Goal: Task Accomplishment & Management: Manage account settings

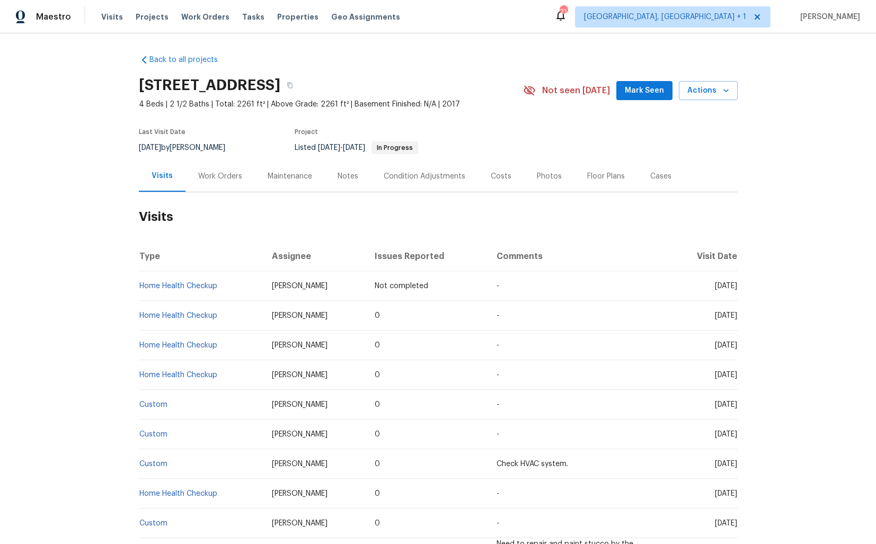
click at [209, 186] on div "Work Orders" at bounding box center [220, 176] width 69 height 31
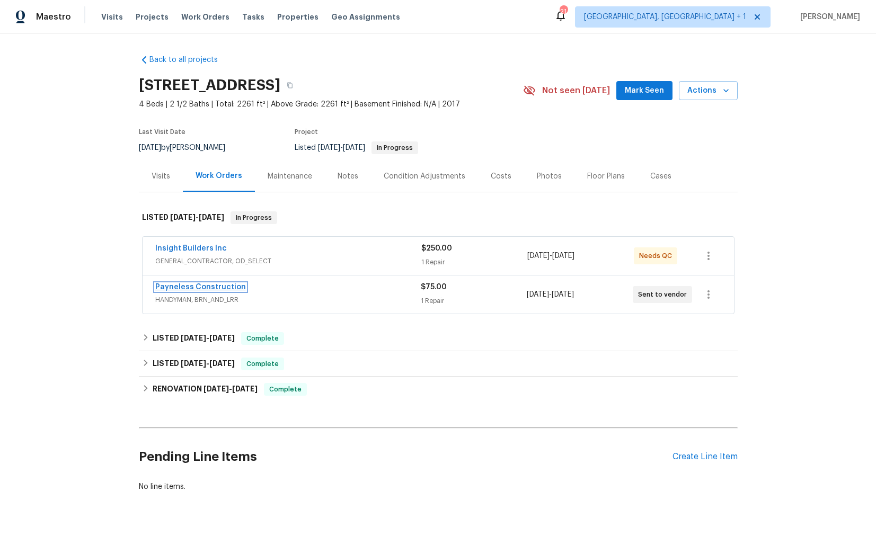
click at [181, 286] on link "Payneless Construction" at bounding box center [200, 287] width 91 height 7
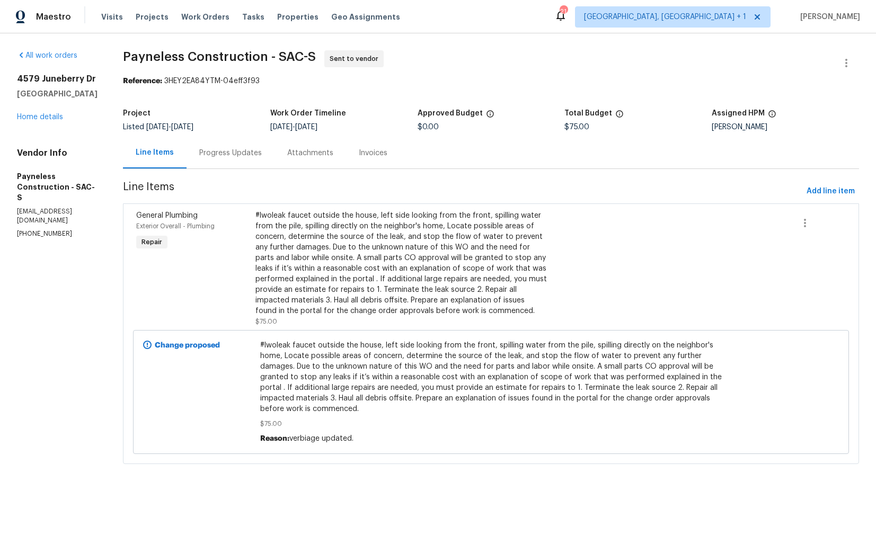
click at [256, 155] on div "Progress Updates" at bounding box center [230, 153] width 63 height 11
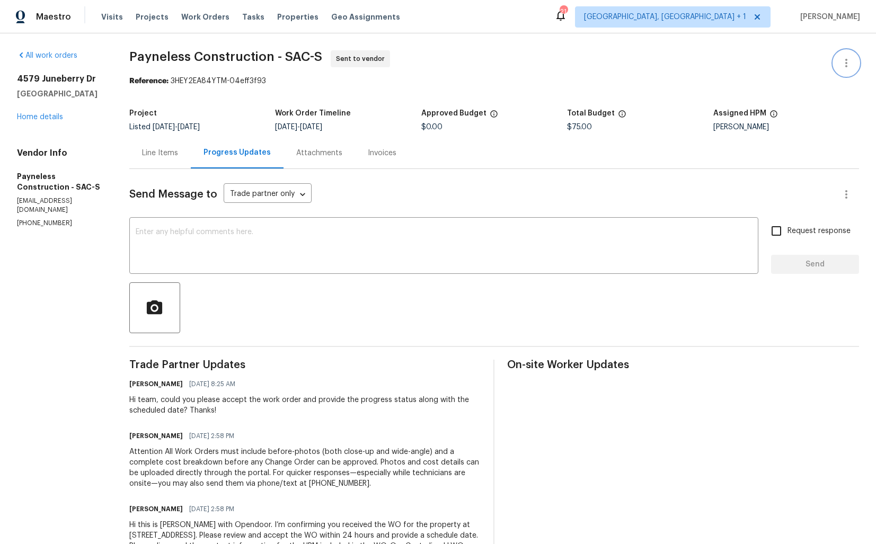
click at [847, 65] on icon "button" at bounding box center [846, 63] width 13 height 13
click at [41, 117] on div at bounding box center [438, 272] width 876 height 544
click at [25, 115] on link "Home details" at bounding box center [40, 116] width 46 height 7
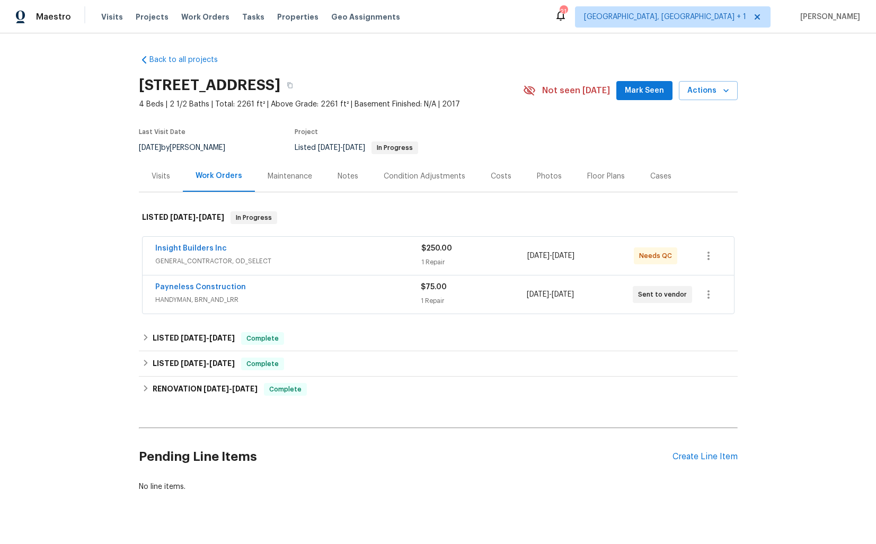
click at [274, 288] on div "Payneless Construction" at bounding box center [288, 288] width 266 height 13
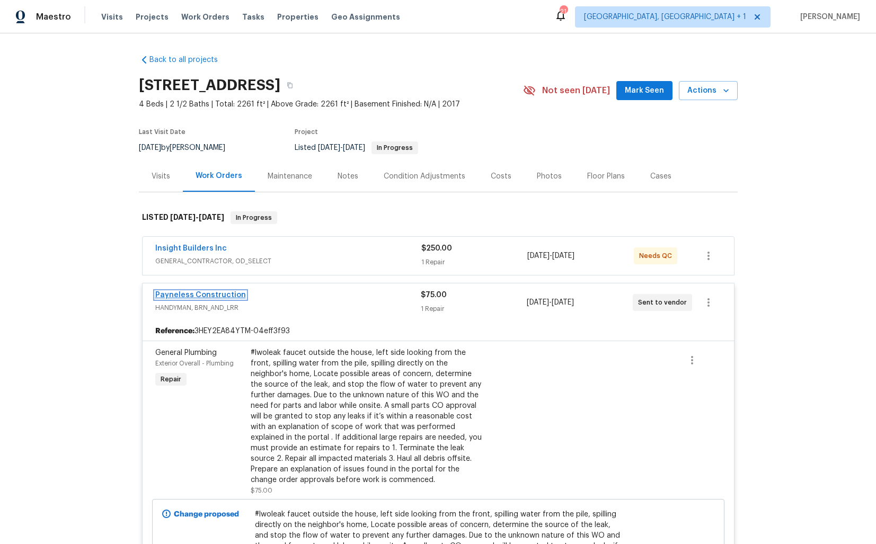
click at [222, 298] on link "Payneless Construction" at bounding box center [200, 295] width 91 height 7
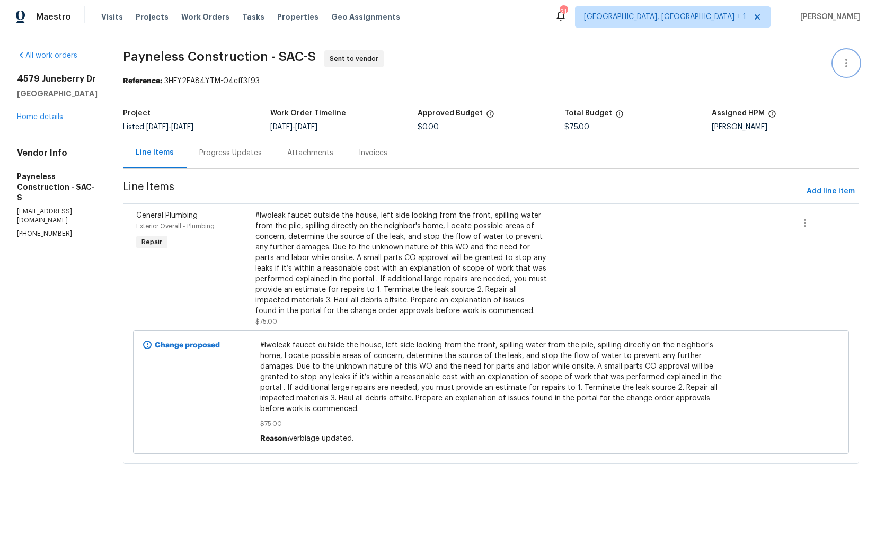
click at [845, 63] on icon "button" at bounding box center [846, 63] width 13 height 13
click at [785, 64] on li "Edit" at bounding box center [812, 63] width 115 height 17
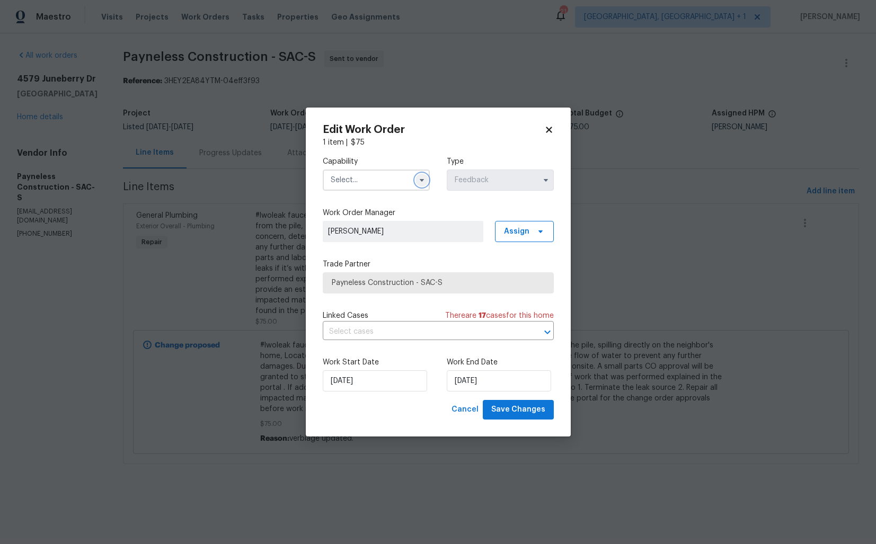
click at [418, 178] on icon "button" at bounding box center [422, 180] width 8 height 8
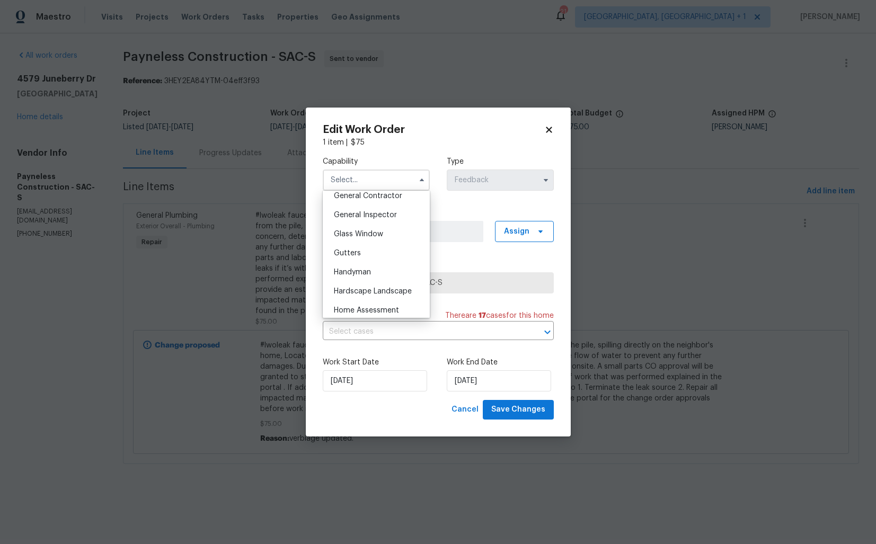
scroll to position [517, 0]
click at [358, 267] on span "Handyman" at bounding box center [352, 268] width 37 height 7
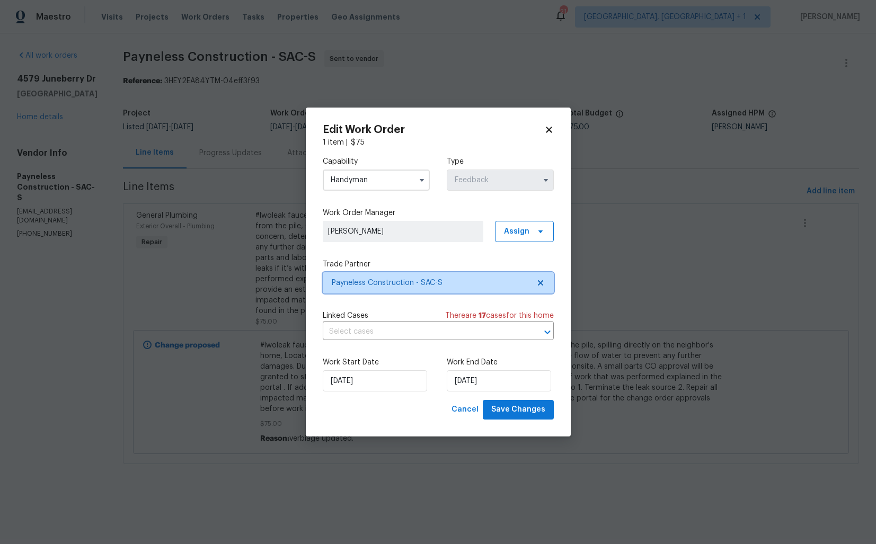
click at [419, 286] on span "Payneless Construction - SAC-S" at bounding box center [431, 283] width 198 height 11
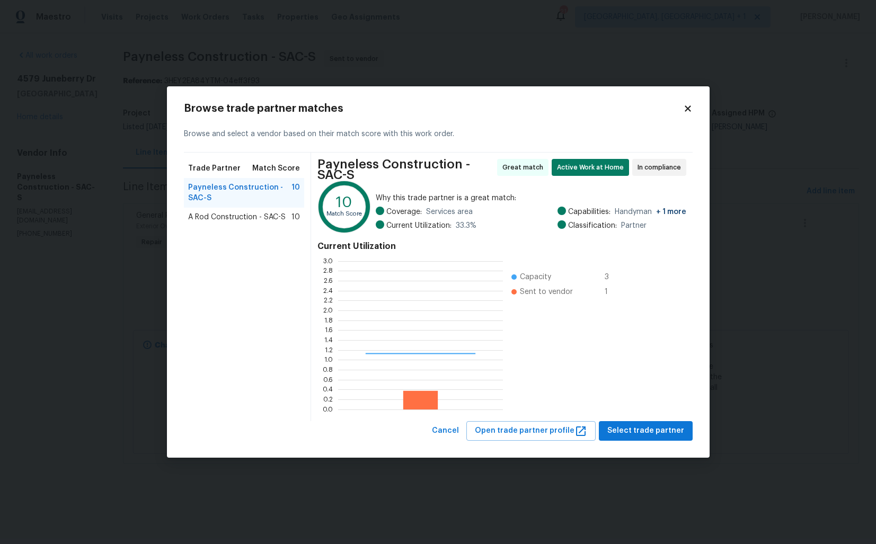
scroll to position [148, 165]
click at [128, 239] on body "Maestro Visits Projects Work Orders Tasks Properties Geo Assignments 21 Albuque…" at bounding box center [438, 247] width 876 height 494
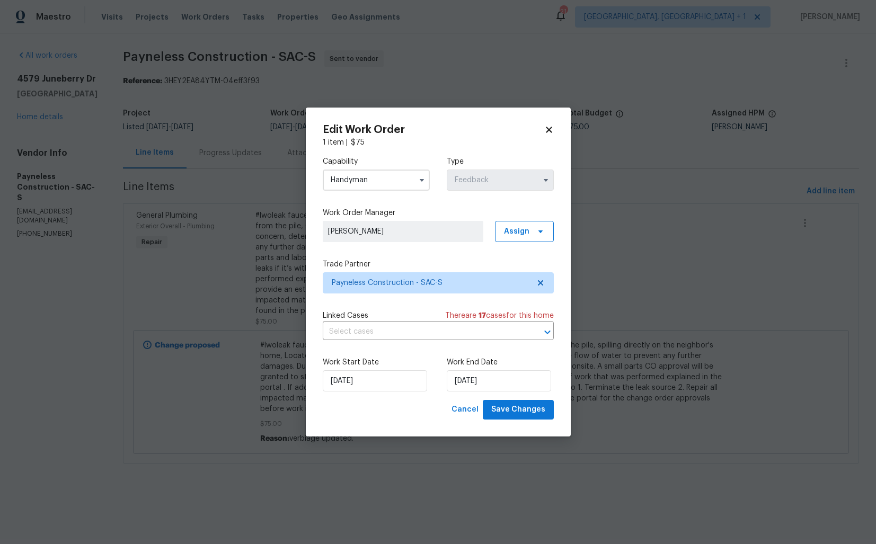
click at [371, 181] on input "Handyman" at bounding box center [376, 180] width 107 height 21
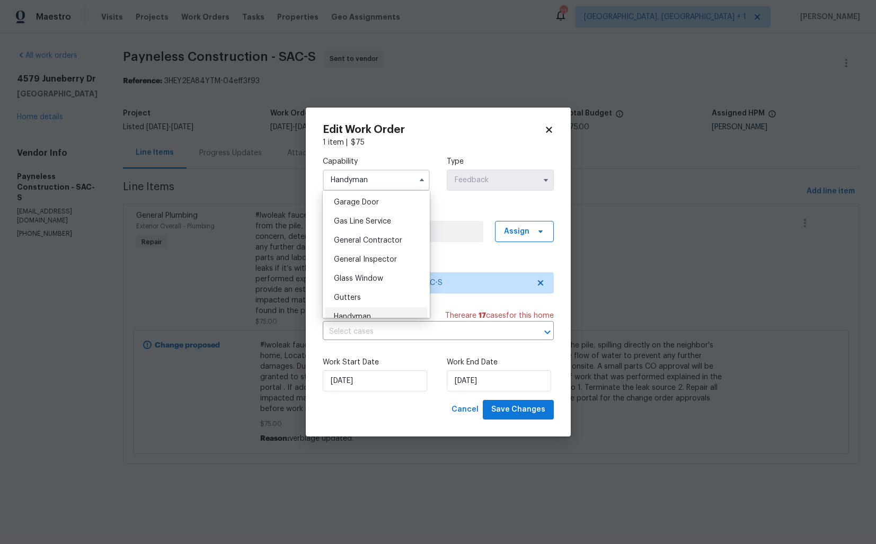
scroll to position [475, 0]
click at [371, 238] on span "General Contractor" at bounding box center [368, 234] width 68 height 7
type input "General Contractor"
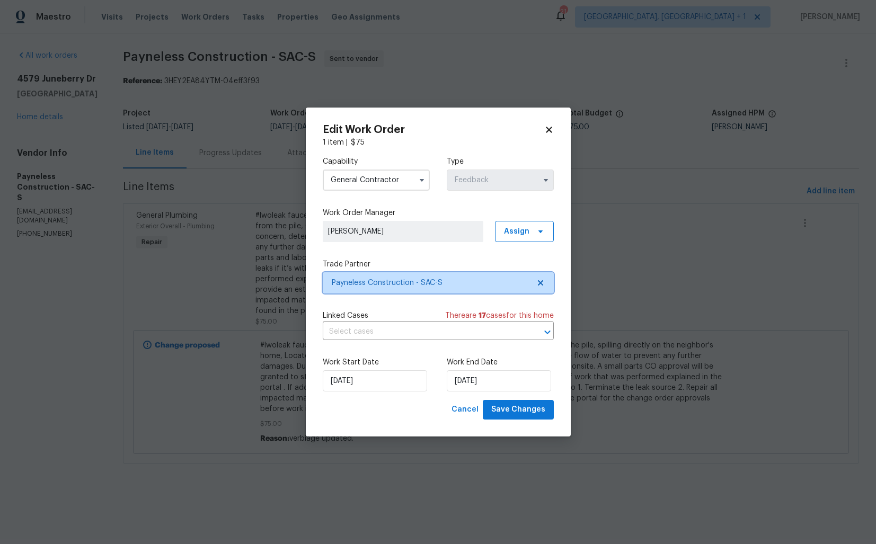
click at [370, 280] on span "Payneless Construction - SAC-S" at bounding box center [431, 283] width 198 height 11
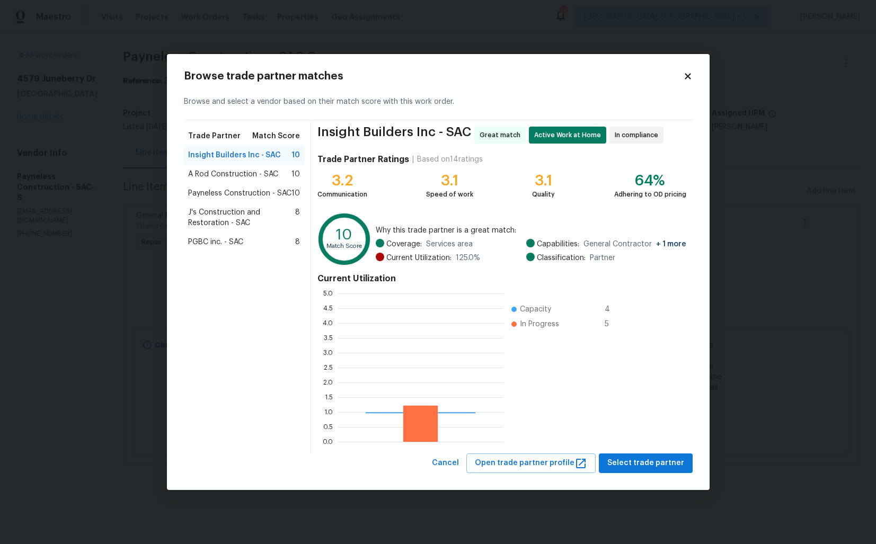
scroll to position [148, 165]
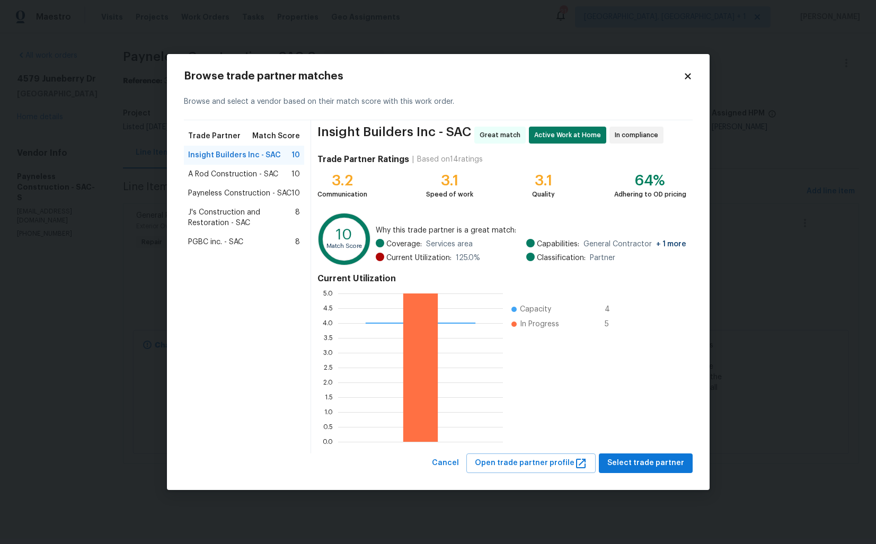
click at [221, 218] on span "J's Construction and Restoration - SAC" at bounding box center [242, 217] width 108 height 21
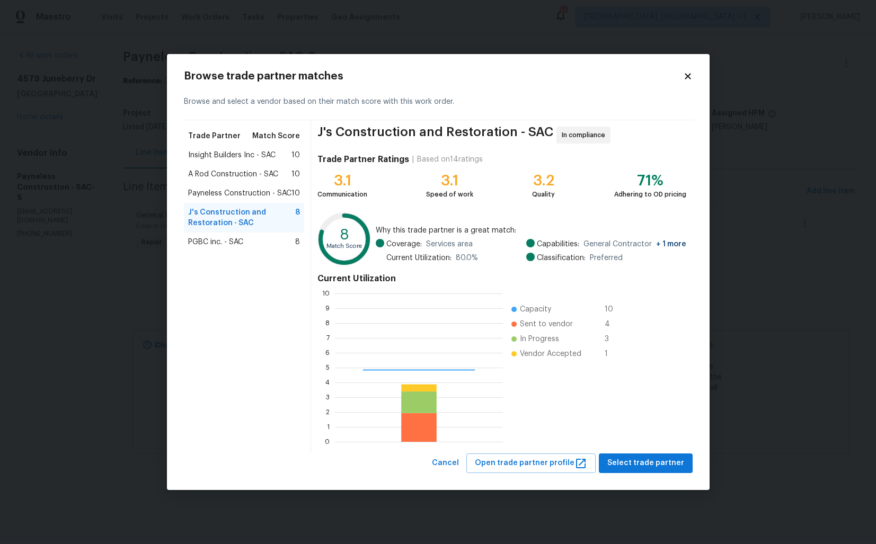
scroll to position [148, 168]
click at [129, 225] on body "Maestro Visits Projects Work Orders Tasks Properties Geo Assignments 21 Albuque…" at bounding box center [438, 247] width 876 height 494
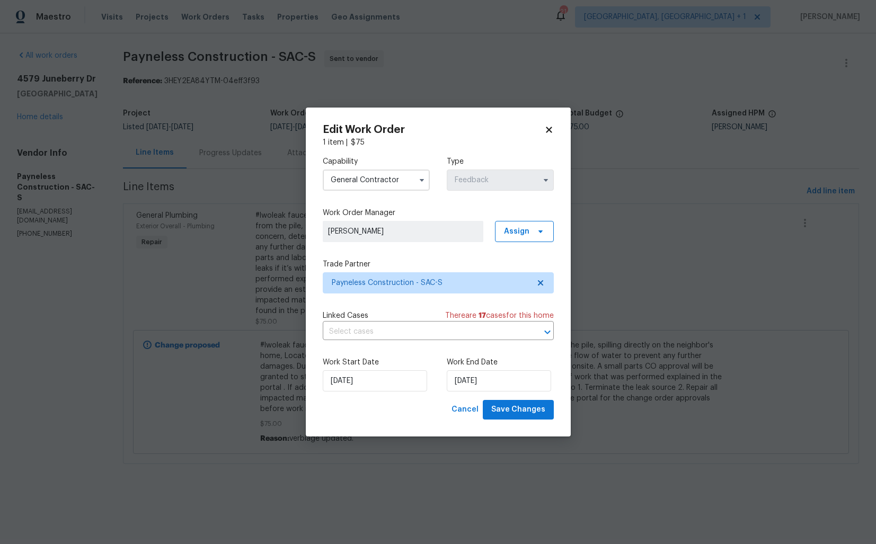
click at [134, 181] on body "Maestro Visits Projects Work Orders Tasks Properties Geo Assignments 21 Albuque…" at bounding box center [438, 247] width 876 height 494
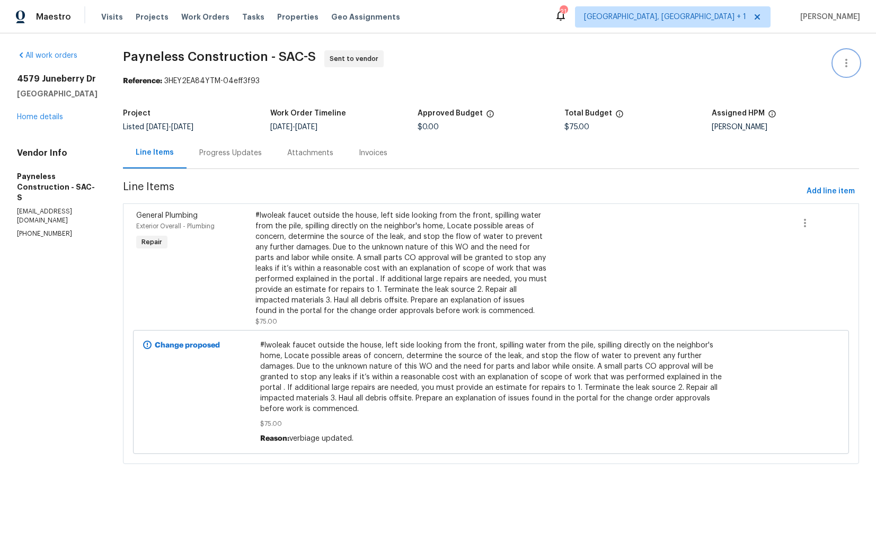
click at [852, 67] on icon "button" at bounding box center [846, 63] width 13 height 13
click at [788, 63] on li "Edit" at bounding box center [812, 63] width 115 height 17
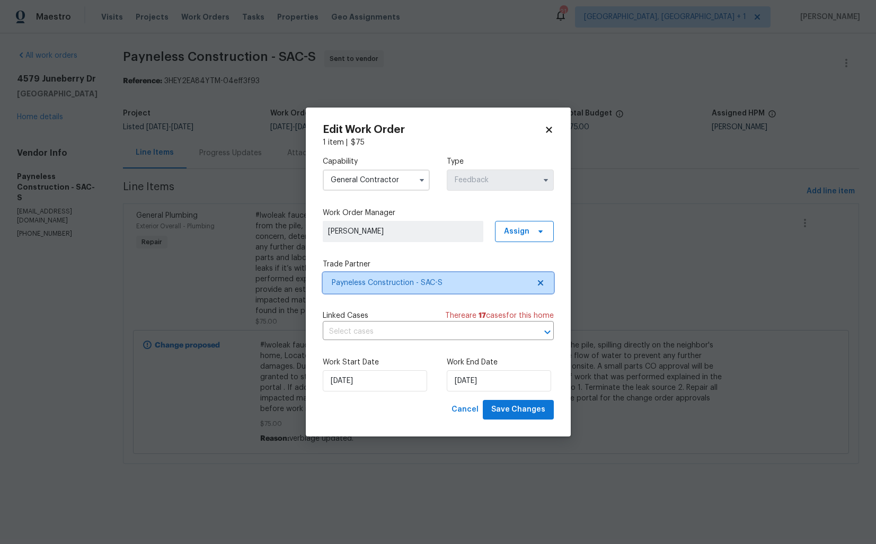
click at [367, 279] on span "Payneless Construction - SAC-S" at bounding box center [431, 283] width 198 height 11
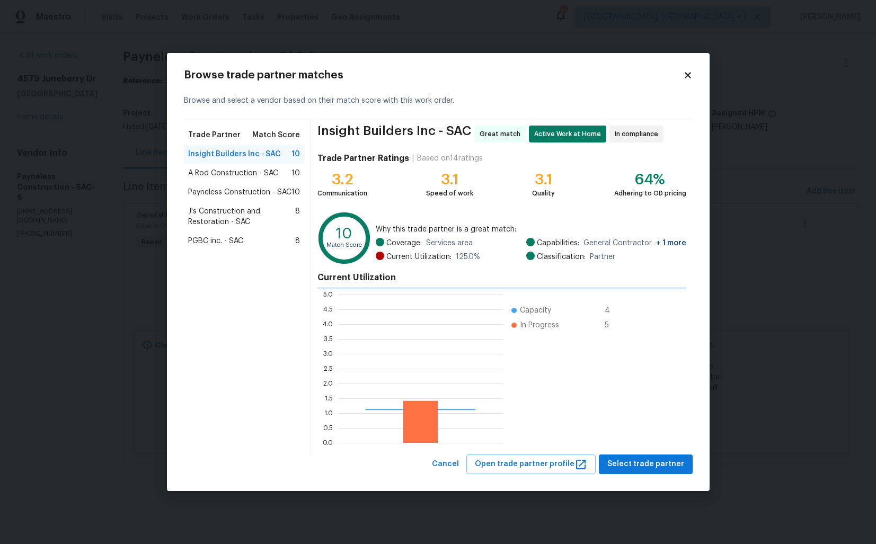
scroll to position [148, 165]
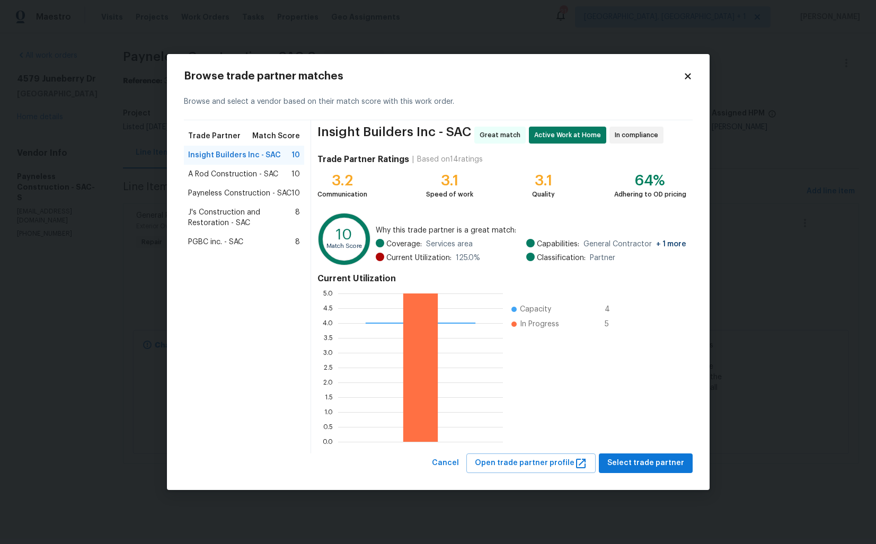
click at [221, 244] on span "PGBC inc. - SAC" at bounding box center [215, 242] width 55 height 11
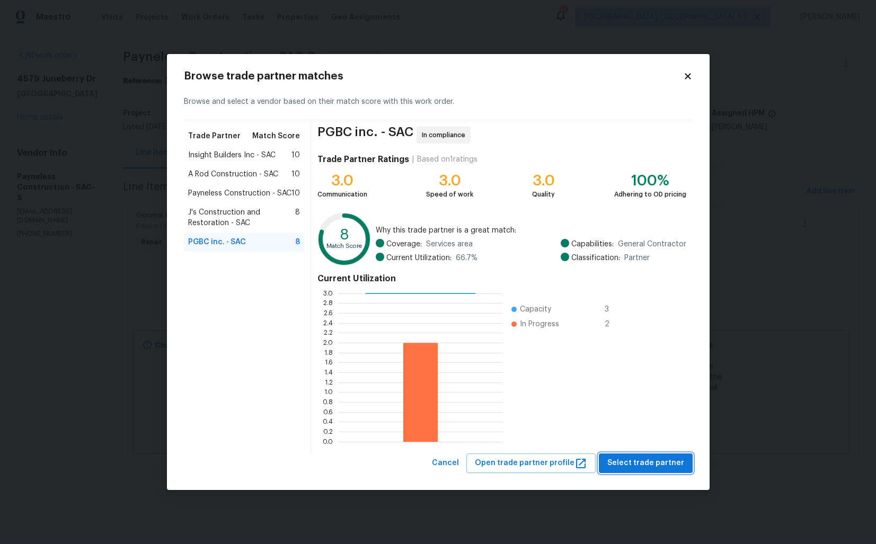
click at [622, 460] on span "Select trade partner" at bounding box center [646, 463] width 77 height 13
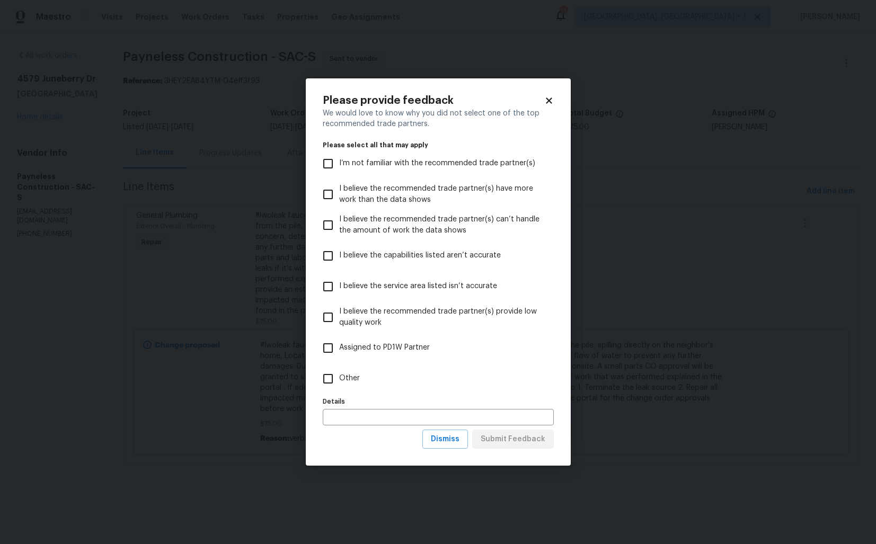
click at [358, 378] on span "Other" at bounding box center [349, 378] width 21 height 11
click at [339, 378] on input "Other" at bounding box center [328, 379] width 22 height 22
checkbox input "true"
click at [518, 440] on span "Submit Feedback" at bounding box center [513, 439] width 65 height 13
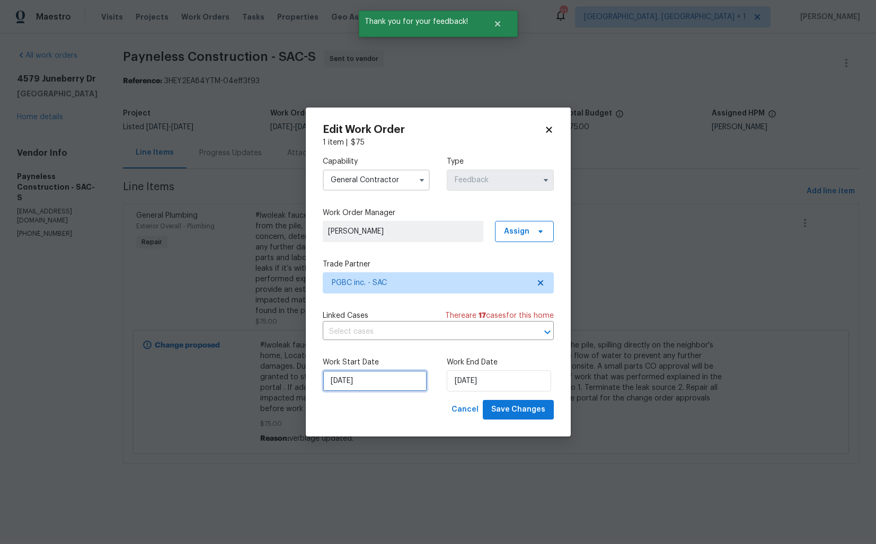
click at [397, 383] on input "19/09/2025" at bounding box center [375, 381] width 104 height 21
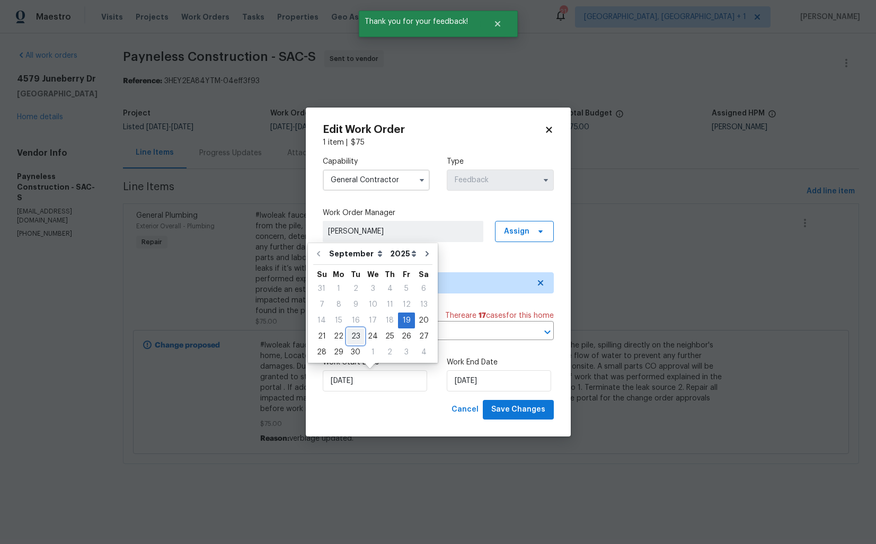
click at [353, 336] on div "23" at bounding box center [355, 336] width 17 height 15
type input "[DATE]"
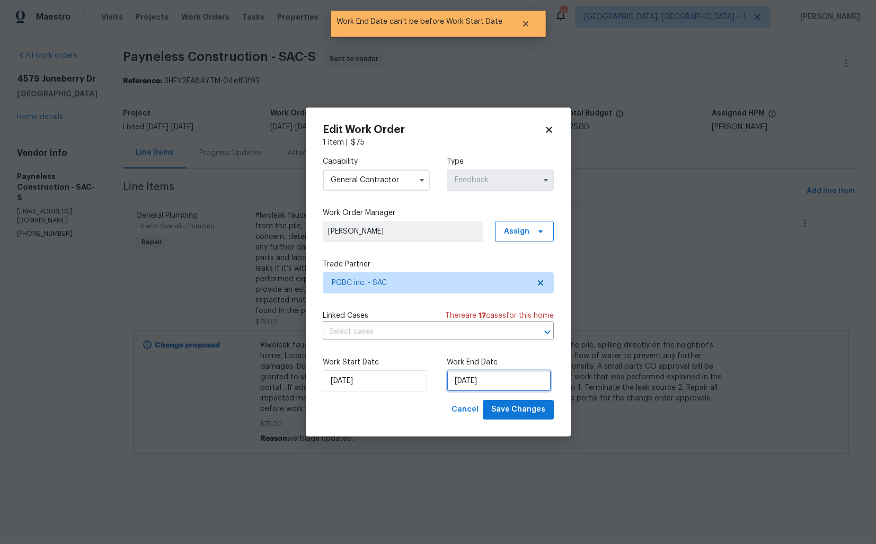
click at [476, 383] on input "[DATE]" at bounding box center [499, 381] width 104 height 21
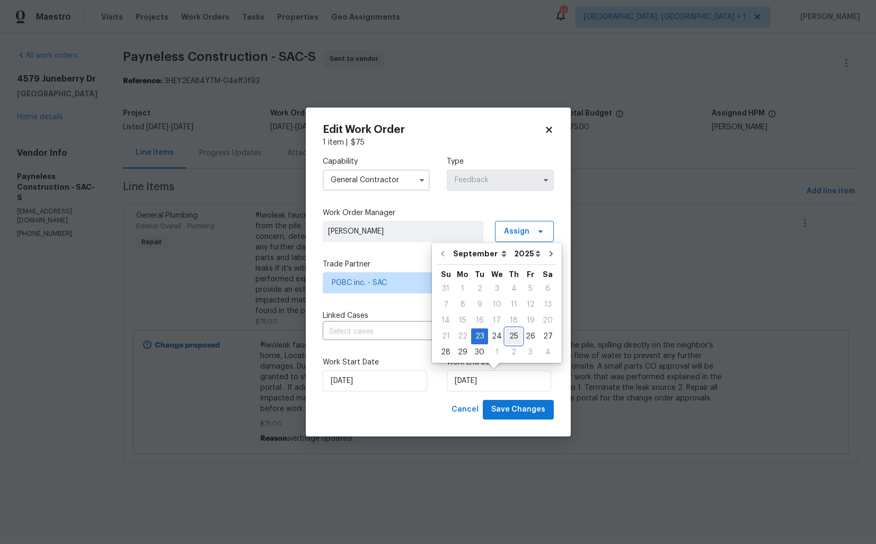
click at [511, 339] on div "25" at bounding box center [514, 336] width 16 height 15
type input "[DATE]"
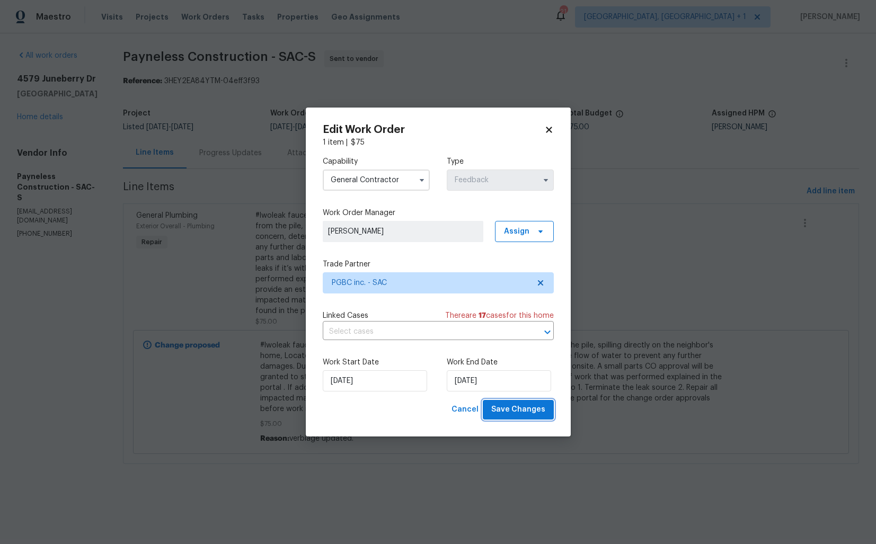
click at [513, 409] on span "Save Changes" at bounding box center [518, 409] width 54 height 13
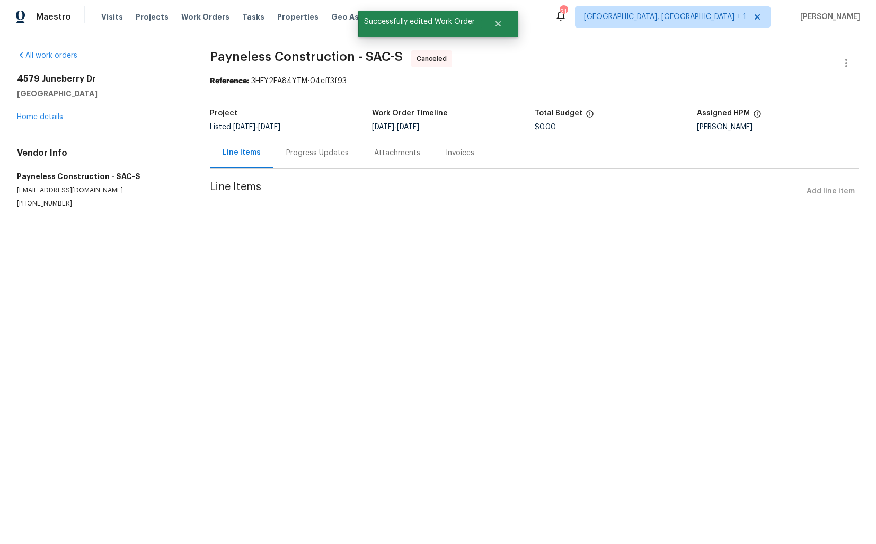
click at [317, 155] on div "Progress Updates" at bounding box center [317, 153] width 63 height 11
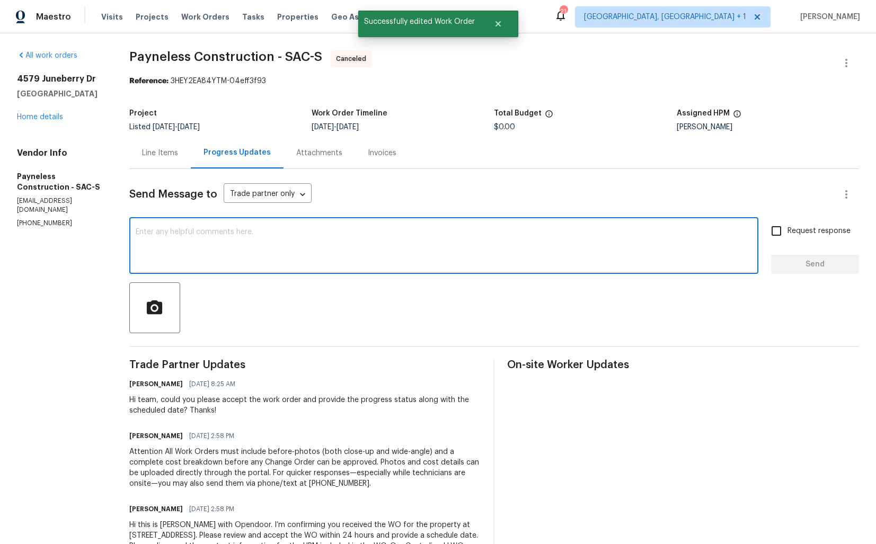
click at [292, 249] on textarea at bounding box center [444, 246] width 617 height 37
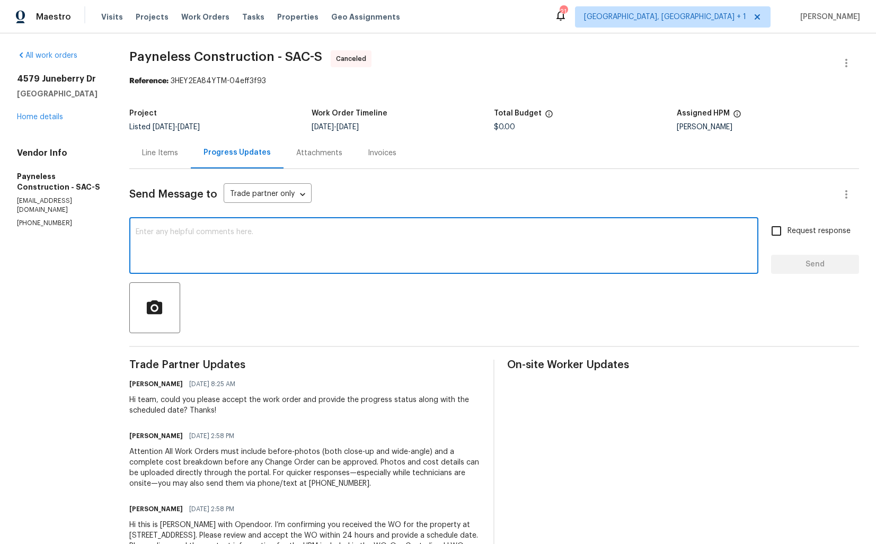
click at [315, 240] on textarea at bounding box center [444, 246] width 617 height 37
paste textarea "Hi team, Since there has been no response from your side, I have no option but …"
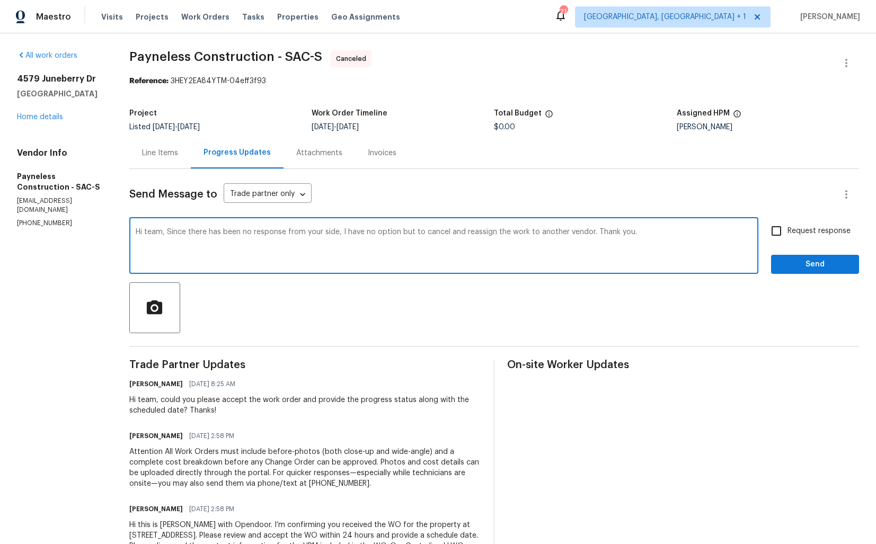
type textarea "Hi team, Since there has been no response from your side, I have no option but …"
click at [819, 263] on span "Send" at bounding box center [815, 264] width 71 height 13
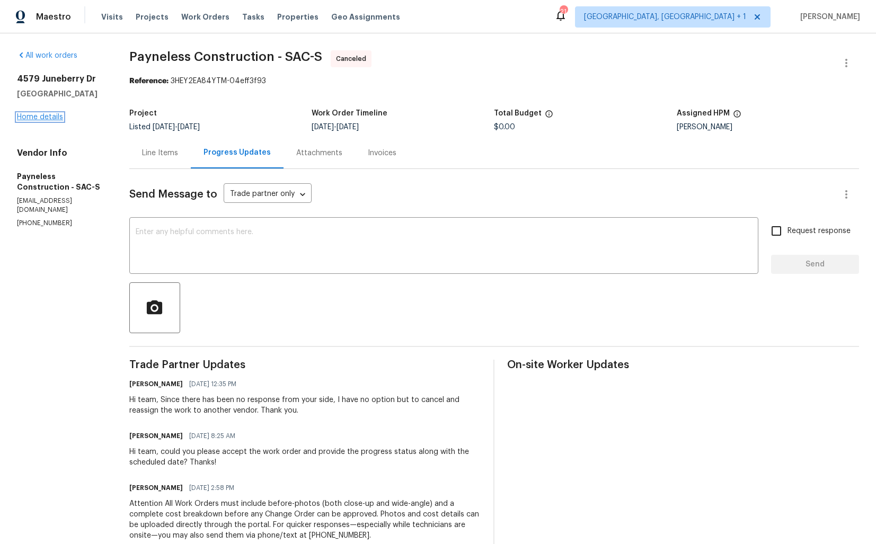
click at [52, 115] on link "Home details" at bounding box center [40, 116] width 46 height 7
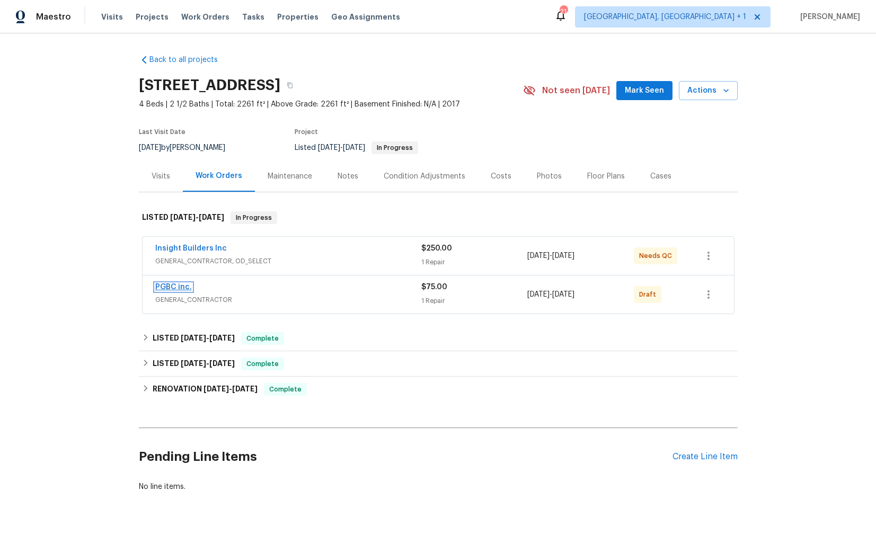
click at [165, 286] on link "PGBC inc." at bounding box center [173, 287] width 37 height 7
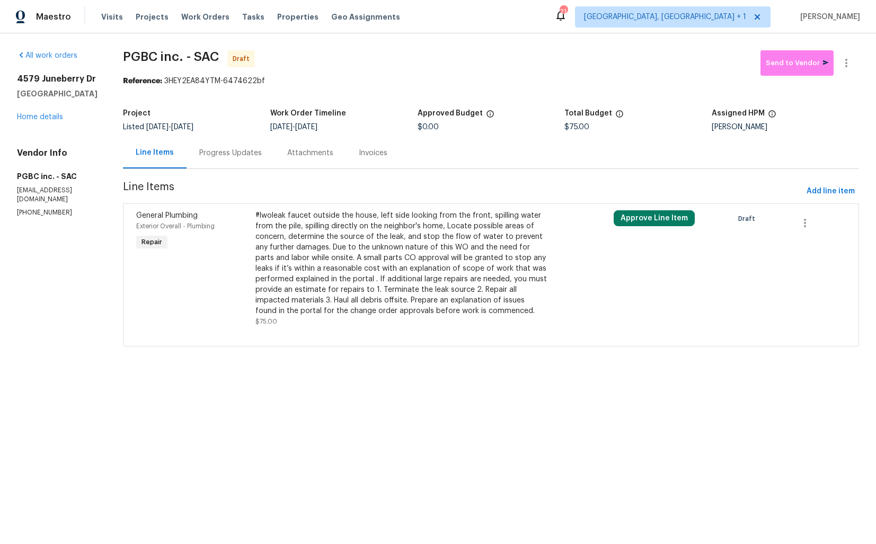
click at [321, 263] on div "#lwoleak faucet outside the house, left side looking from the front, spilling w…" at bounding box center [402, 263] width 292 height 106
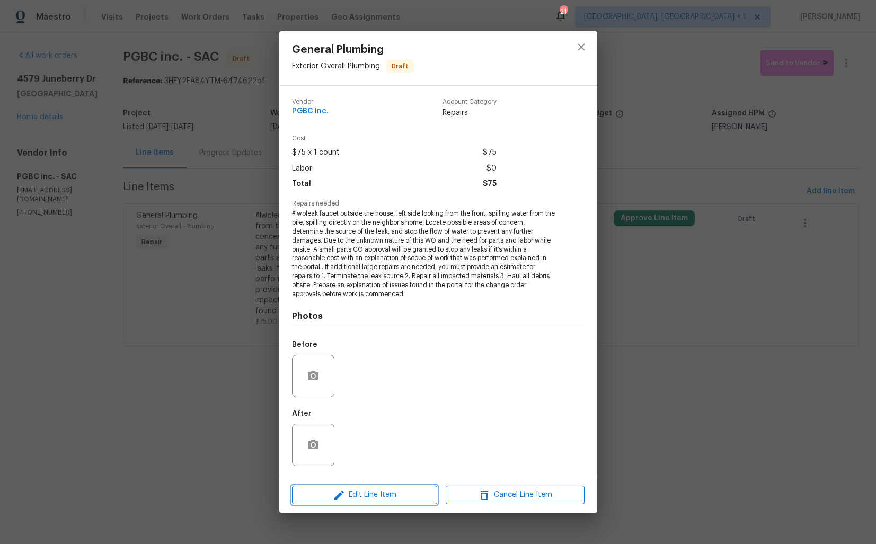
click at [358, 493] on span "Edit Line Item" at bounding box center [364, 495] width 139 height 13
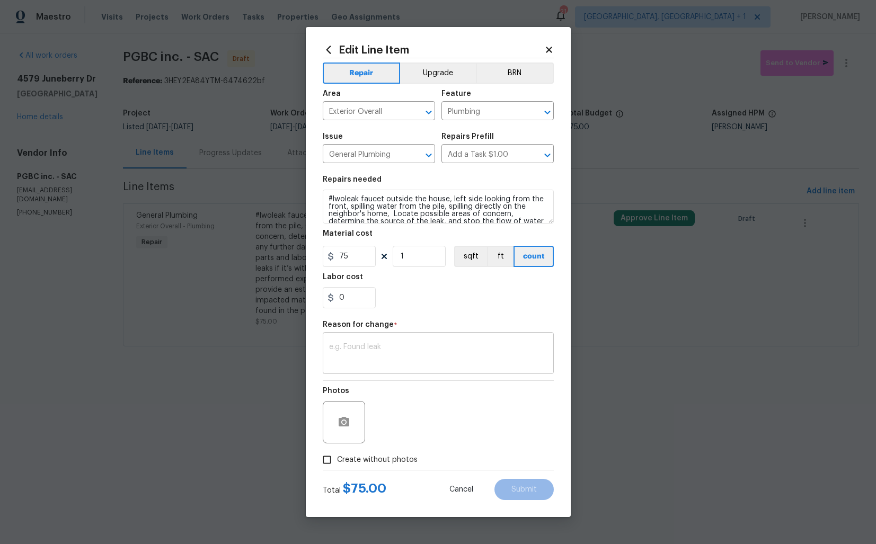
click at [401, 368] on div "x ​" at bounding box center [438, 354] width 231 height 39
type textarea "verbiage updated."
click at [379, 460] on span "Create without photos" at bounding box center [377, 460] width 81 height 11
click at [337, 460] on input "Create without photos" at bounding box center [327, 460] width 20 height 20
checkbox input "true"
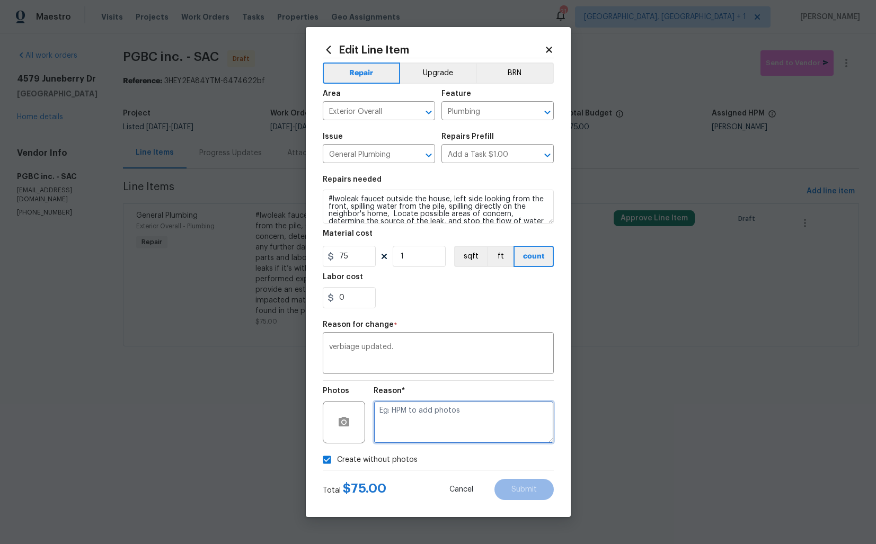
click at [458, 428] on textarea at bounding box center [464, 422] width 180 height 42
click at [526, 488] on span "Submit" at bounding box center [524, 490] width 25 height 8
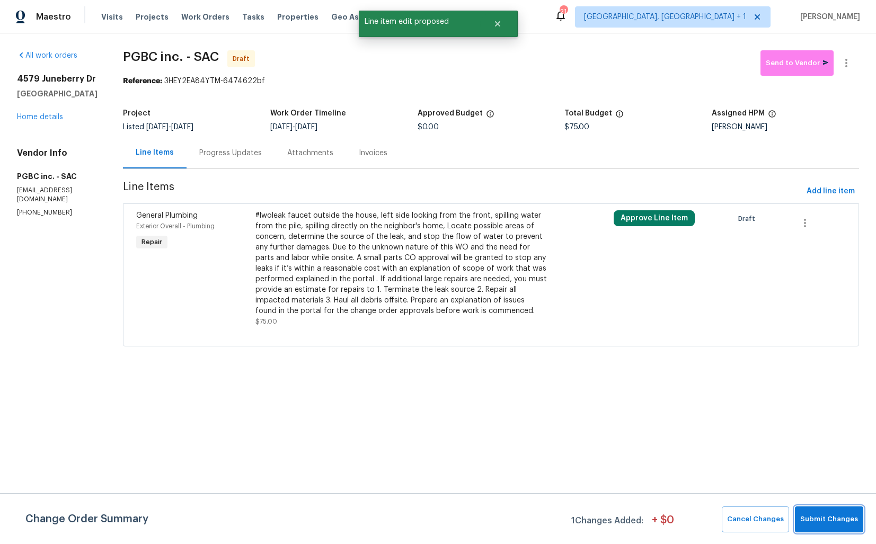
click at [833, 522] on span "Submit Changes" at bounding box center [830, 520] width 58 height 12
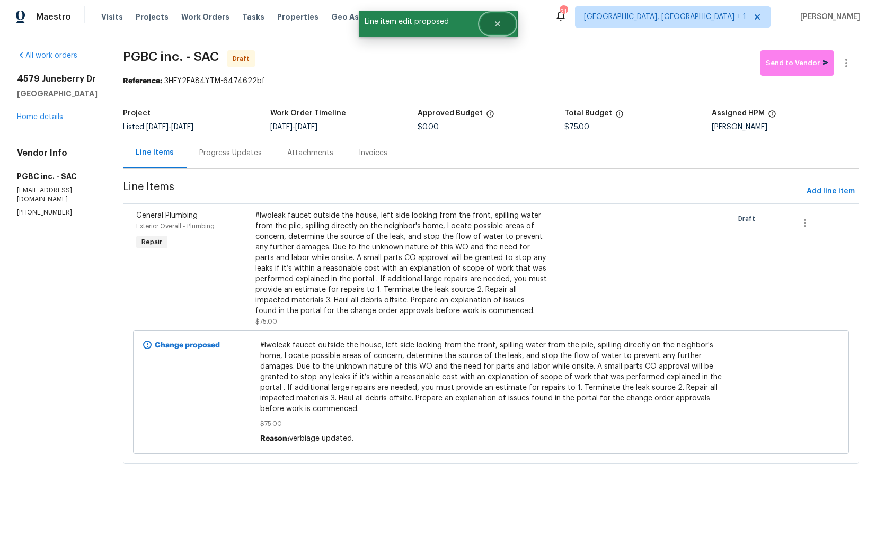
click at [500, 27] on icon "Close" at bounding box center [498, 24] width 8 height 8
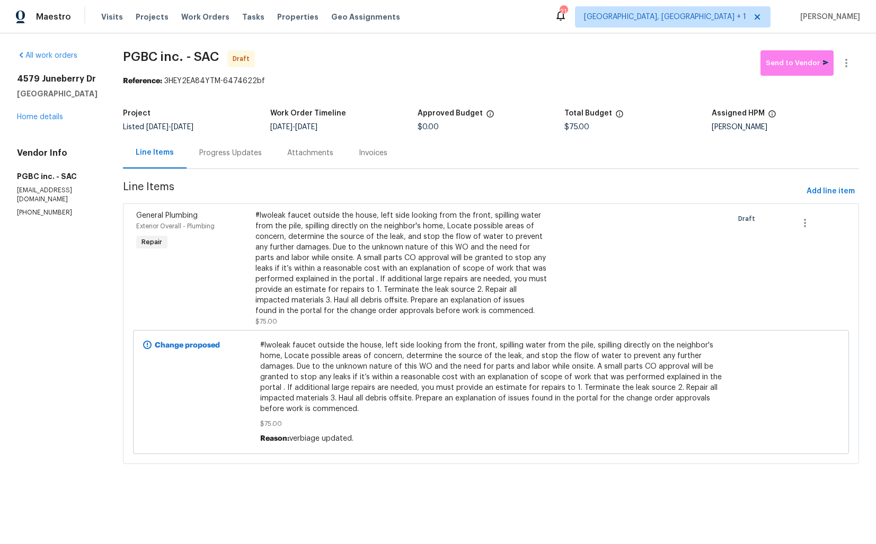
click at [214, 150] on div "Progress Updates" at bounding box center [230, 153] width 63 height 11
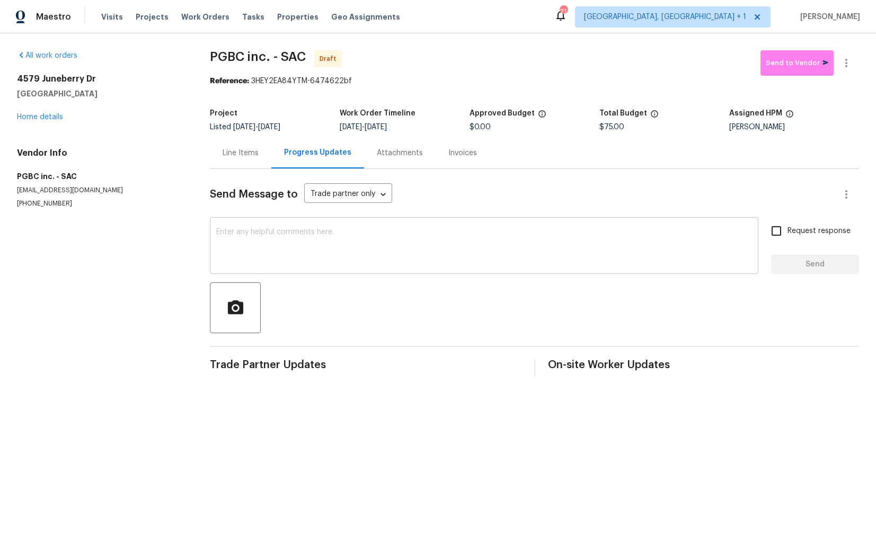
click at [342, 266] on div "x ​" at bounding box center [484, 247] width 549 height 54
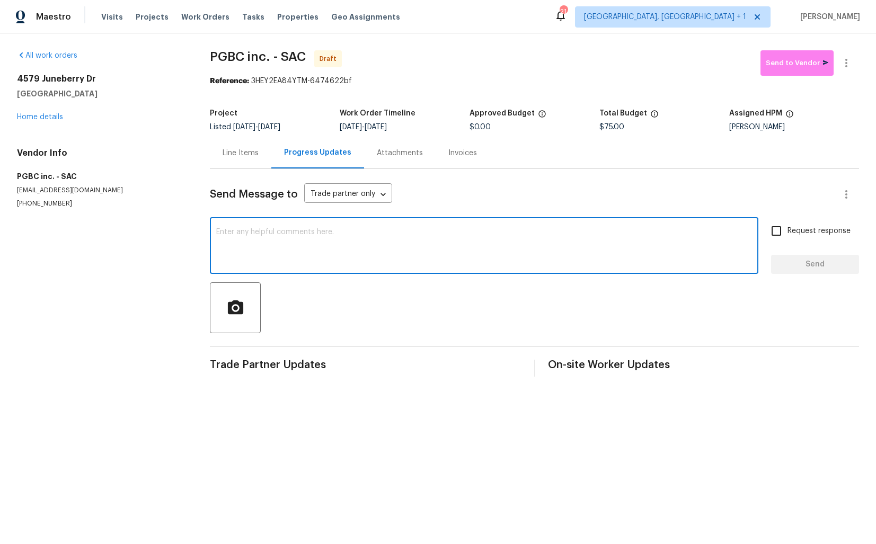
click at [376, 245] on textarea at bounding box center [484, 246] width 536 height 37
paste textarea "Hi this is [PERSON_NAME] with Opendoor. I’m confirming you received the WO for …"
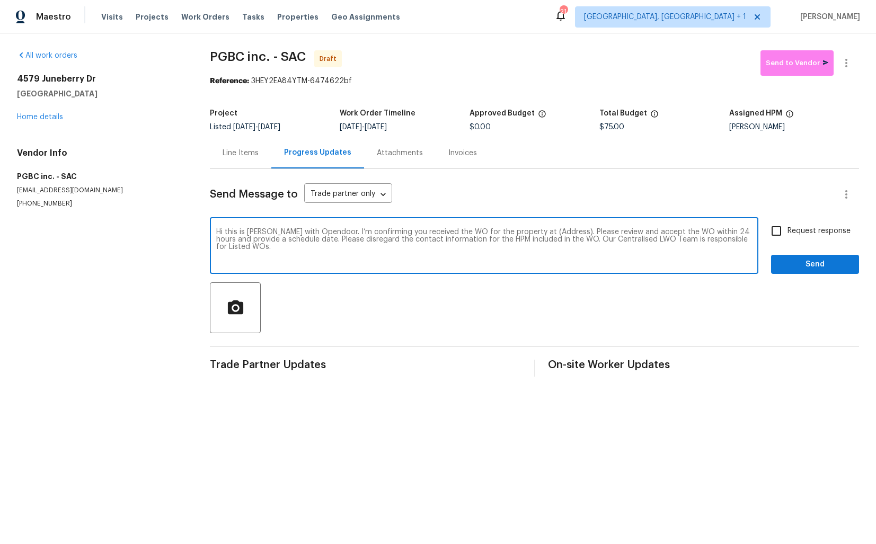
drag, startPoint x: 553, startPoint y: 233, endPoint x: 520, endPoint y: 231, distance: 33.5
click at [520, 231] on textarea "Hi this is [PERSON_NAME] with Opendoor. I’m confirming you received the WO for …" at bounding box center [484, 246] width 536 height 37
paste textarea "4579 Juneberry Dr, Sacramento, CA 95834"
type textarea "Hi this is Arvind with Opendoor. I’m confirming you received the WO for the pro…"
click at [777, 227] on input "Request response" at bounding box center [777, 231] width 22 height 22
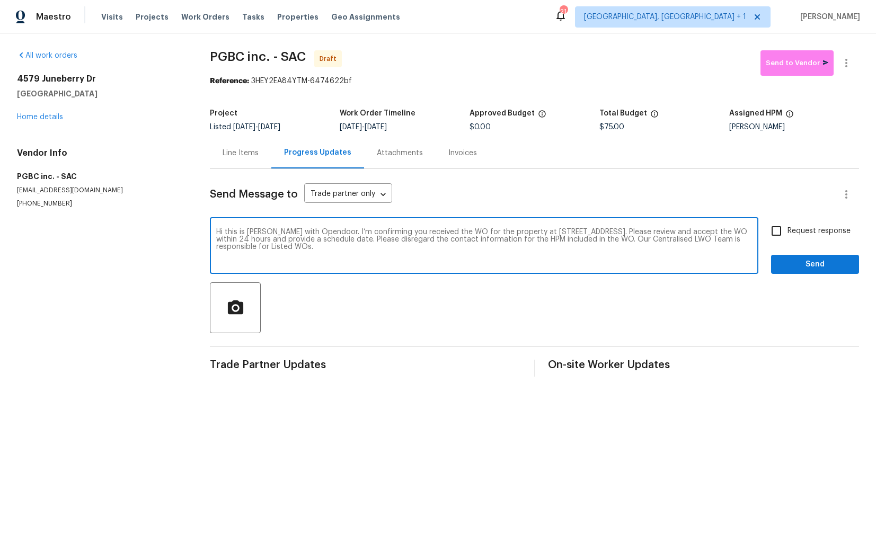
checkbox input "true"
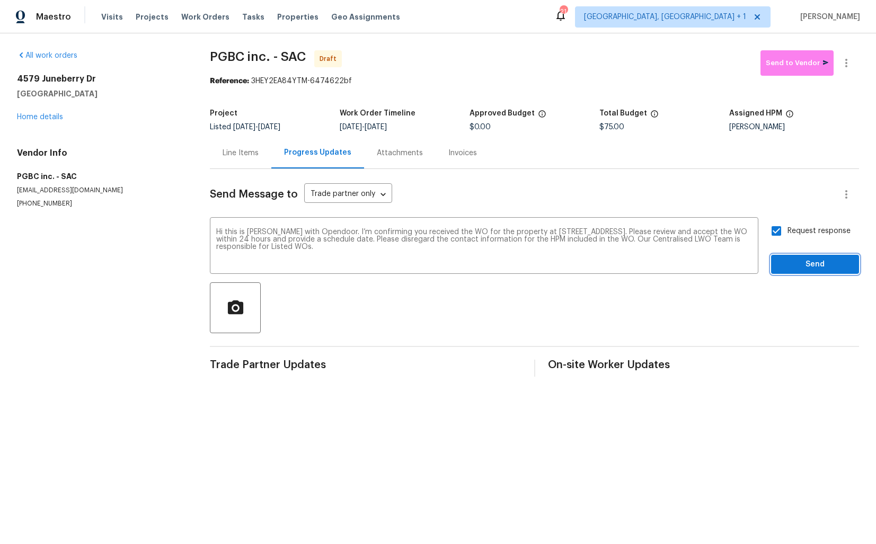
click at [800, 262] on span "Send" at bounding box center [815, 264] width 71 height 13
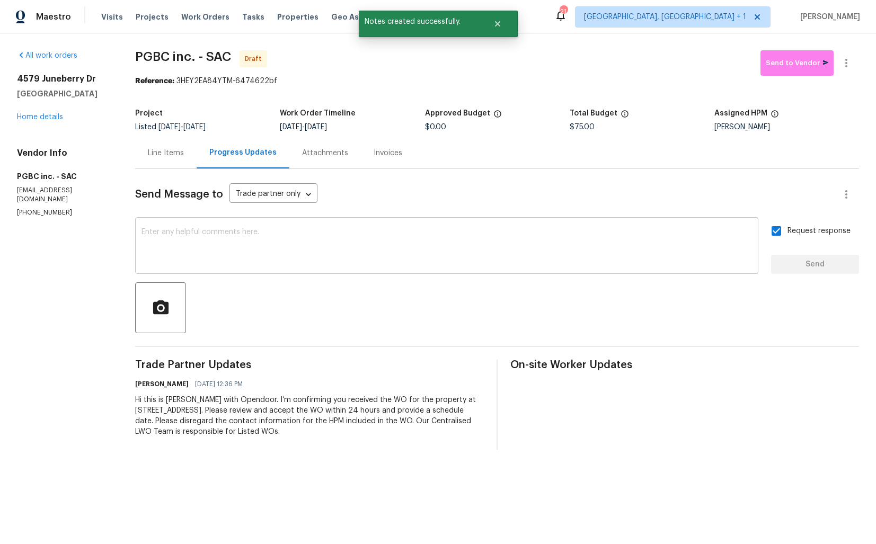
click at [436, 235] on textarea at bounding box center [447, 246] width 611 height 37
paste textarea "Attention All Work Orders must include before-photos (both close-up and wide-an…"
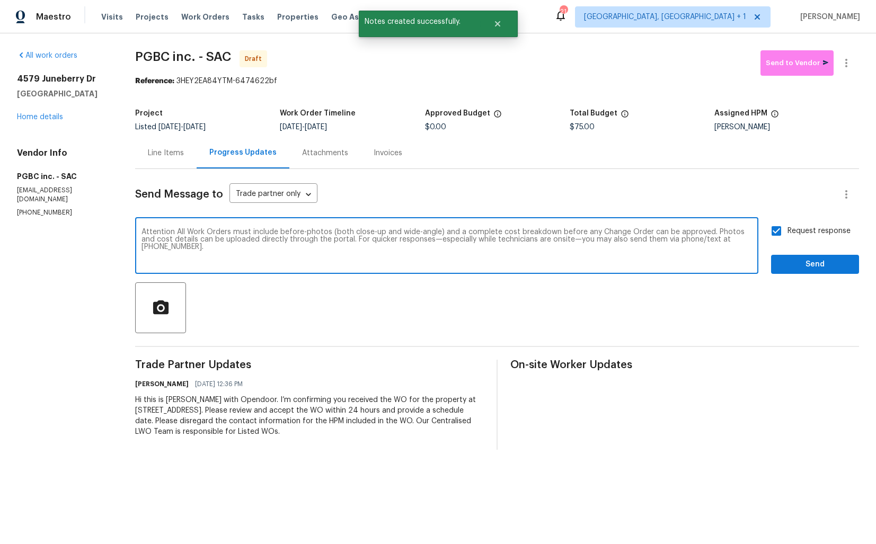
type textarea "Attention All Work Orders must include before-photos (both close-up and wide-an…"
click at [817, 271] on button "Send" at bounding box center [815, 265] width 88 height 20
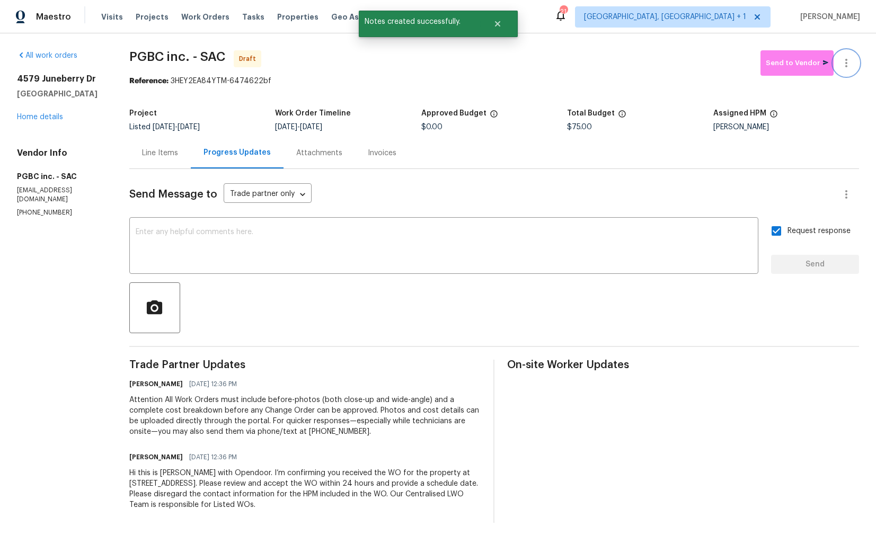
click at [846, 63] on icon "button" at bounding box center [847, 63] width 2 height 8
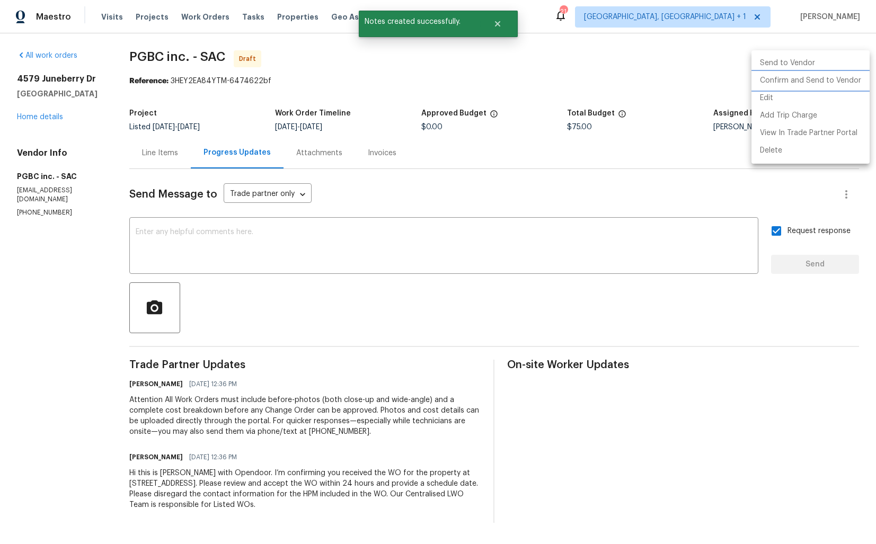
click at [807, 81] on li "Confirm and Send to Vendor" at bounding box center [811, 80] width 118 height 17
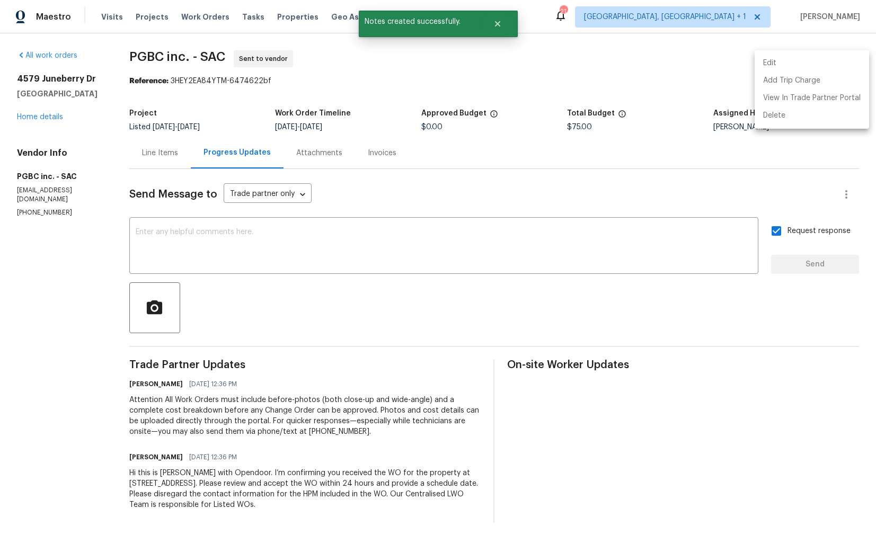
click at [450, 105] on div at bounding box center [438, 272] width 876 height 544
click at [496, 21] on icon "Close" at bounding box center [498, 24] width 8 height 8
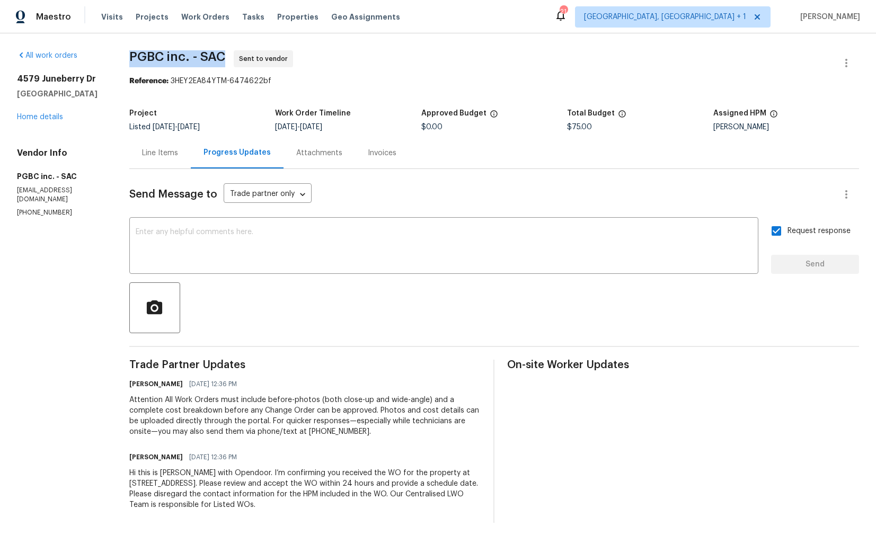
drag, startPoint x: 133, startPoint y: 55, endPoint x: 228, endPoint y: 55, distance: 96.0
click at [228, 55] on span "PGBC inc. - SAC Sent to vendor" at bounding box center [481, 62] width 705 height 25
copy span "PGBC inc. - SAC"
click at [60, 116] on link "Home details" at bounding box center [40, 116] width 46 height 7
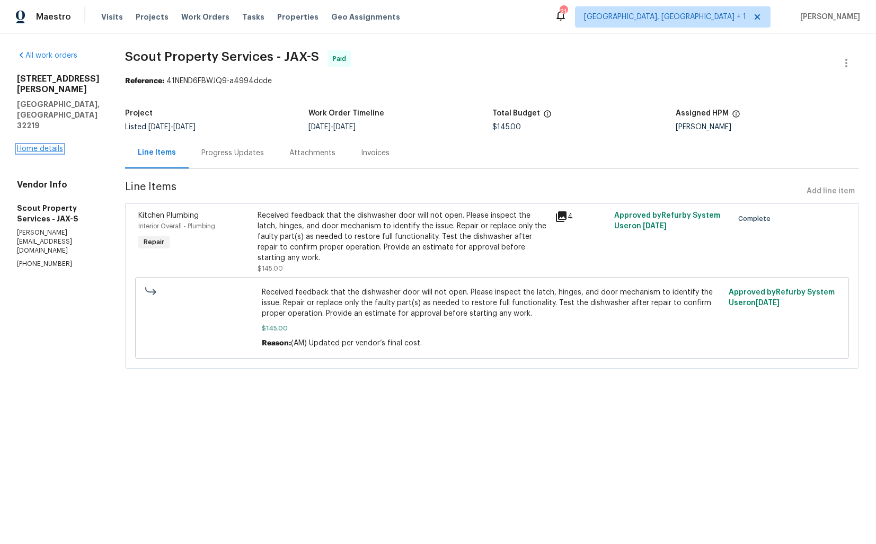
click at [45, 145] on link "Home details" at bounding box center [40, 148] width 46 height 7
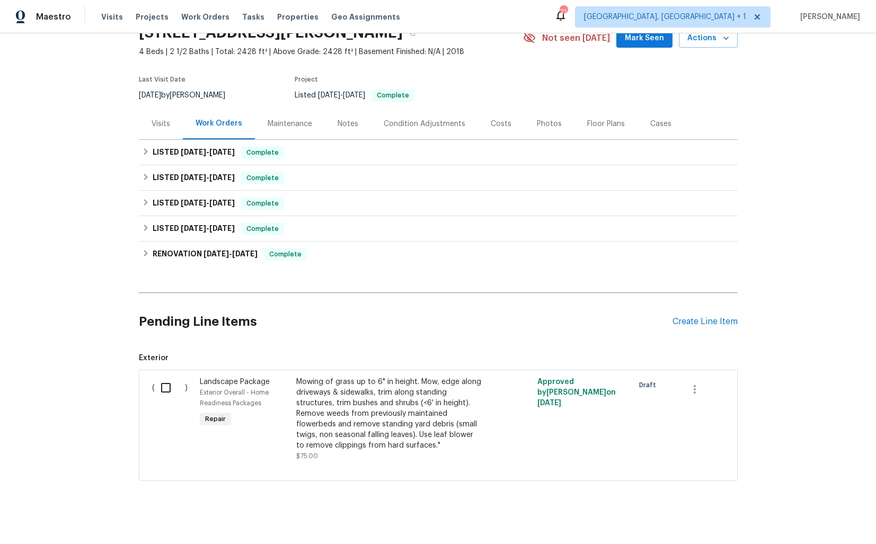
scroll to position [61, 0]
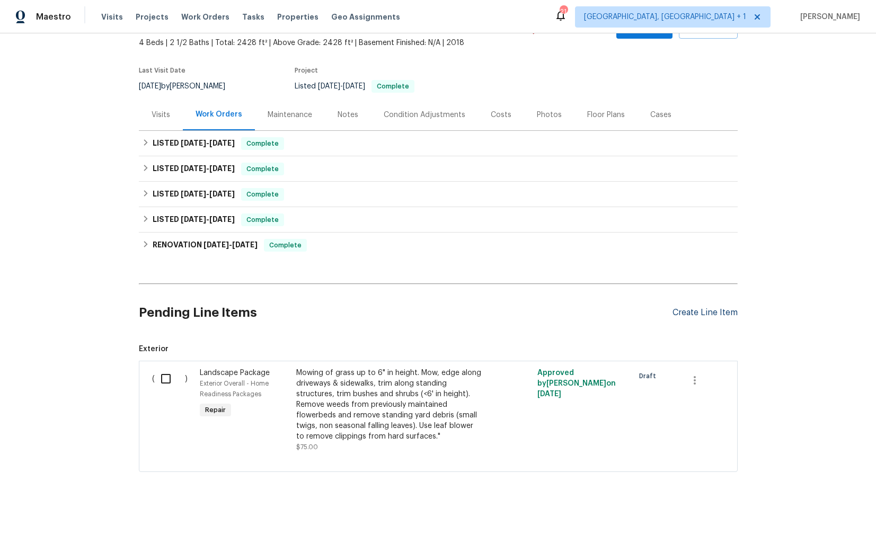
click at [701, 315] on div "Create Line Item" at bounding box center [705, 313] width 65 height 10
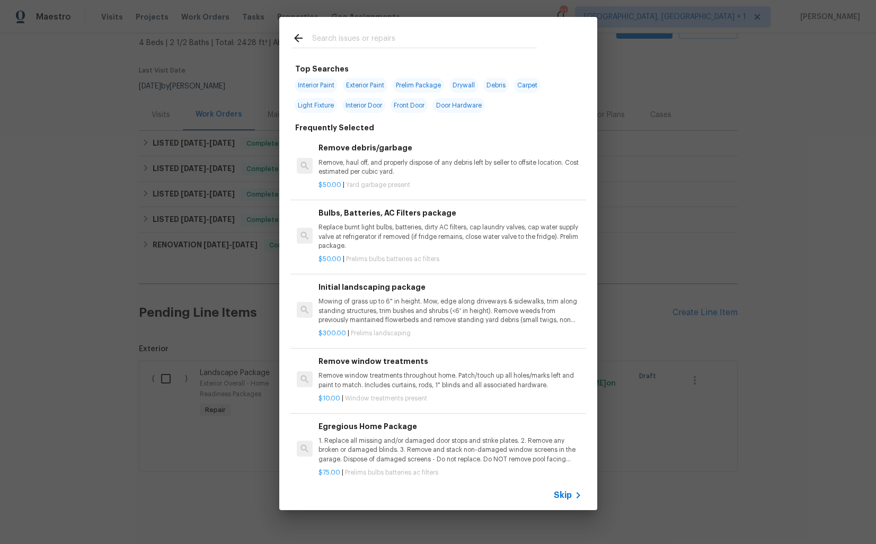
click at [424, 43] on input "text" at bounding box center [424, 40] width 225 height 16
type input "kitchen"
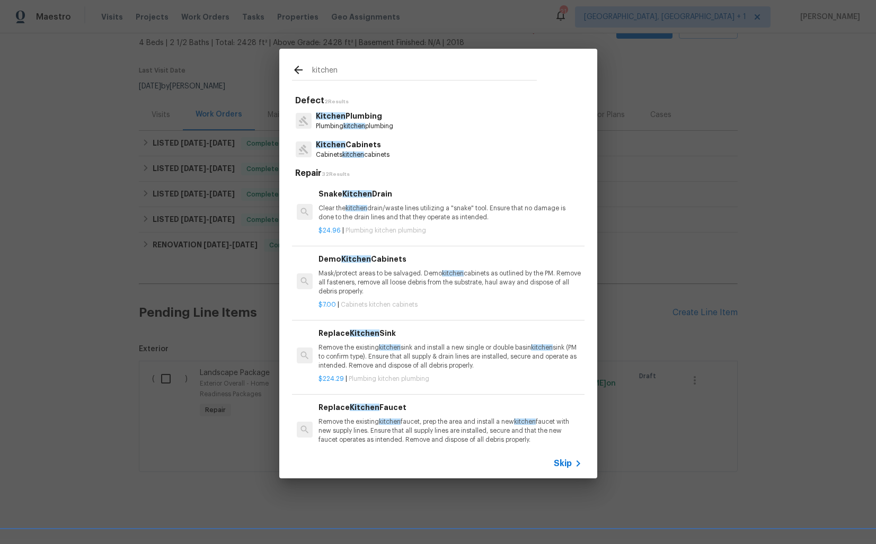
click at [354, 124] on span "kitchen" at bounding box center [355, 126] width 22 height 6
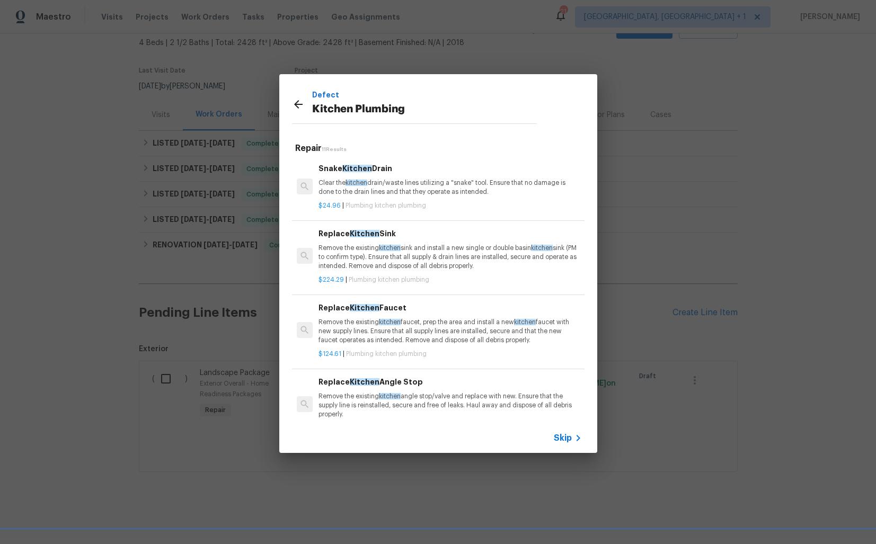
click at [370, 180] on p "Clear the kitchen drain/waste lines utilizing a "snake" tool. Ensure that no da…" at bounding box center [450, 188] width 263 height 18
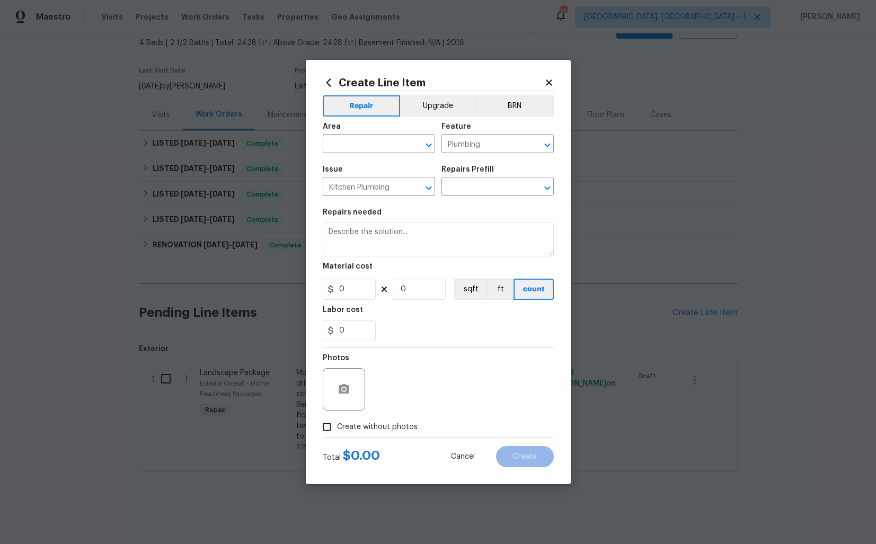
type input "Snake Kitchen Drain $24.96"
type textarea "Clear the kitchen drain/waste lines utilizing a "snake" tool. Ensure that no da…"
type input "24.96"
type input "1"
click at [355, 140] on input "text" at bounding box center [364, 145] width 83 height 16
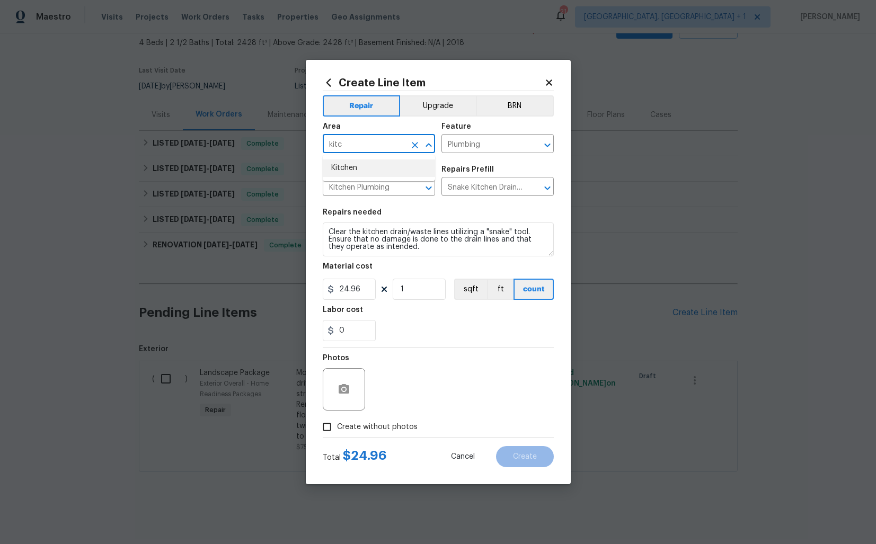
click at [359, 161] on li "Kitchen" at bounding box center [379, 168] width 112 height 17
type input "Kitchen"
click at [500, 142] on input "Plumbing" at bounding box center [483, 145] width 83 height 16
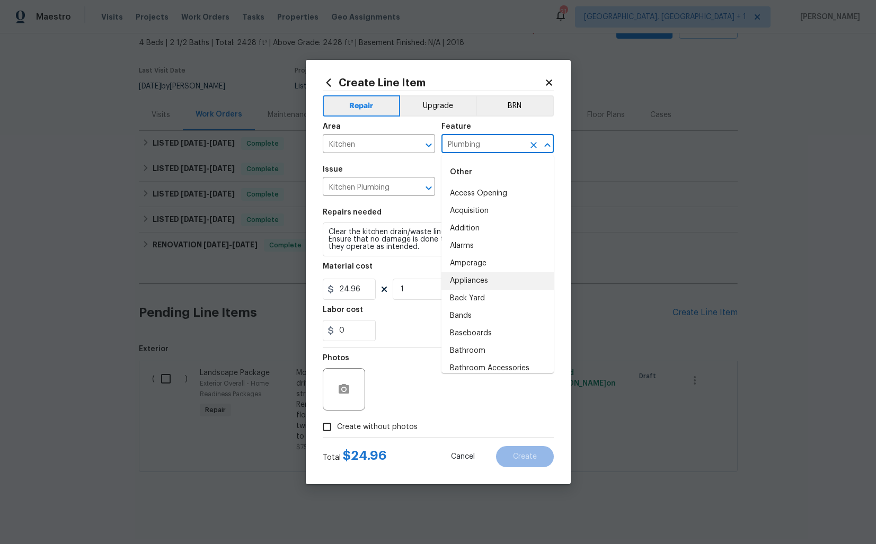
click at [468, 281] on li "Appliances" at bounding box center [498, 281] width 112 height 17
type input "Appliances"
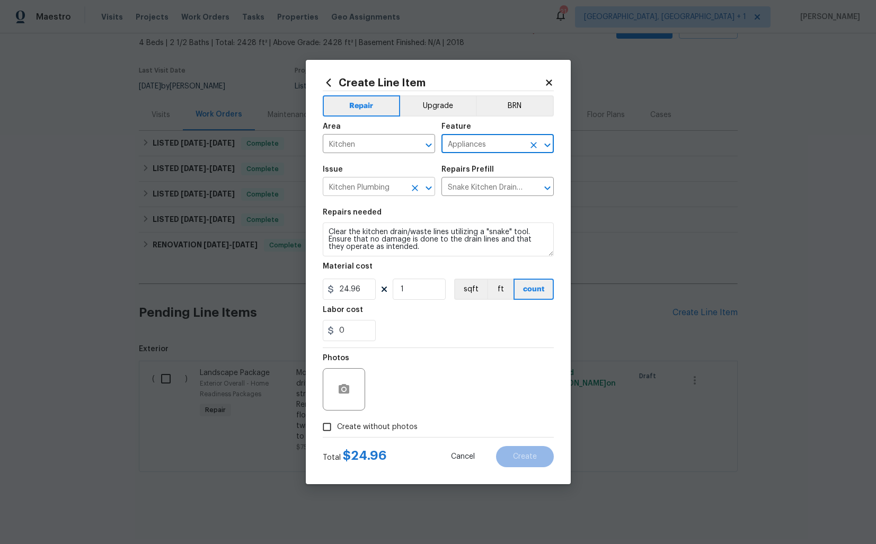
click at [379, 185] on input "Kitchen Plumbing" at bounding box center [364, 188] width 83 height 16
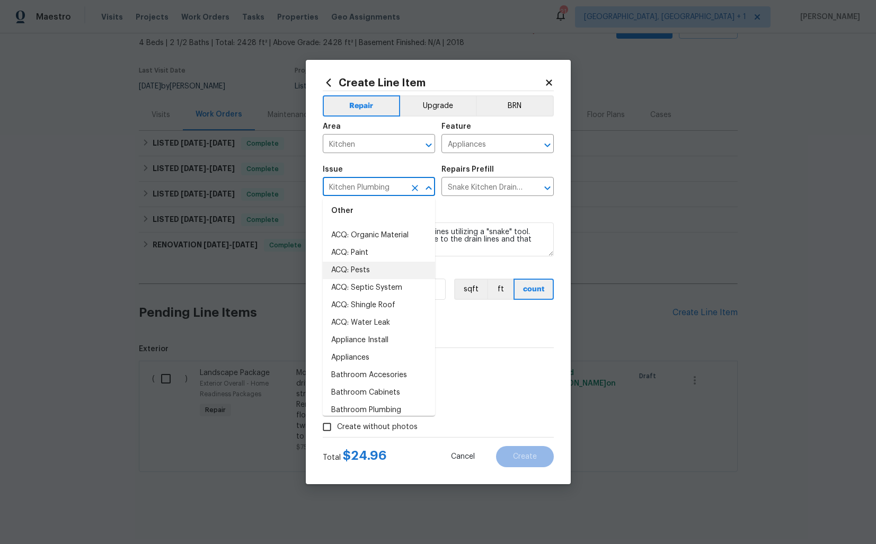
scroll to position [57, 0]
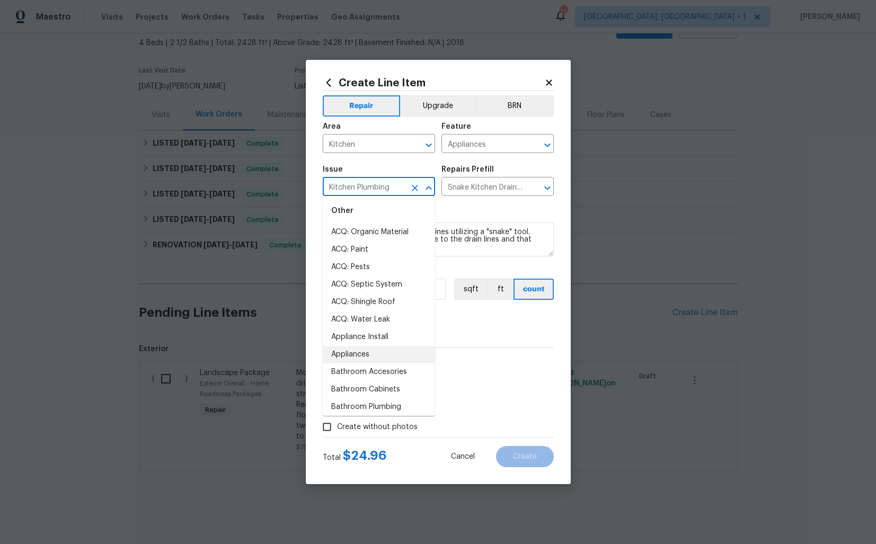
click at [361, 355] on li "Appliances" at bounding box center [379, 354] width 112 height 17
type input "Appliances"
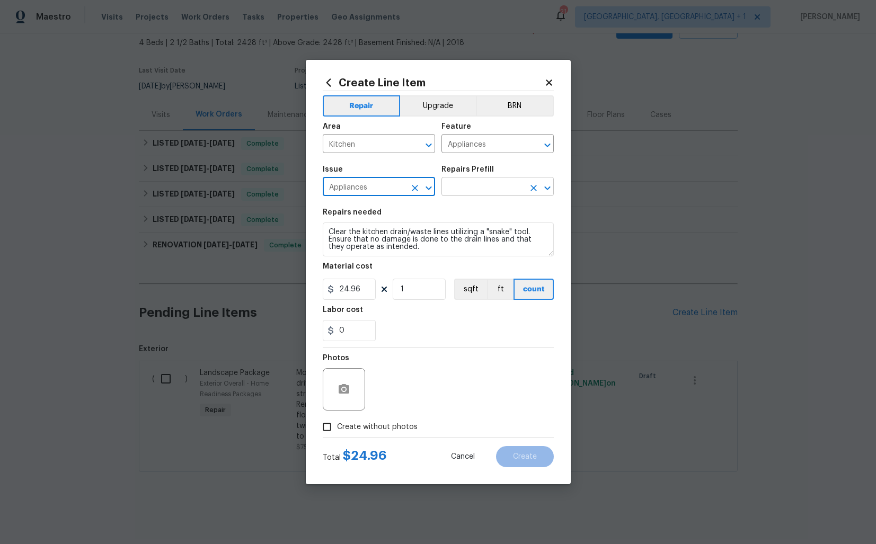
click at [472, 183] on input "text" at bounding box center [483, 188] width 83 height 16
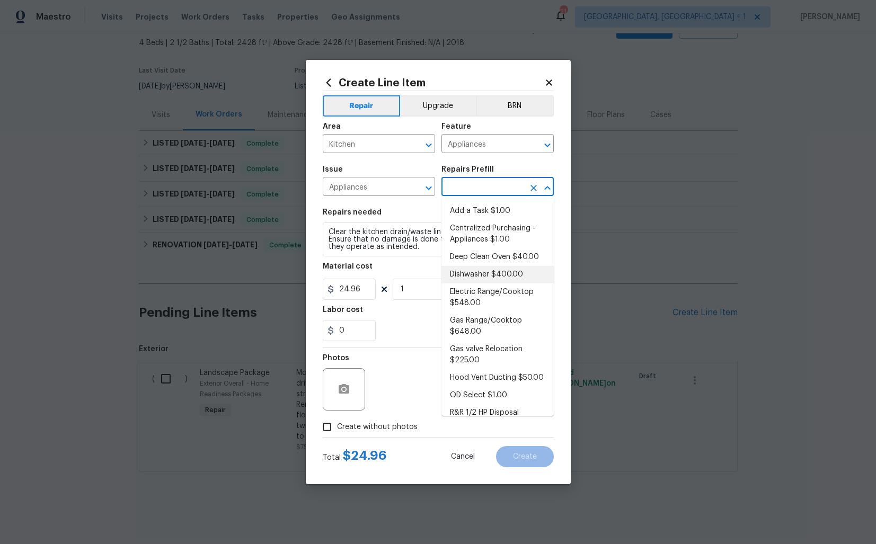
click at [469, 276] on li "Dishwasher $400.00" at bounding box center [498, 274] width 112 height 17
type input "Dishwasher $400.00"
type textarea "Remove the existing dishwasher and prep the area for a new unit. Install a new …"
type input "400"
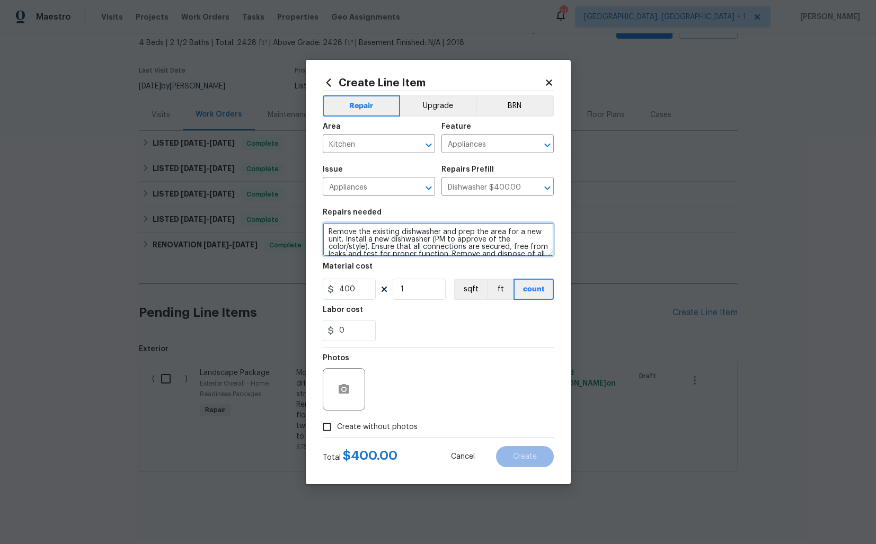
click at [408, 243] on textarea "Remove the existing dishwasher and prep the area for a new unit. Install a new …" at bounding box center [438, 240] width 231 height 34
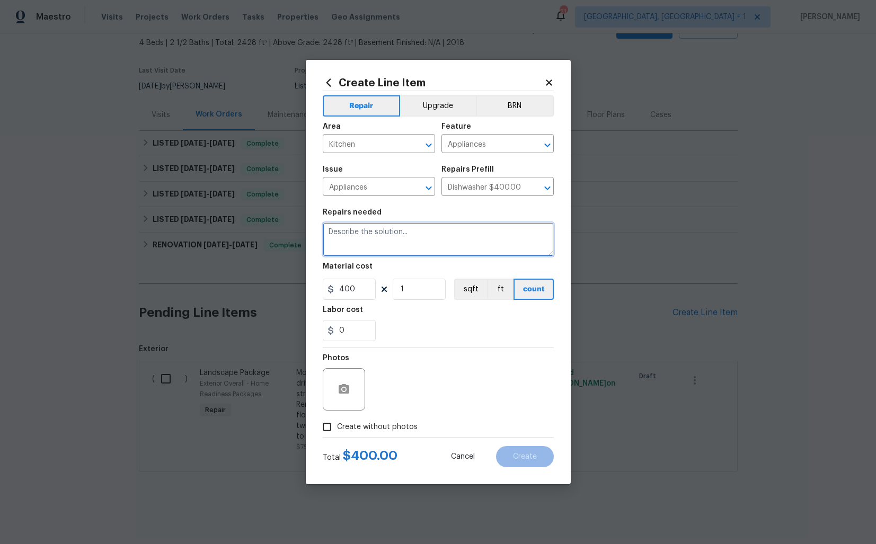
paste textarea "Rework: Feedback received again that the dishwasher is broken and will not open…"
type textarea "Rework: Feedback received again that the dishwasher is broken and will not open…"
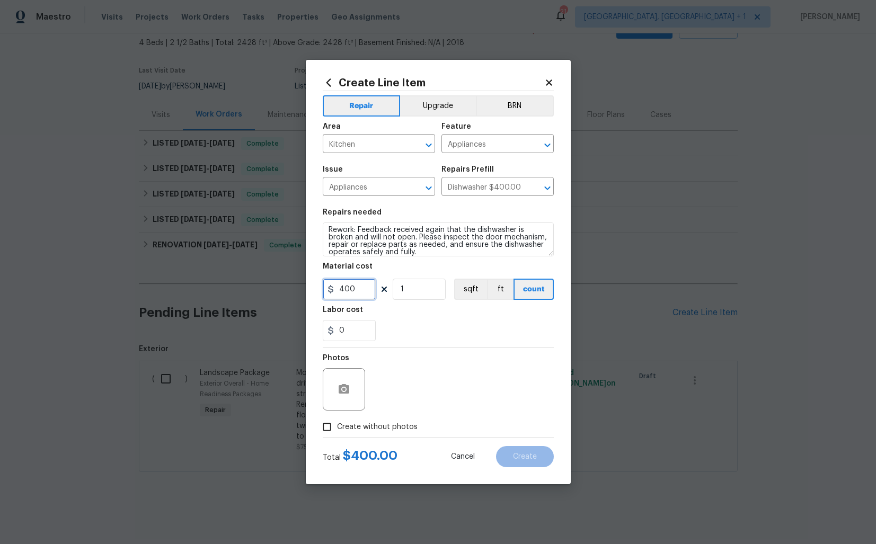
click at [344, 290] on input "400" at bounding box center [349, 289] width 53 height 21
type input "1"
click at [349, 422] on span "Create without photos" at bounding box center [377, 427] width 81 height 11
click at [337, 422] on input "Create without photos" at bounding box center [327, 427] width 20 height 20
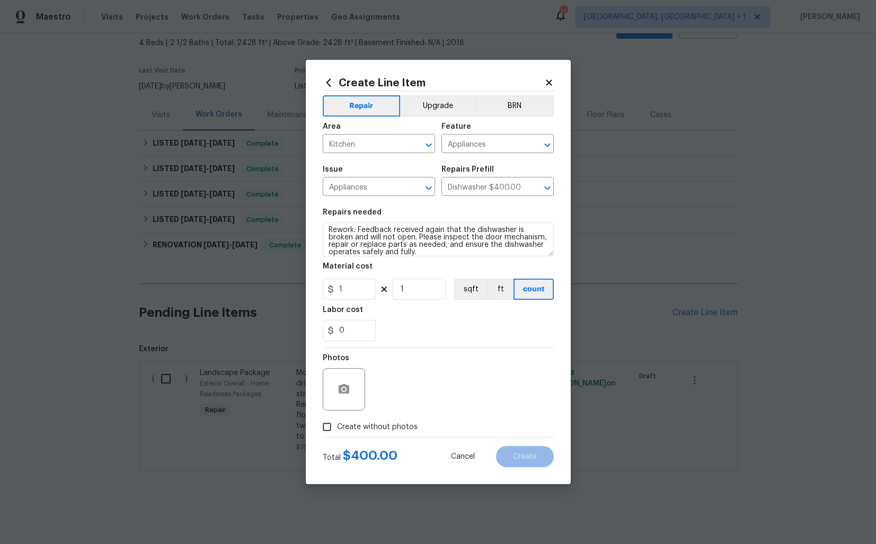
checkbox input "true"
click at [434, 386] on textarea at bounding box center [464, 389] width 180 height 42
click at [529, 458] on span "Create" at bounding box center [525, 457] width 24 height 8
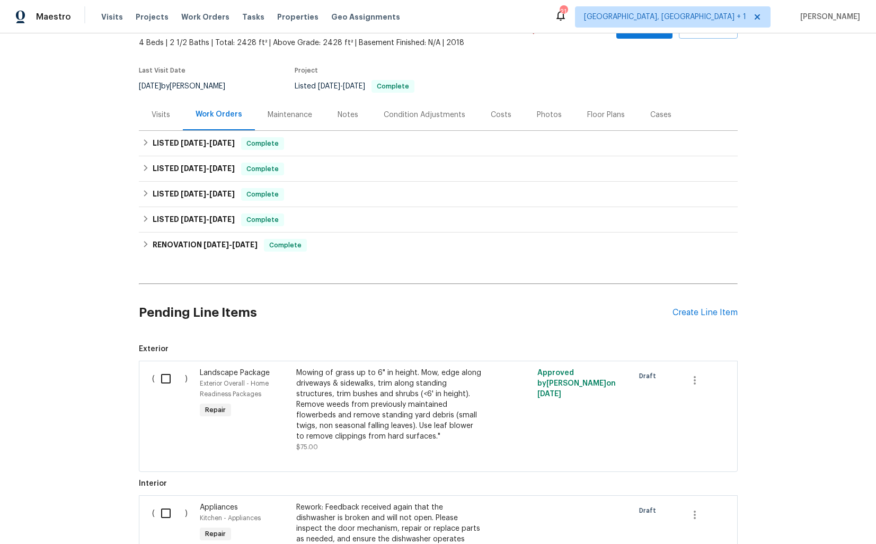
click at [231, 430] on div "Landscape Package Exterior Overall - Home Readiness Packages Repair" at bounding box center [245, 410] width 96 height 91
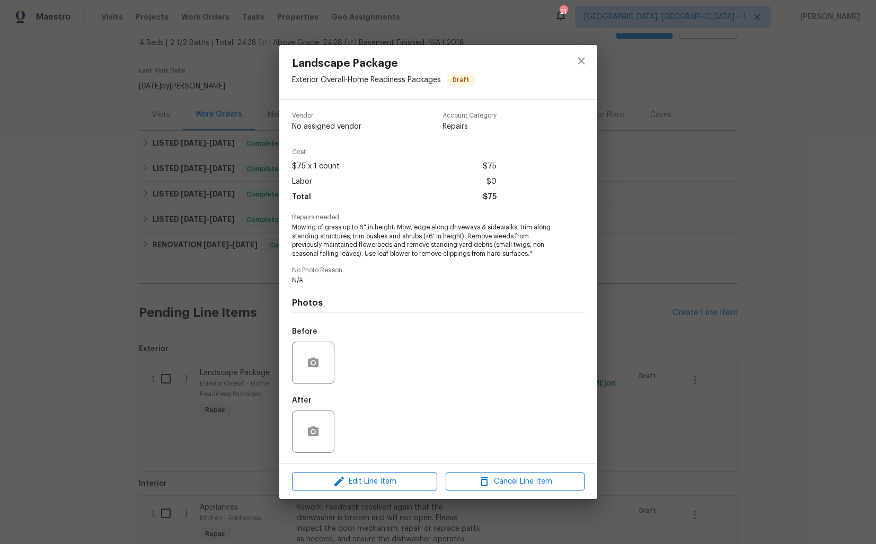
click at [95, 392] on div "Landscape Package Exterior Overall - Home Readiness Packages Draft Vendor No as…" at bounding box center [438, 272] width 876 height 544
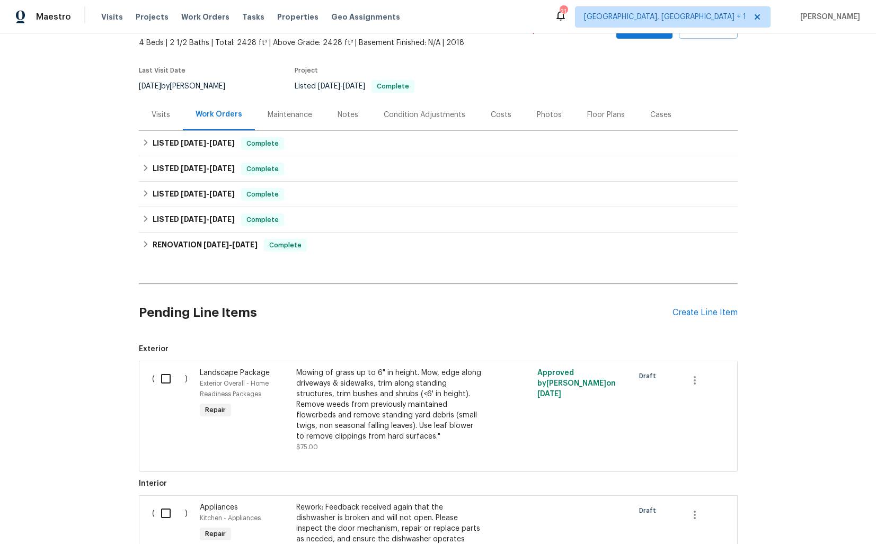
scroll to position [214, 0]
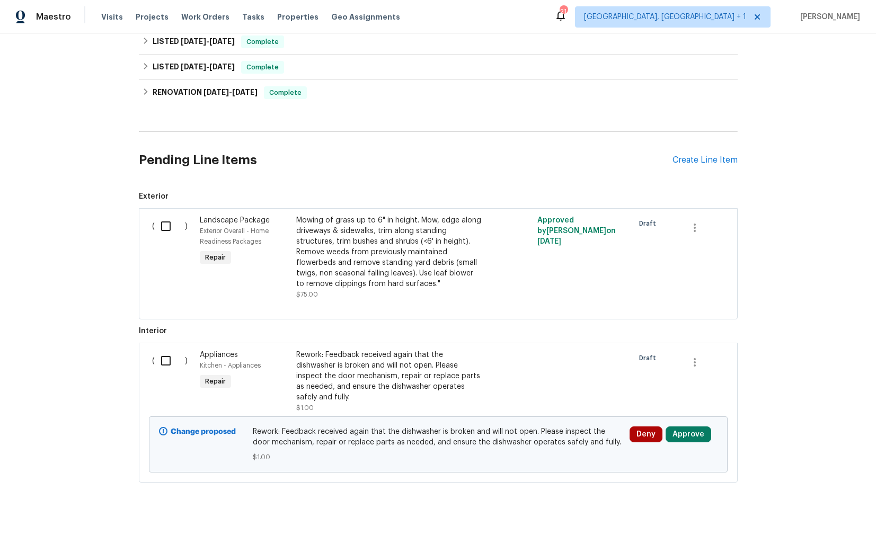
click at [168, 361] on input "checkbox" at bounding box center [170, 361] width 30 height 22
checkbox input "true"
click at [832, 524] on button "Create Work Order" at bounding box center [815, 518] width 87 height 20
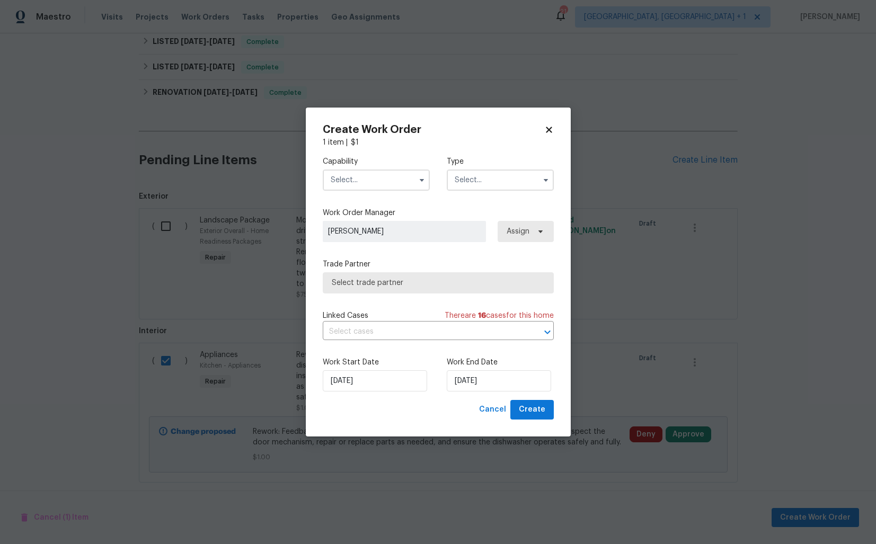
click at [367, 177] on input "text" at bounding box center [376, 180] width 107 height 21
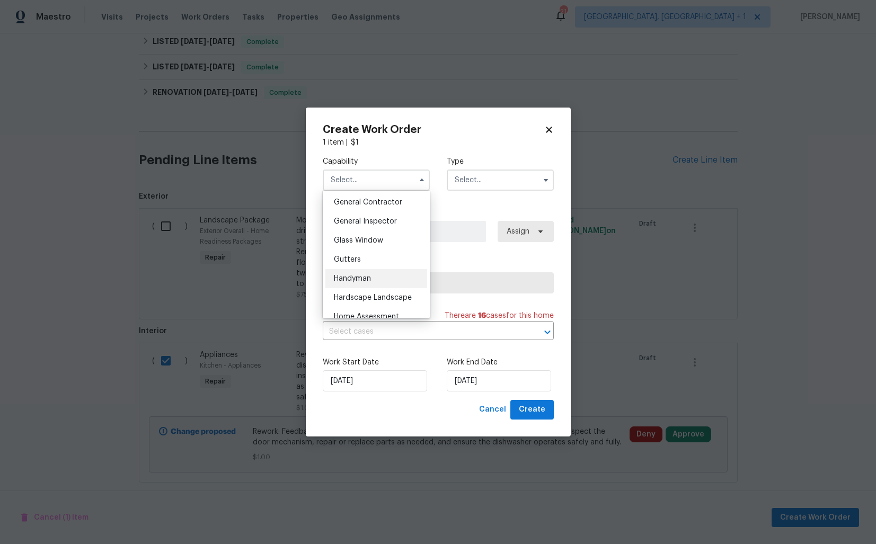
scroll to position [508, 0]
click at [357, 275] on span "Handyman" at bounding box center [352, 278] width 37 height 7
type input "Handyman"
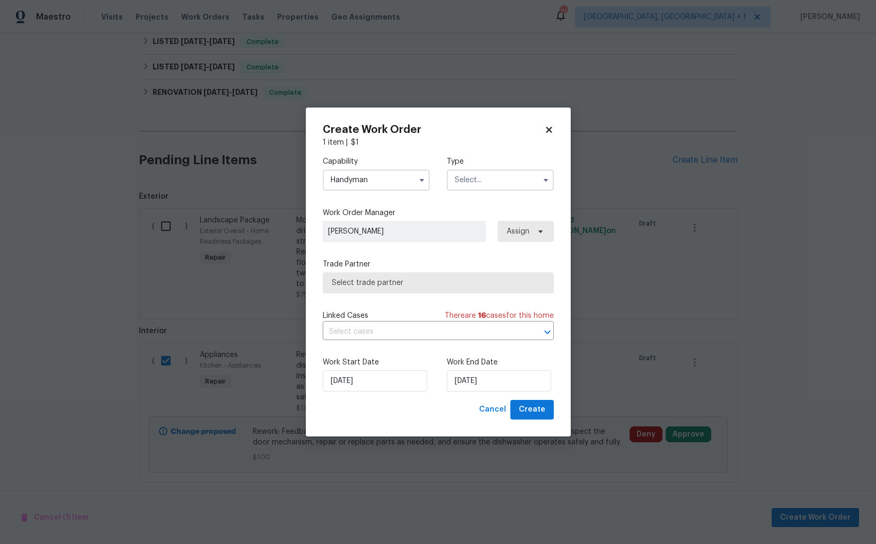
click at [498, 182] on input "text" at bounding box center [500, 180] width 107 height 21
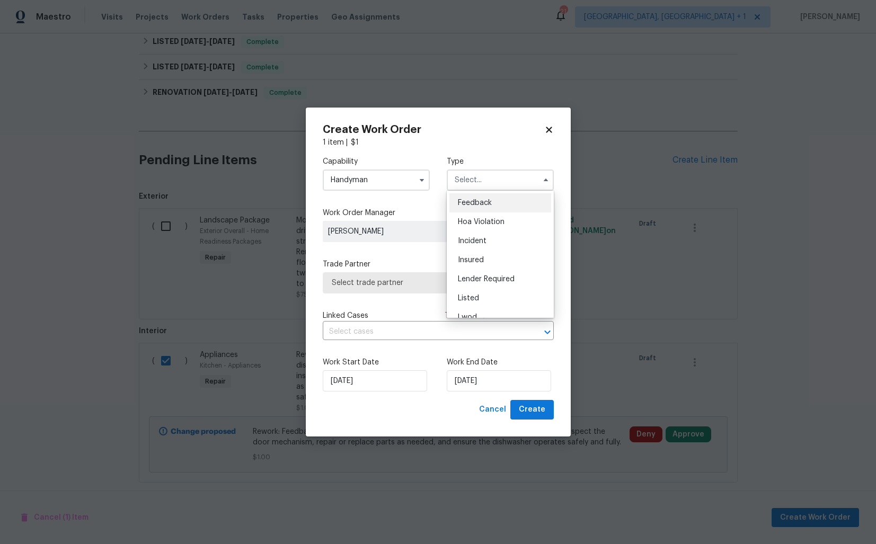
click at [483, 201] on span "Feedback" at bounding box center [475, 202] width 34 height 7
type input "Feedback"
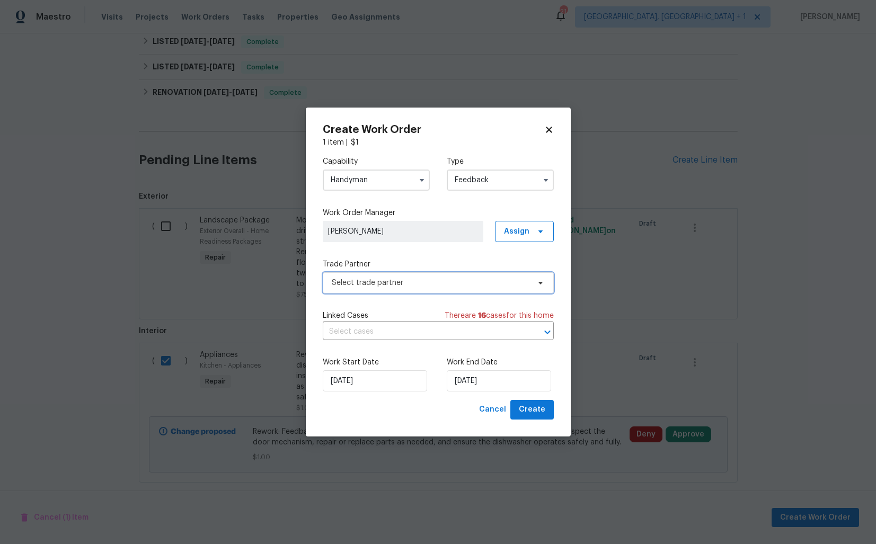
click at [414, 281] on span "Select trade partner" at bounding box center [431, 283] width 198 height 11
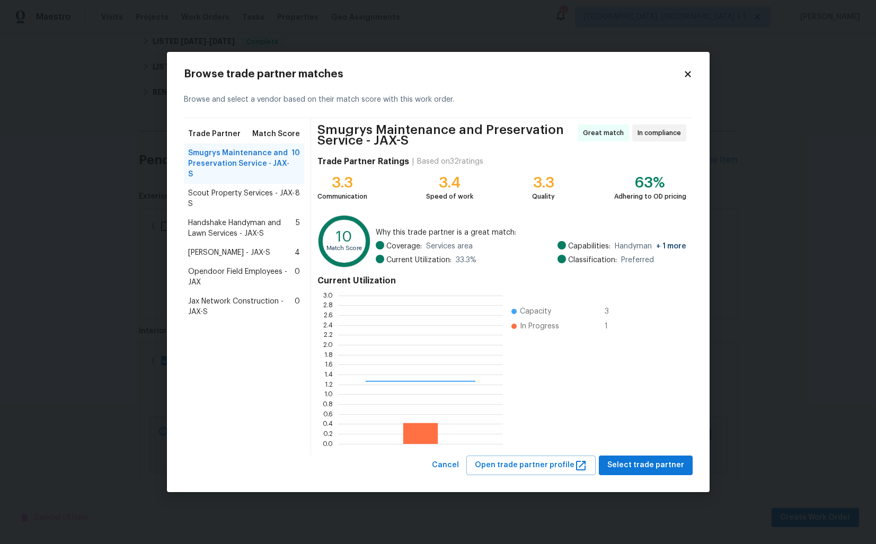
scroll to position [148, 165]
click at [219, 190] on span "Scout Property Services - JAX-S" at bounding box center [242, 198] width 108 height 21
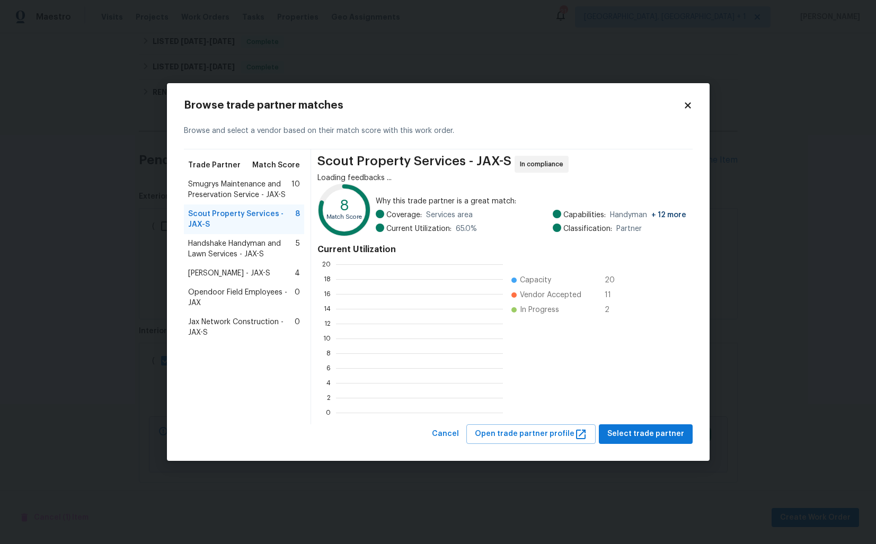
scroll to position [148, 167]
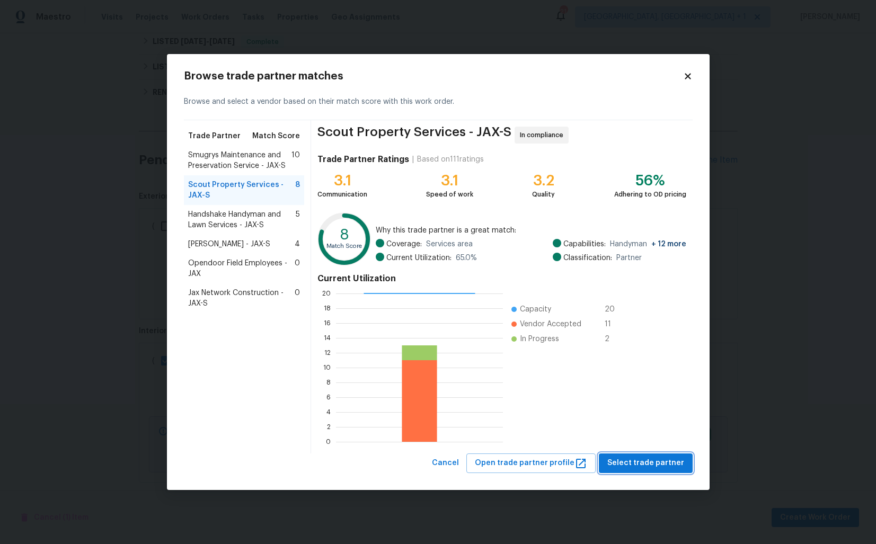
click at [640, 462] on span "Select trade partner" at bounding box center [646, 463] width 77 height 13
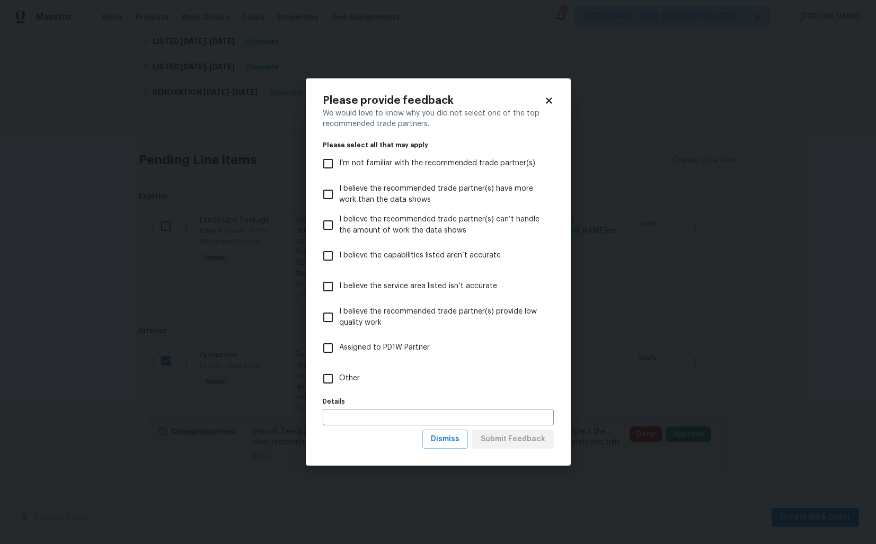
click at [357, 374] on span "Other" at bounding box center [349, 378] width 21 height 11
click at [339, 374] on input "Other" at bounding box center [328, 379] width 22 height 22
checkbox input "true"
click at [501, 441] on span "Submit Feedback" at bounding box center [513, 439] width 65 height 13
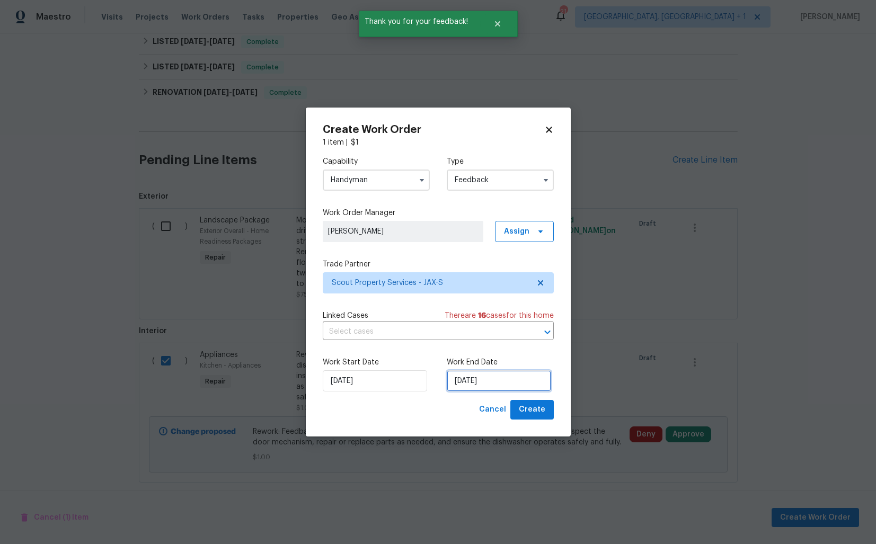
click at [478, 382] on input "[DATE]" at bounding box center [499, 381] width 104 height 21
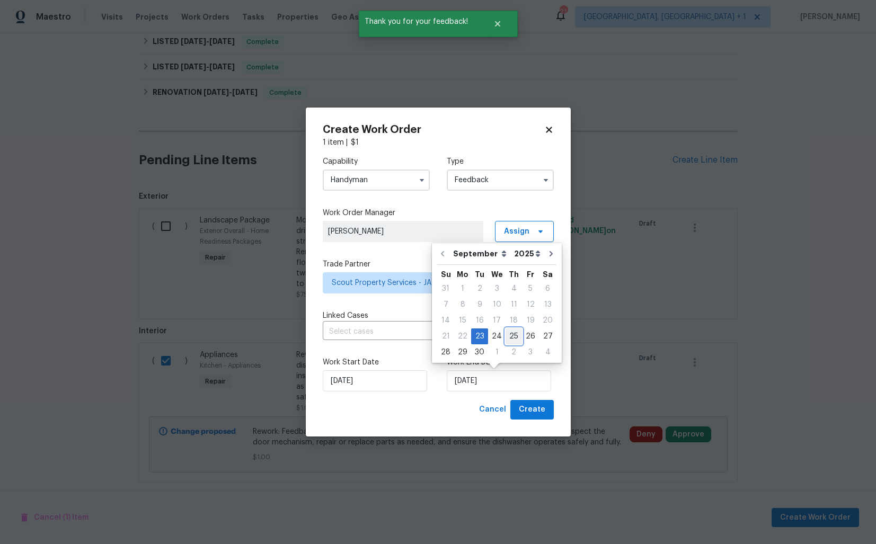
click at [512, 339] on div "25" at bounding box center [514, 336] width 16 height 15
type input "[DATE]"
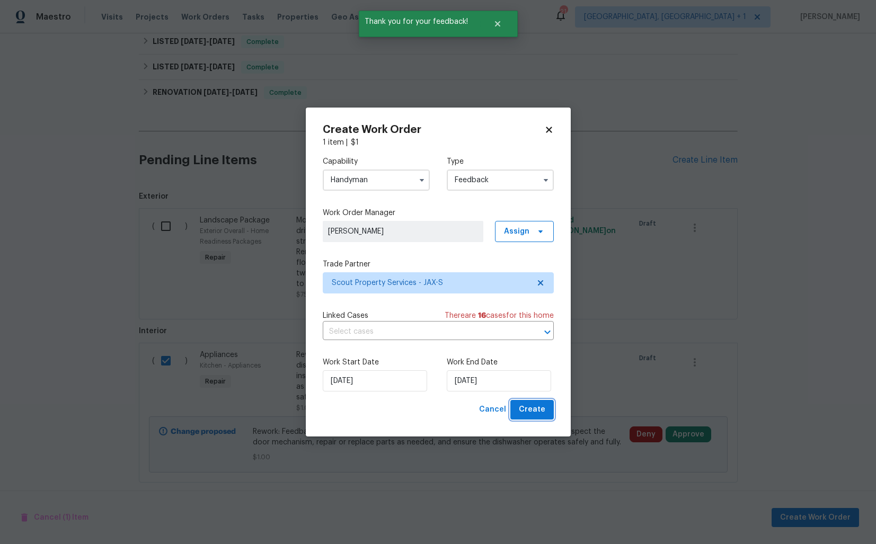
click at [521, 408] on span "Create" at bounding box center [532, 409] width 27 height 13
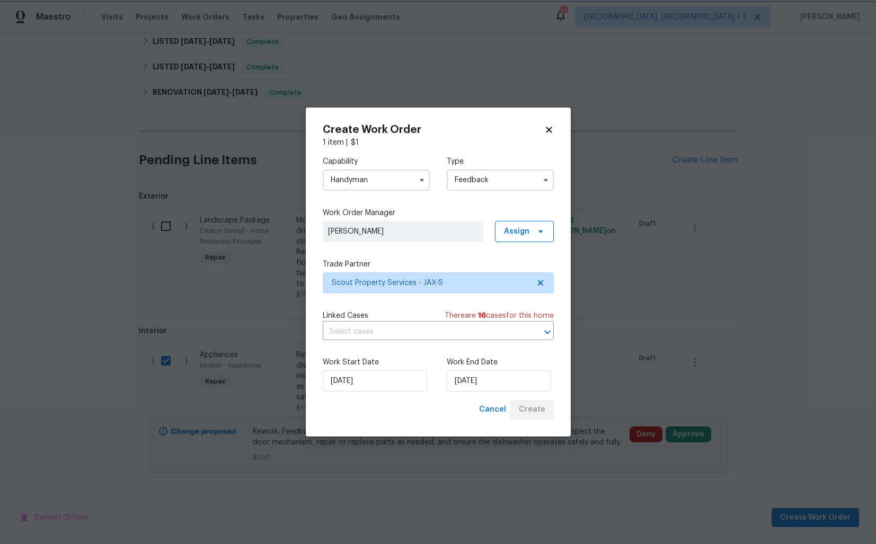
checkbox input "false"
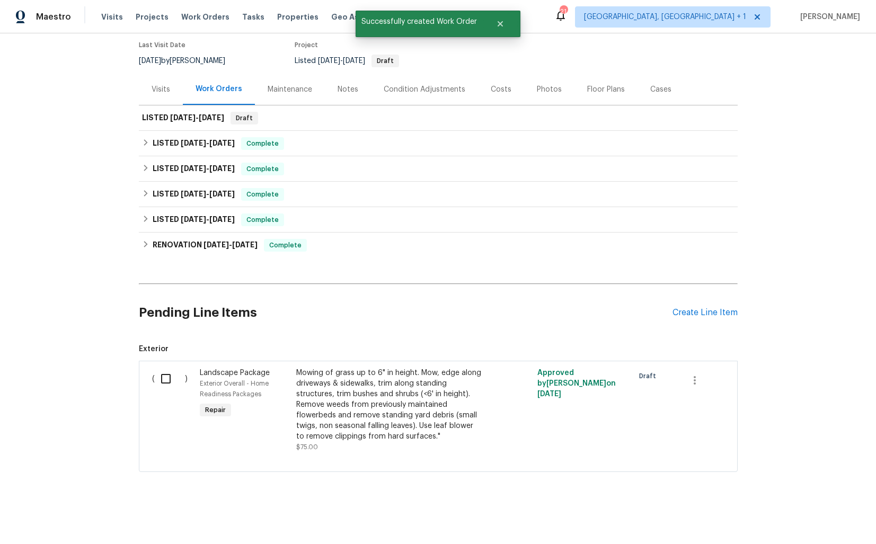
scroll to position [0, 0]
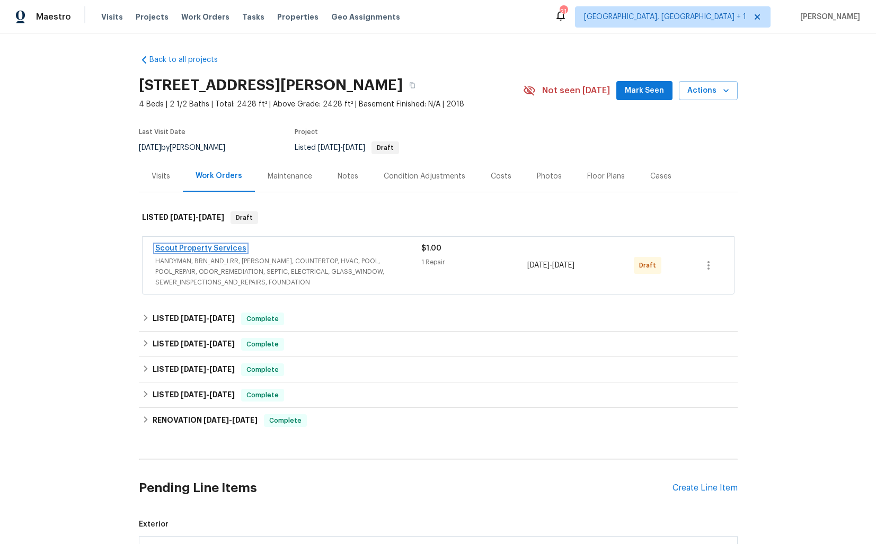
click at [197, 248] on link "Scout Property Services" at bounding box center [200, 248] width 91 height 7
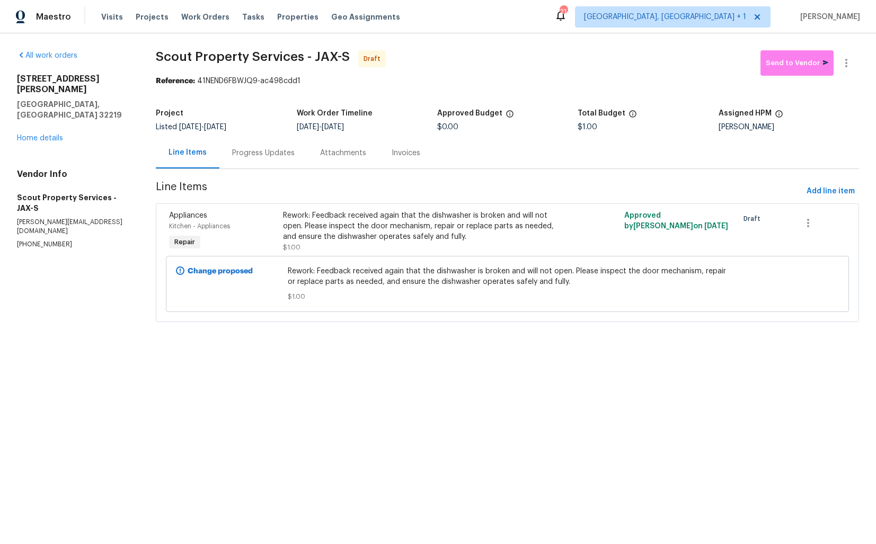
click at [262, 155] on div "Progress Updates" at bounding box center [263, 153] width 63 height 11
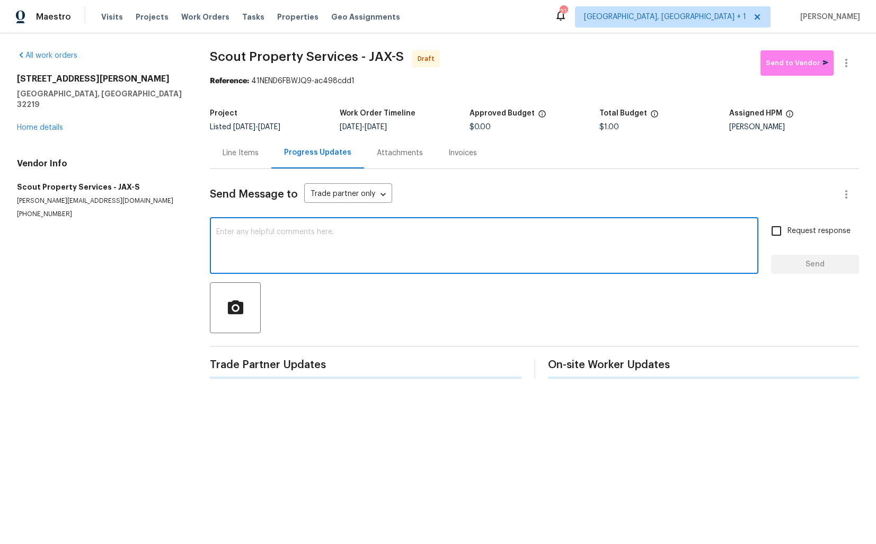
click at [327, 253] on textarea at bounding box center [484, 246] width 536 height 37
click at [367, 220] on div "x ​" at bounding box center [484, 247] width 549 height 54
paste textarea "Hi this is Arvind with Opendoor. I’m confirming you received the WO for the pro…"
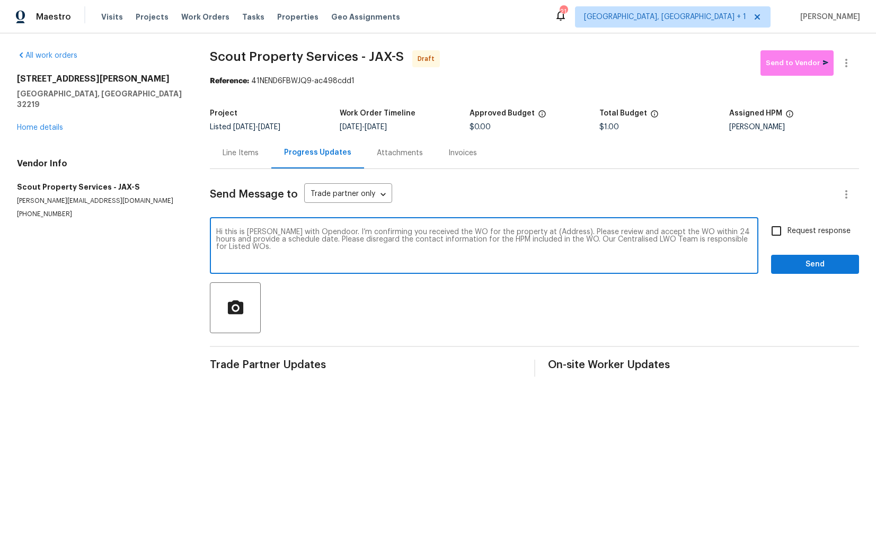
drag, startPoint x: 553, startPoint y: 231, endPoint x: 521, endPoint y: 230, distance: 32.4
click at [521, 230] on textarea "Hi this is Arvind with Opendoor. I’m confirming you received the WO for the pro…" at bounding box center [484, 246] width 536 height 37
paste textarea "[STREET_ADDRESS][PERSON_NAME]"
type textarea "Hi this is Arvind with Opendoor. I’m confirming you received the WO for the pro…"
click at [787, 222] on input "Request response" at bounding box center [777, 231] width 22 height 22
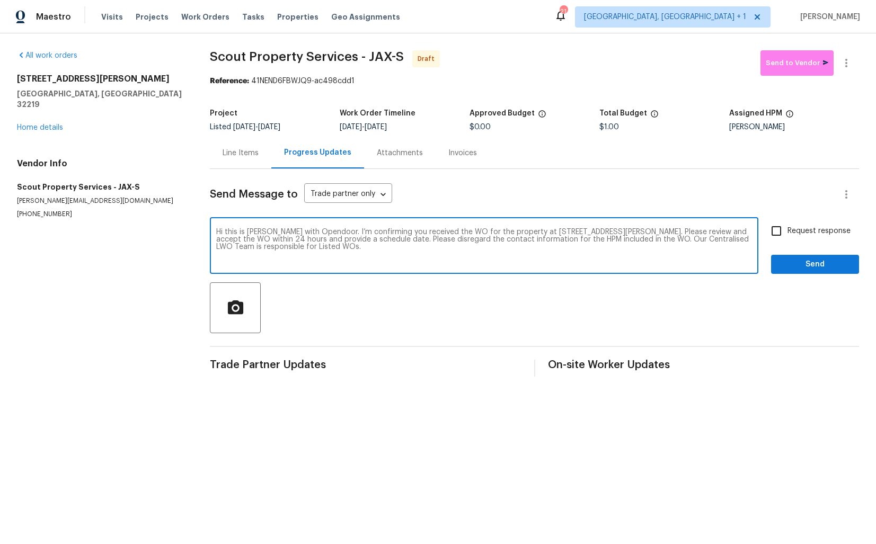
checkbox input "true"
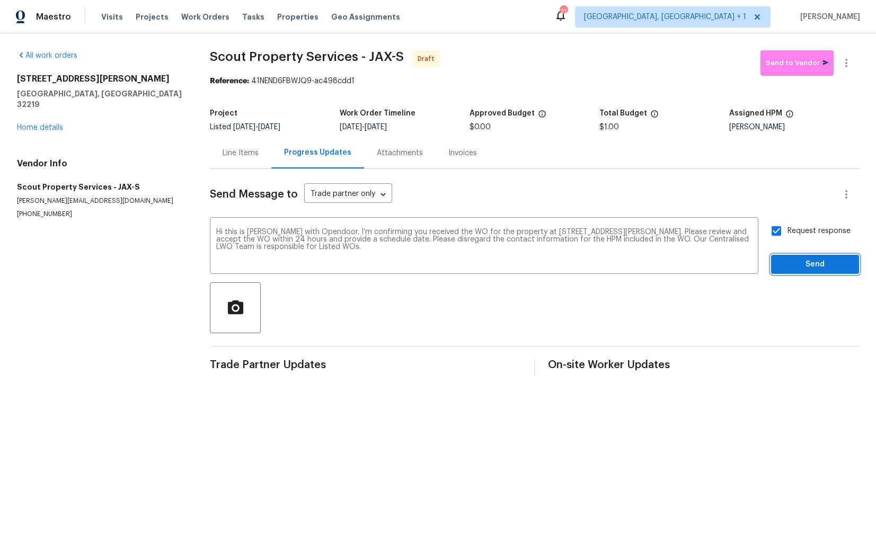
click at [795, 262] on span "Send" at bounding box center [815, 264] width 71 height 13
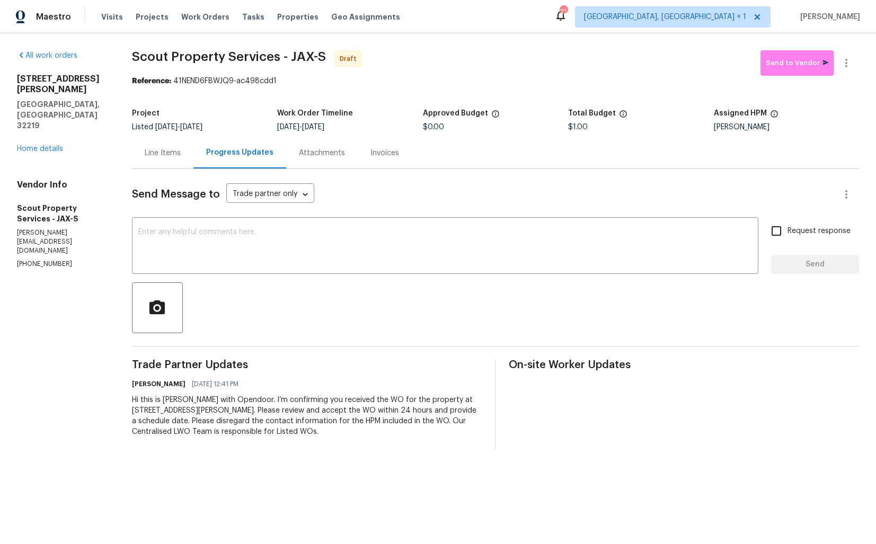
click at [449, 238] on textarea at bounding box center [445, 246] width 614 height 37
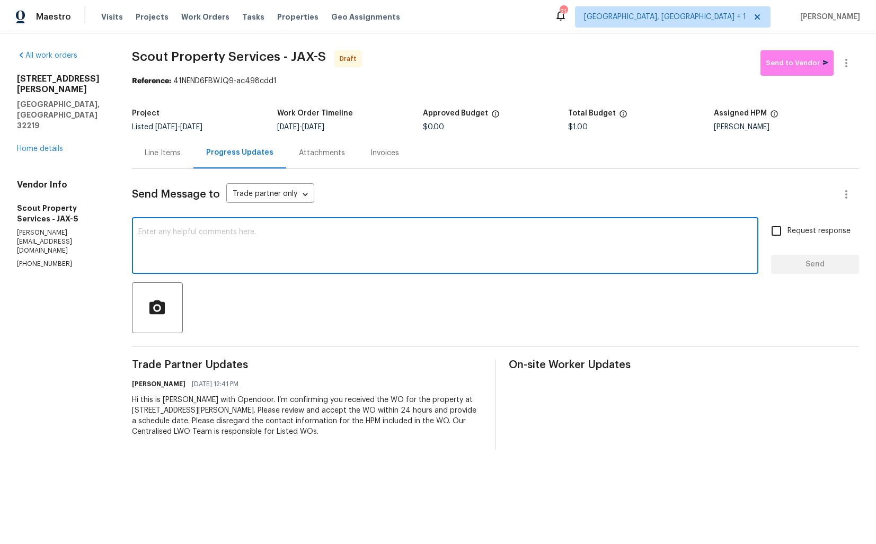
paste textarea "Attention All Work Orders must include before-photos (both close-up and wide-an…"
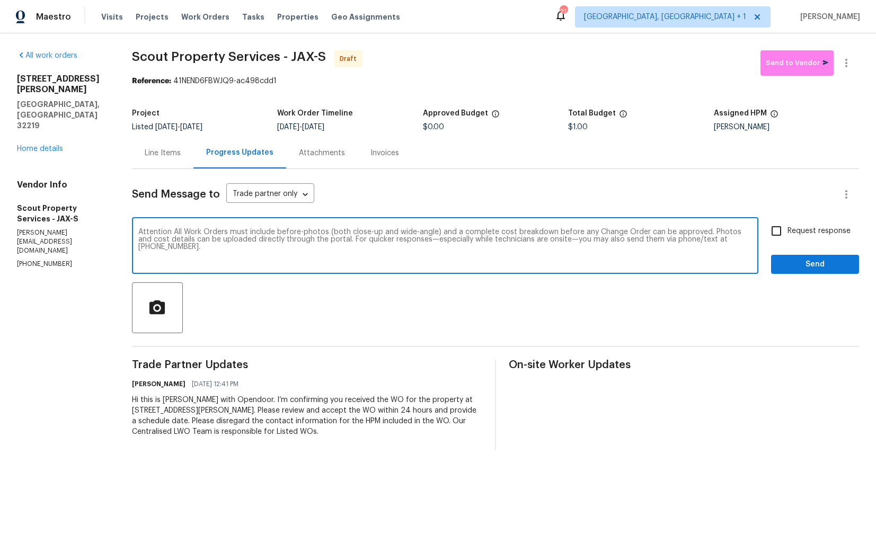
type textarea "Attention All Work Orders must include before-photos (both close-up and wide-an…"
click at [804, 264] on span "Send" at bounding box center [815, 264] width 71 height 13
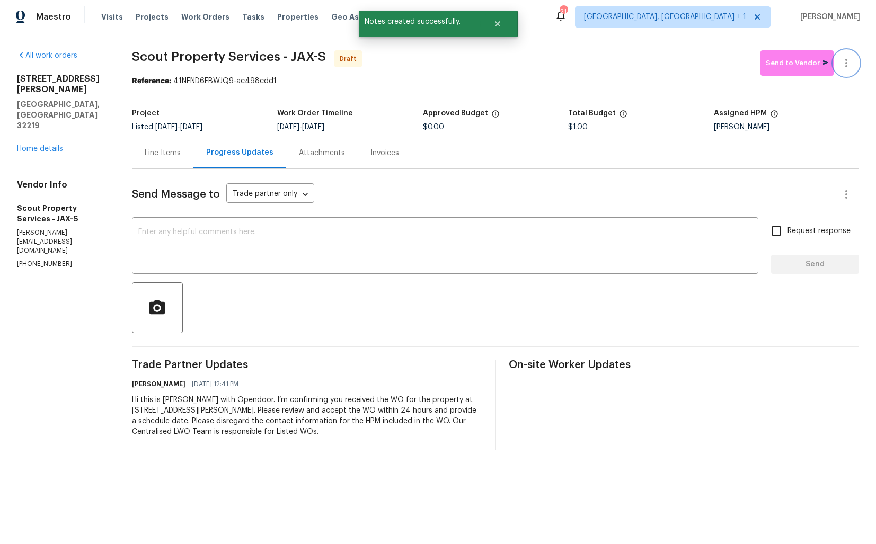
click at [842, 69] on icon "button" at bounding box center [846, 63] width 13 height 13
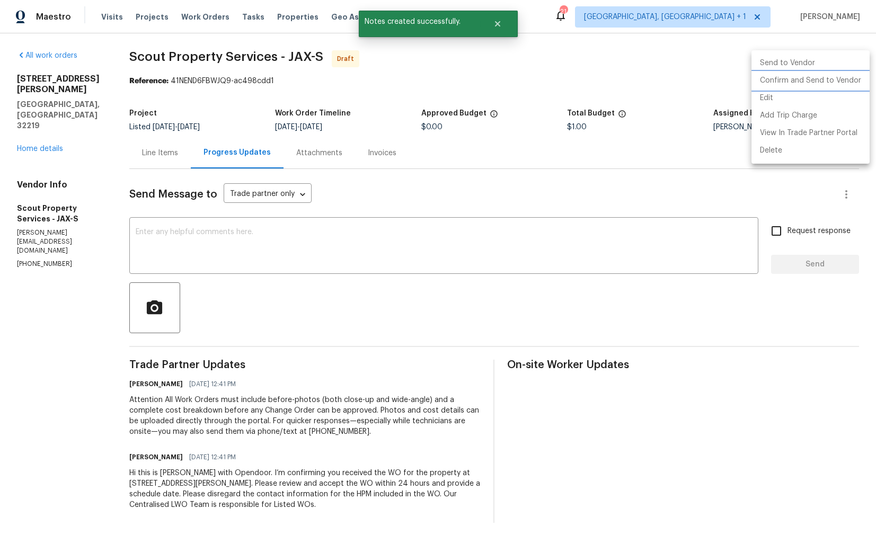
click at [781, 80] on li "Confirm and Send to Vendor" at bounding box center [811, 80] width 118 height 17
click at [440, 107] on div at bounding box center [438, 272] width 876 height 544
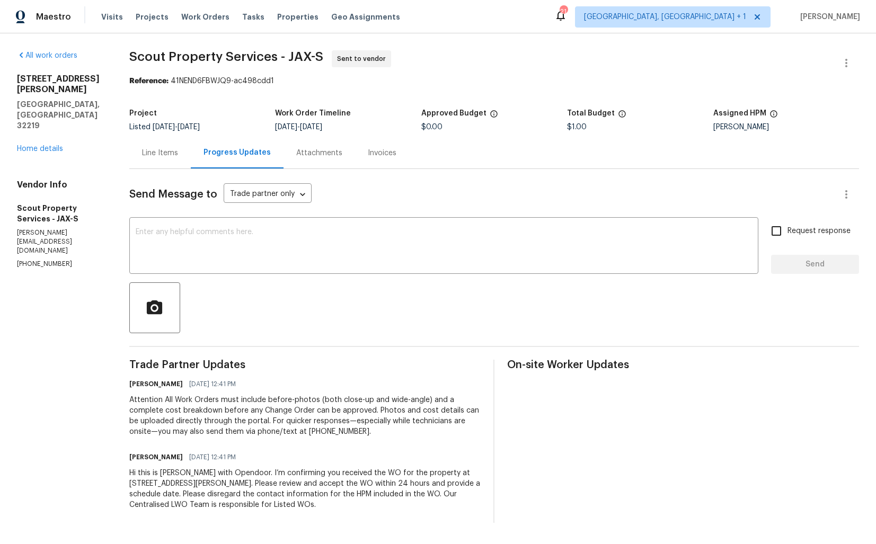
click at [185, 110] on div "Project" at bounding box center [202, 117] width 146 height 14
drag, startPoint x: 174, startPoint y: 83, endPoint x: 377, endPoint y: 78, distance: 202.6
click at [377, 78] on div "Reference: 41NEND6FBWJQ9-ac498cdd1" at bounding box center [494, 81] width 730 height 11
copy div "41NEND6FBWJQ9-ac498cdd1"
click at [170, 117] on div "Project" at bounding box center [202, 117] width 146 height 14
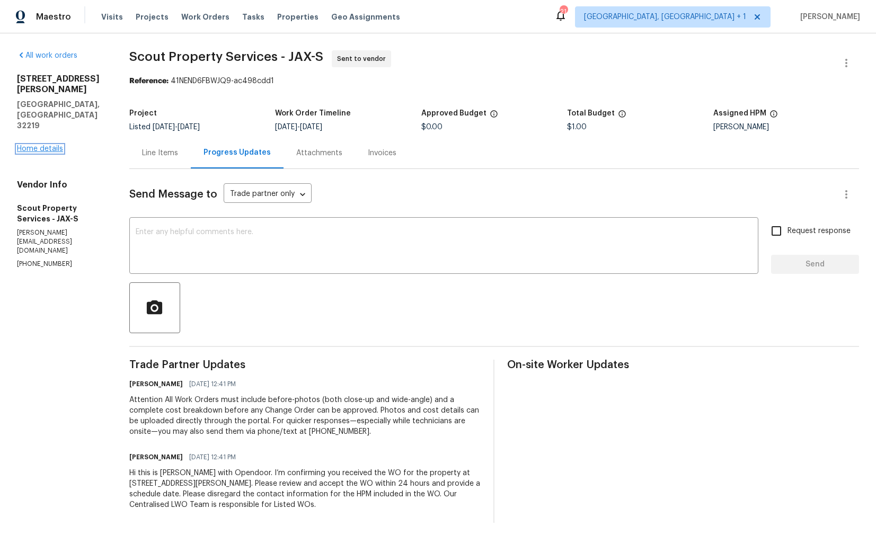
click at [38, 145] on link "Home details" at bounding box center [40, 148] width 46 height 7
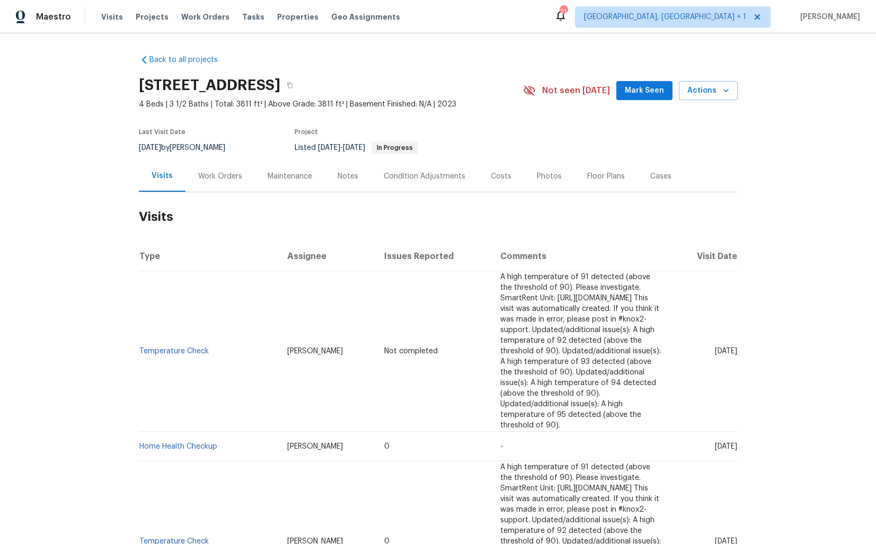
click at [225, 177] on div "Work Orders" at bounding box center [220, 176] width 44 height 11
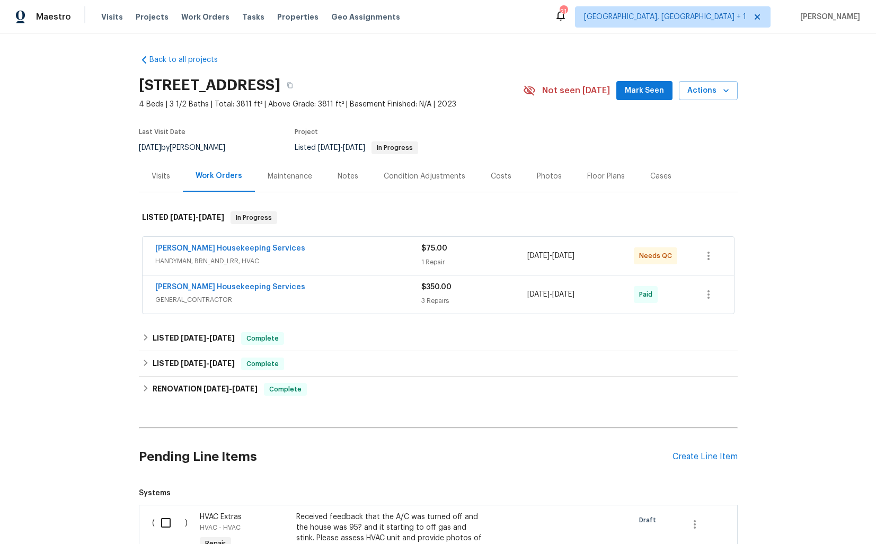
click at [285, 248] on div "[PERSON_NAME] Housekeeping Services" at bounding box center [288, 249] width 266 height 13
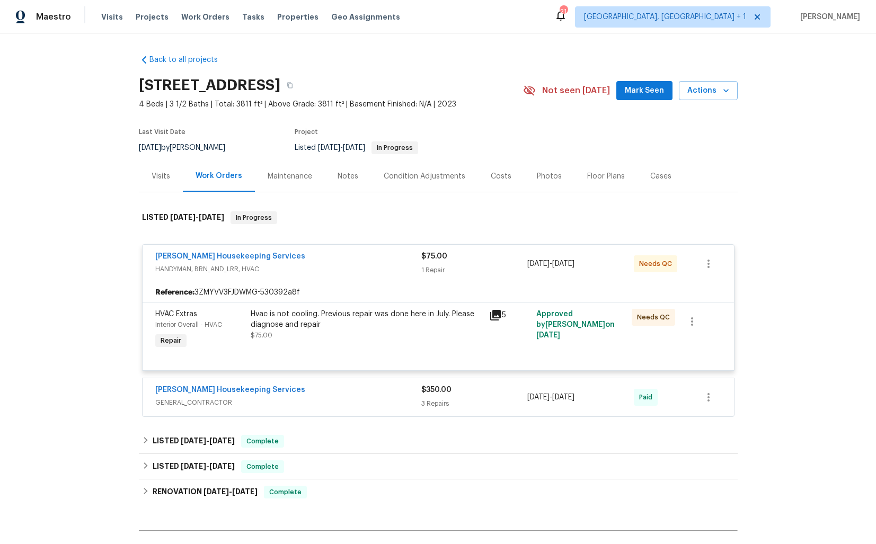
click at [325, 315] on div "Hvac is not cooling. Previous repair was done here in July. Please diagnose and…" at bounding box center [367, 319] width 232 height 21
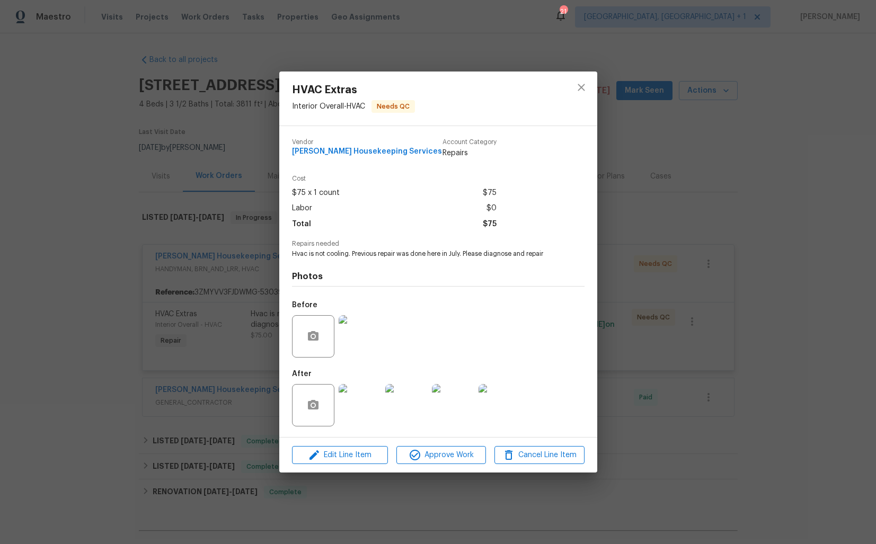
click at [204, 292] on div "HVAC Extras Interior Overall - HVAC Needs QC Vendor [PERSON_NAME] Housekeeping …" at bounding box center [438, 272] width 876 height 544
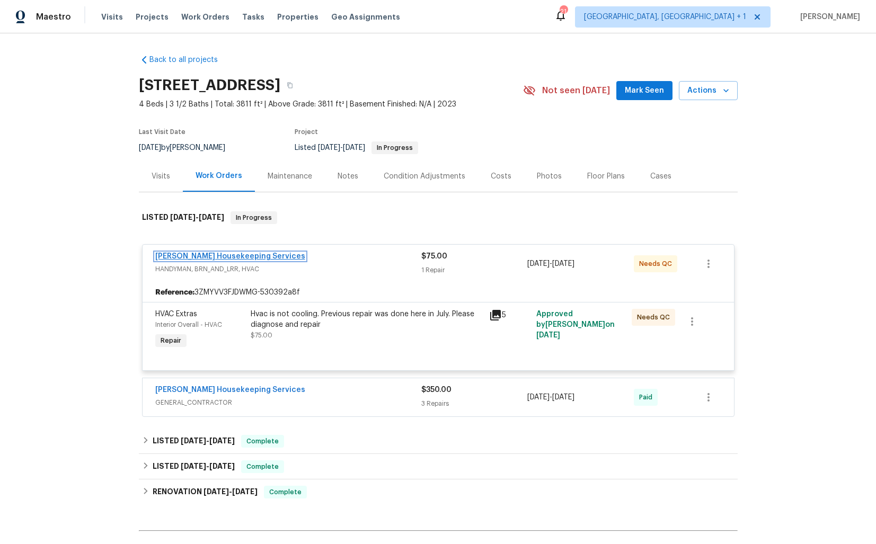
click at [219, 259] on link "[PERSON_NAME] Housekeeping Services" at bounding box center [230, 256] width 150 height 7
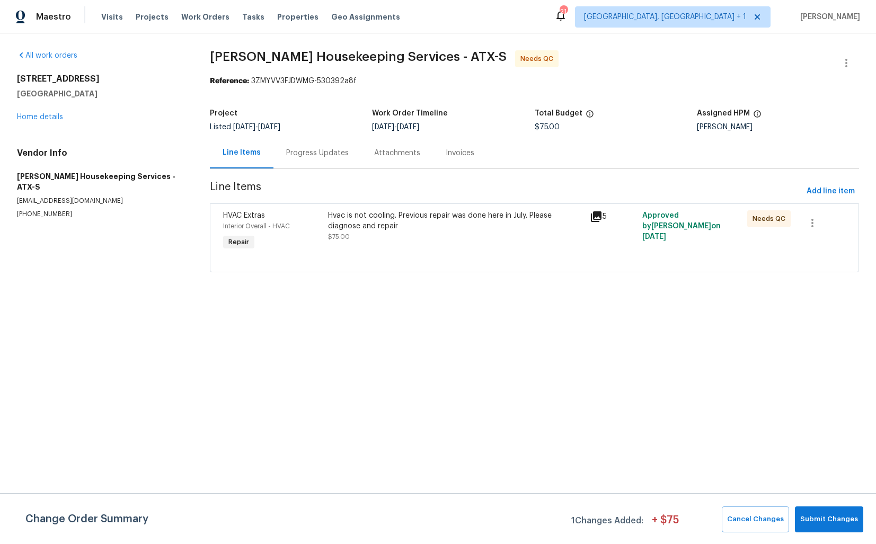
click at [294, 153] on div "Progress Updates" at bounding box center [317, 153] width 63 height 11
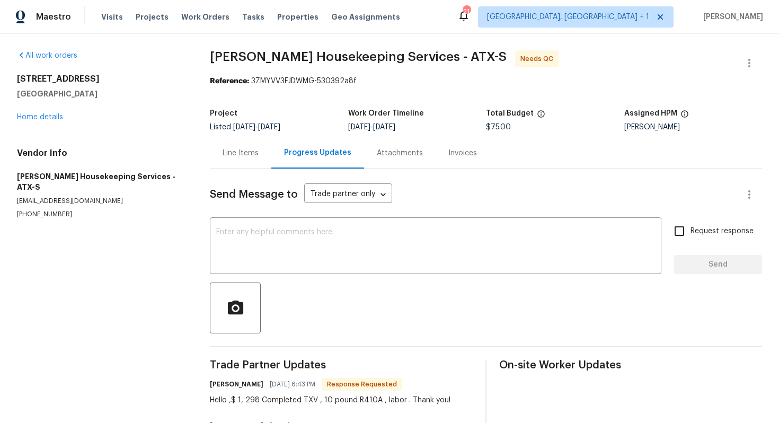
click at [238, 150] on div "Line Items" at bounding box center [241, 153] width 36 height 11
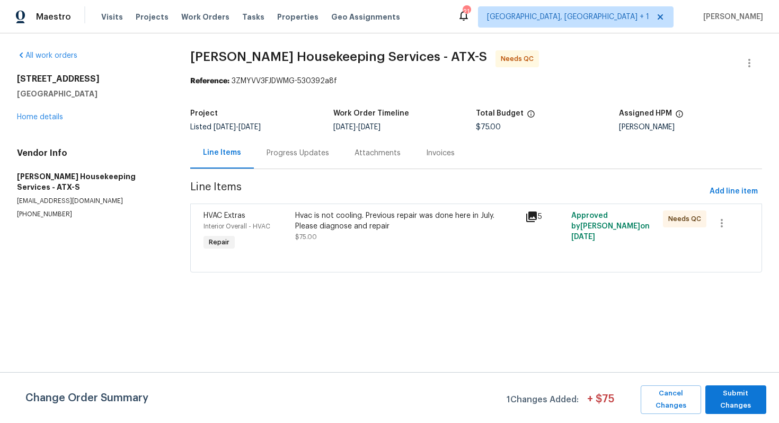
click at [302, 158] on div "Progress Updates" at bounding box center [298, 153] width 63 height 11
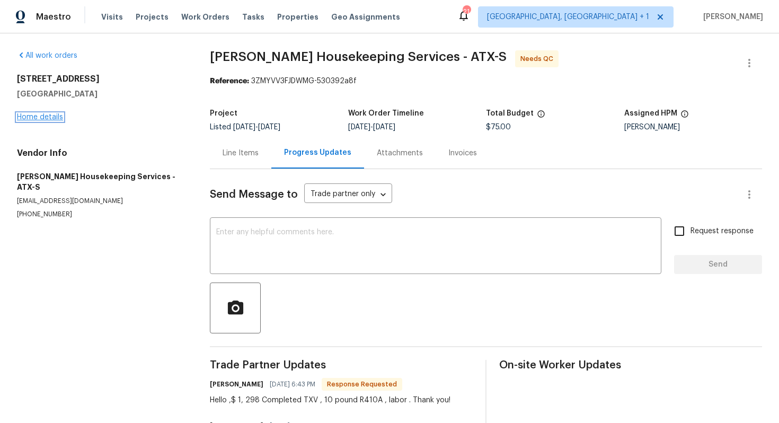
click at [40, 114] on link "Home details" at bounding box center [40, 116] width 46 height 7
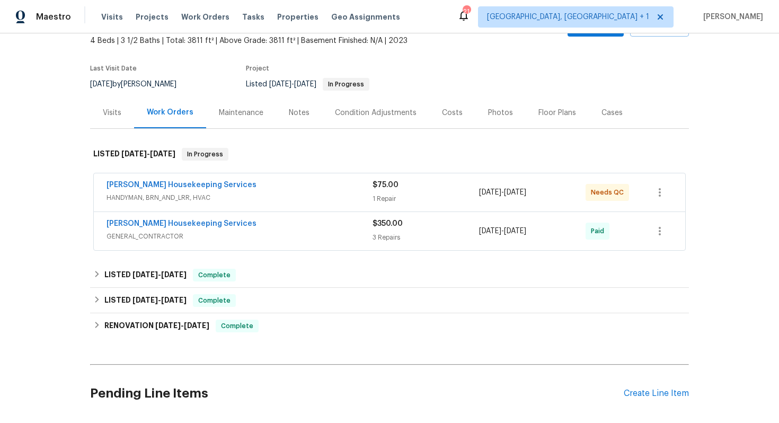
scroll to position [68, 0]
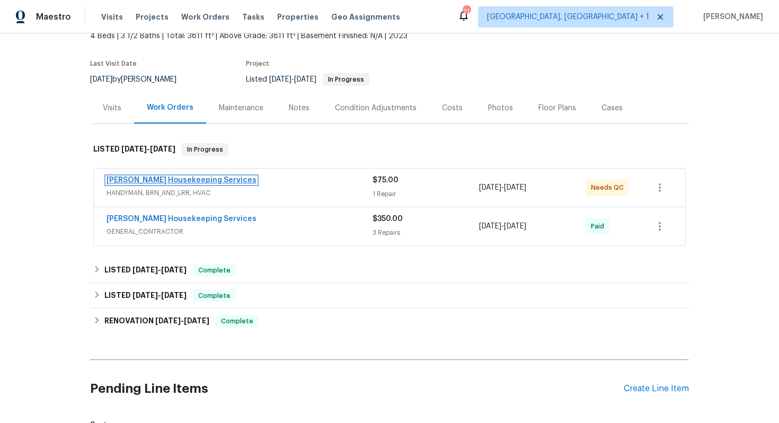
click at [171, 179] on link "Arelis Housekeeping Services" at bounding box center [182, 180] width 150 height 7
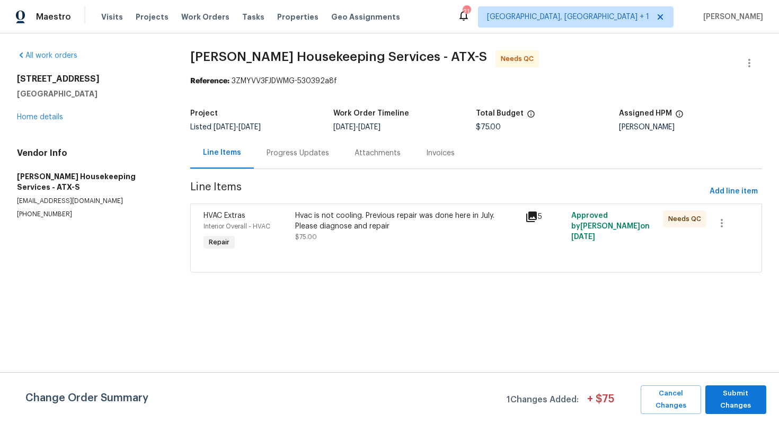
click at [301, 155] on div "Progress Updates" at bounding box center [298, 153] width 63 height 11
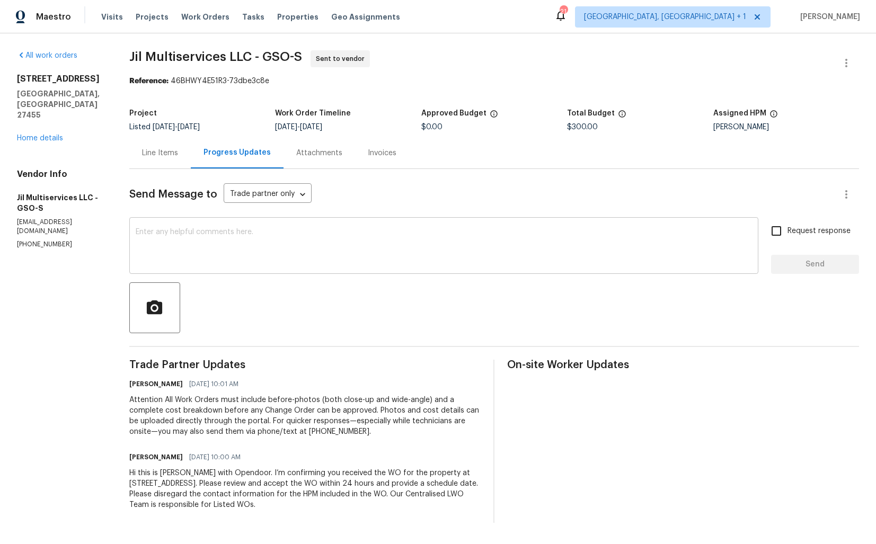
click at [350, 260] on textarea at bounding box center [444, 246] width 617 height 37
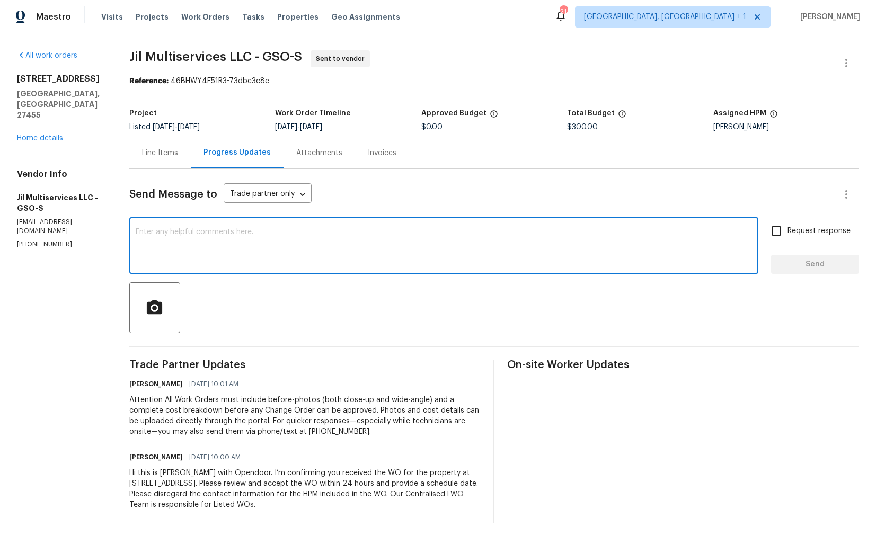
paste textarea "Could you please accept the work order and provide the progress status along wi…"
drag, startPoint x: 143, startPoint y: 233, endPoint x: 120, endPoint y: 234, distance: 22.8
click at [120, 234] on div "All work orders 4108 Ridgedale Dr Greensboro, NC 27455 Home details Vendor Info…" at bounding box center [438, 286] width 876 height 507
click at [566, 231] on textarea "Hi team, could you please accept the work order and provide the progress status…" at bounding box center [444, 246] width 617 height 37
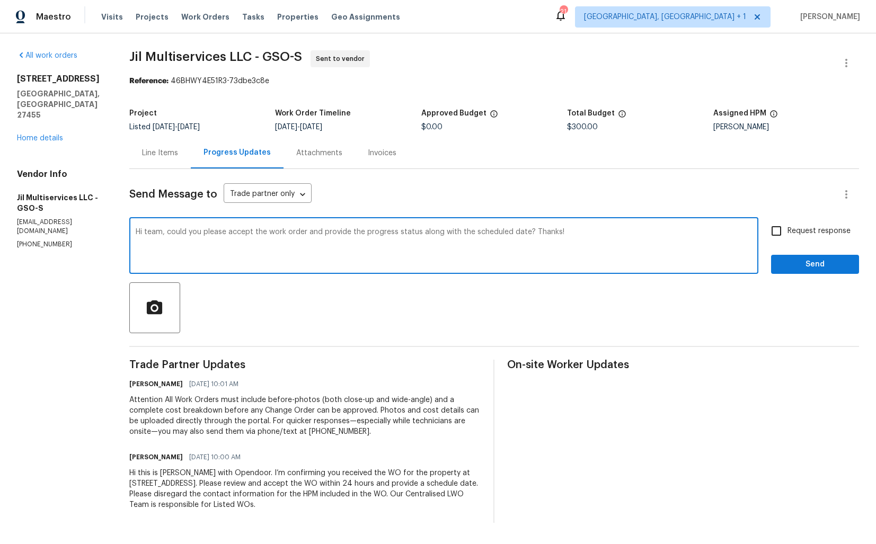
type textarea "Hi team, could you please accept the work order and provide the progress status…"
click at [785, 231] on input "Request response" at bounding box center [777, 231] width 22 height 22
checkbox input "true"
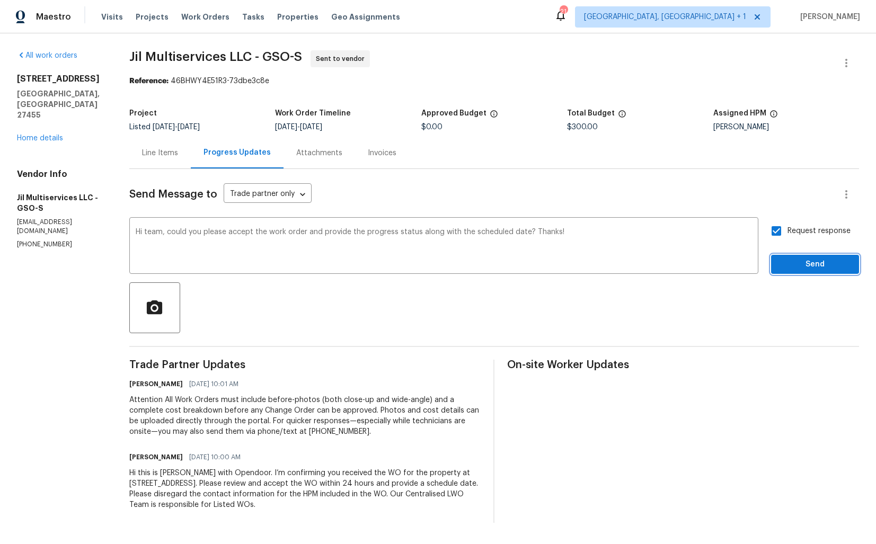
click at [801, 265] on span "Send" at bounding box center [815, 264] width 71 height 13
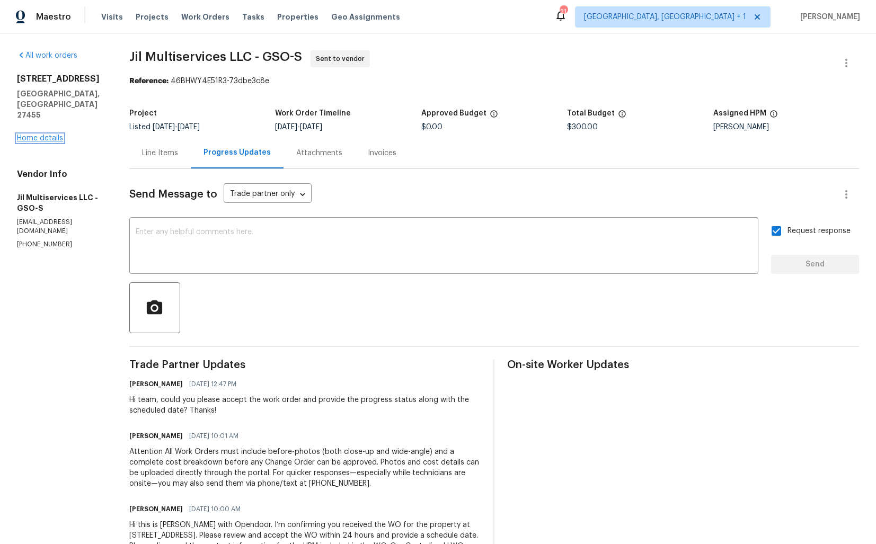
click at [46, 135] on link "Home details" at bounding box center [40, 138] width 46 height 7
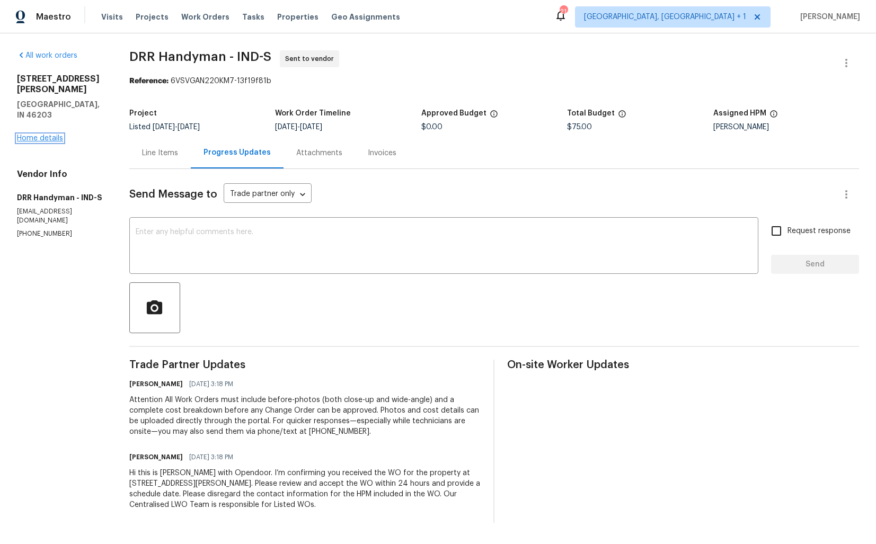
click at [48, 135] on link "Home details" at bounding box center [40, 138] width 46 height 7
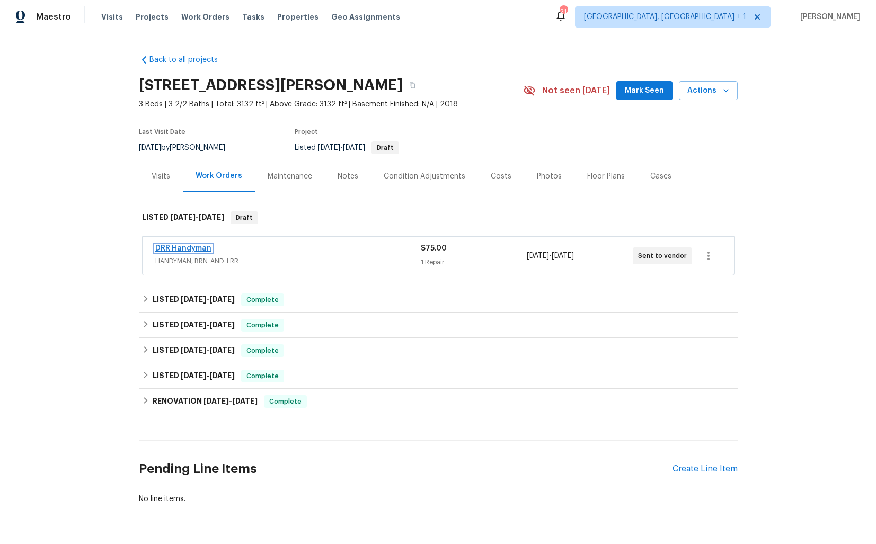
click at [181, 250] on link "DRR Handyman" at bounding box center [183, 248] width 56 height 7
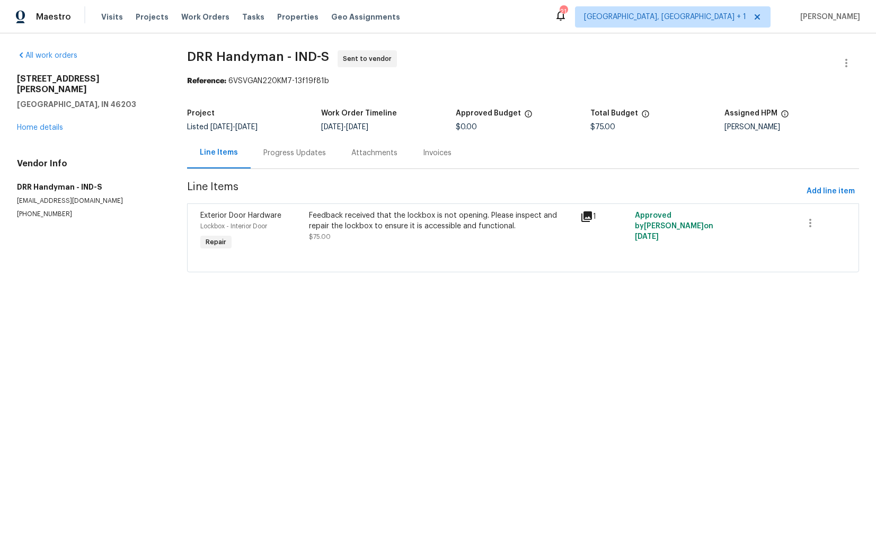
click at [480, 209] on div "Feedback received that the lockbox is not opening. Please inspect and repair th…" at bounding box center [442, 231] width 272 height 49
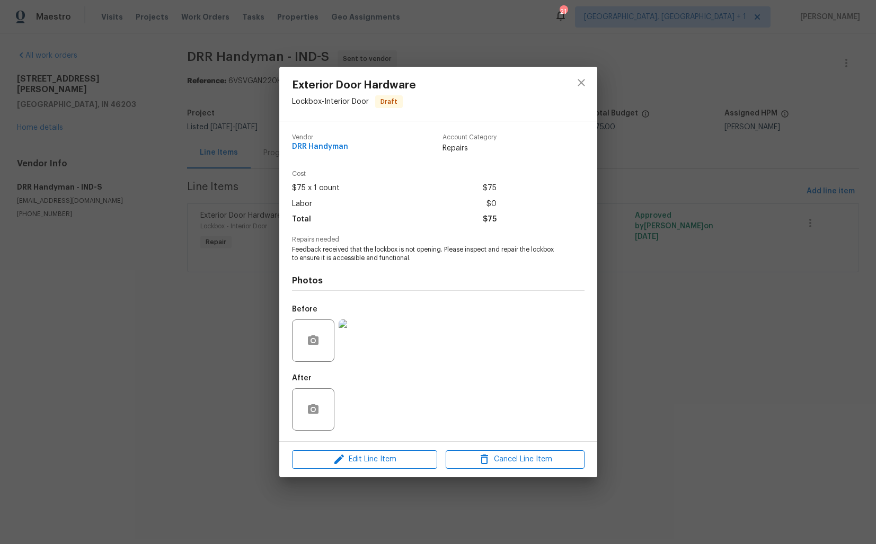
click at [175, 371] on div "Exterior Door Hardware Lockbox - Interior Door Draft Vendor DRR Handyman Accoun…" at bounding box center [438, 272] width 876 height 544
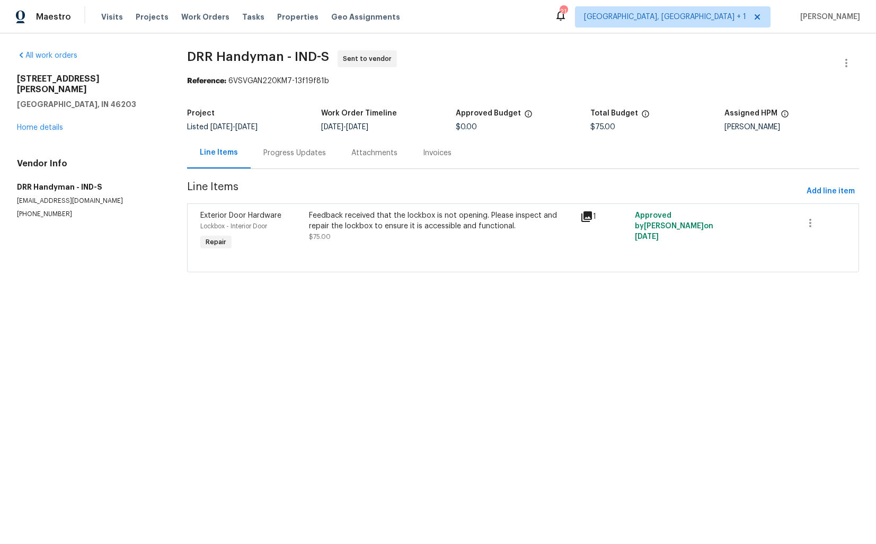
click at [283, 155] on div "Progress Updates" at bounding box center [294, 153] width 63 height 11
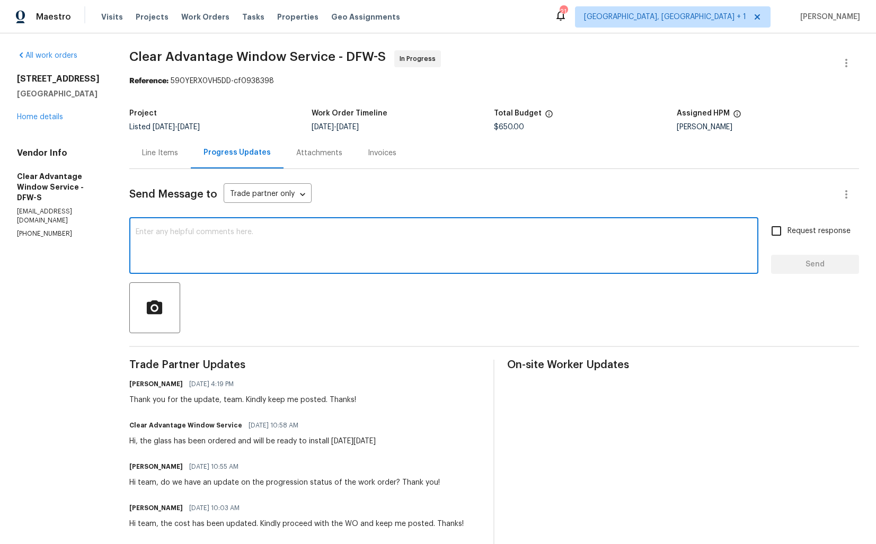
click at [234, 253] on textarea at bounding box center [444, 246] width 617 height 37
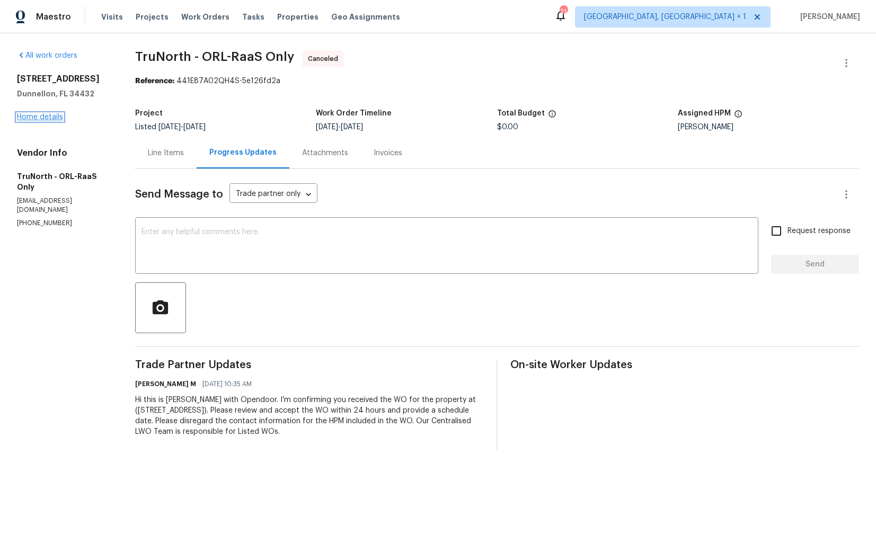
click at [41, 116] on link "Home details" at bounding box center [40, 116] width 46 height 7
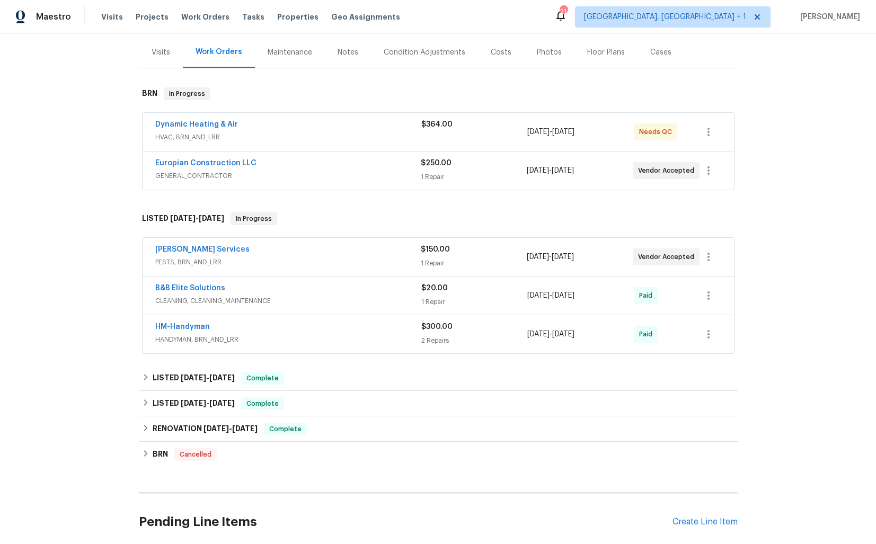
scroll to position [126, 0]
click at [174, 247] on link "[PERSON_NAME] Services" at bounding box center [202, 247] width 94 height 7
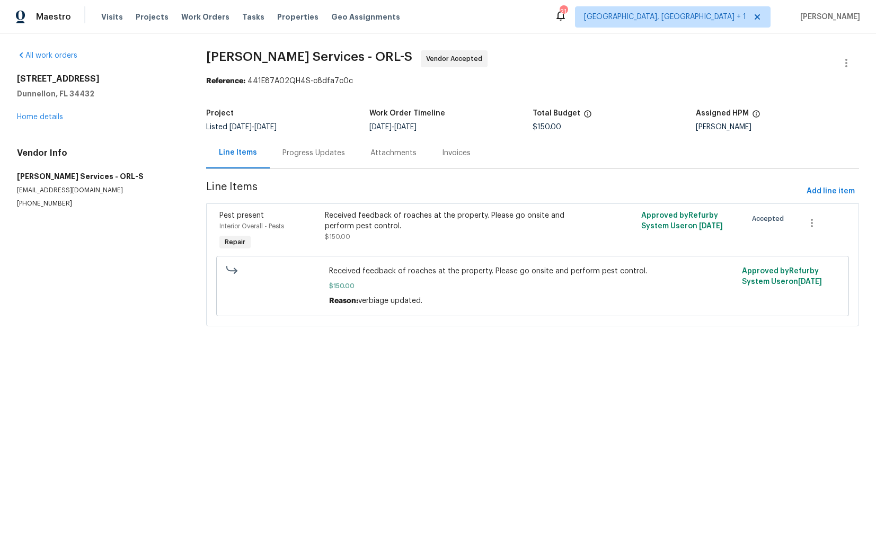
click at [304, 157] on div "Progress Updates" at bounding box center [314, 153] width 63 height 11
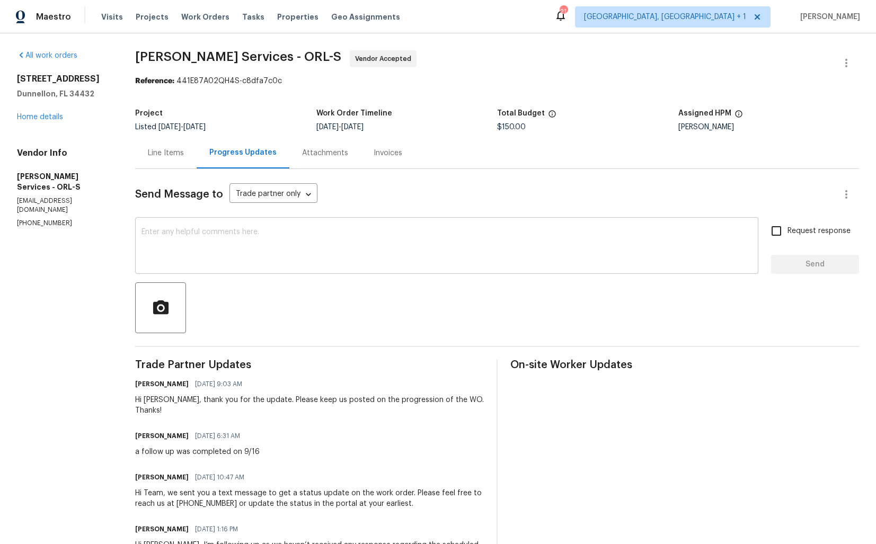
click at [351, 255] on textarea at bounding box center [447, 246] width 611 height 37
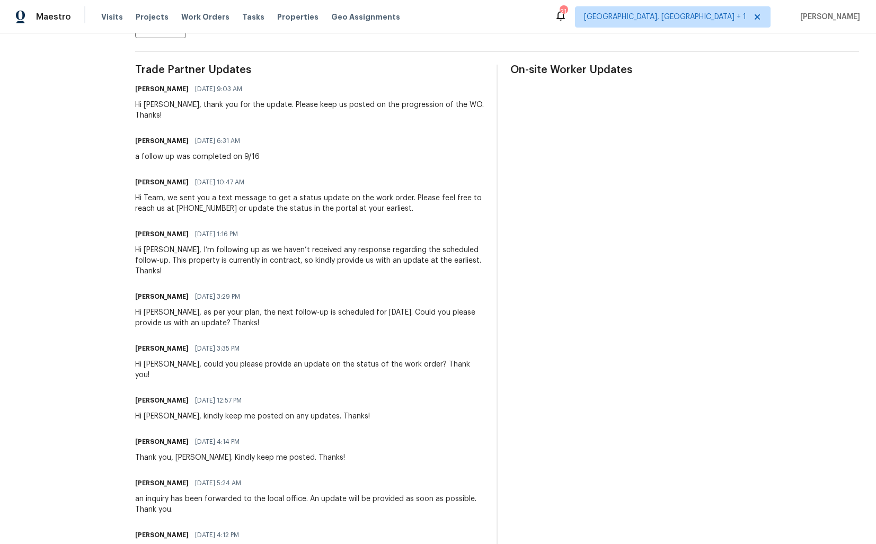
scroll to position [296, 0]
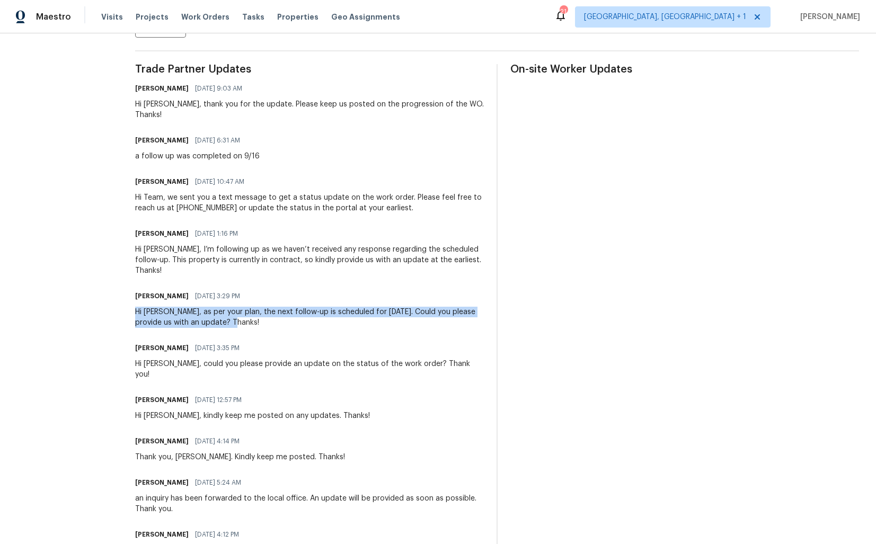
drag, startPoint x: 159, startPoint y: 302, endPoint x: 305, endPoint y: 312, distance: 147.2
click at [306, 312] on div "Hi [PERSON_NAME], as per your plan, the next follow-up is scheduled for [DATE].…" at bounding box center [309, 317] width 349 height 21
copy div "Hi [PERSON_NAME], as per your plan, the next follow-up is scheduled for [DATE].…"
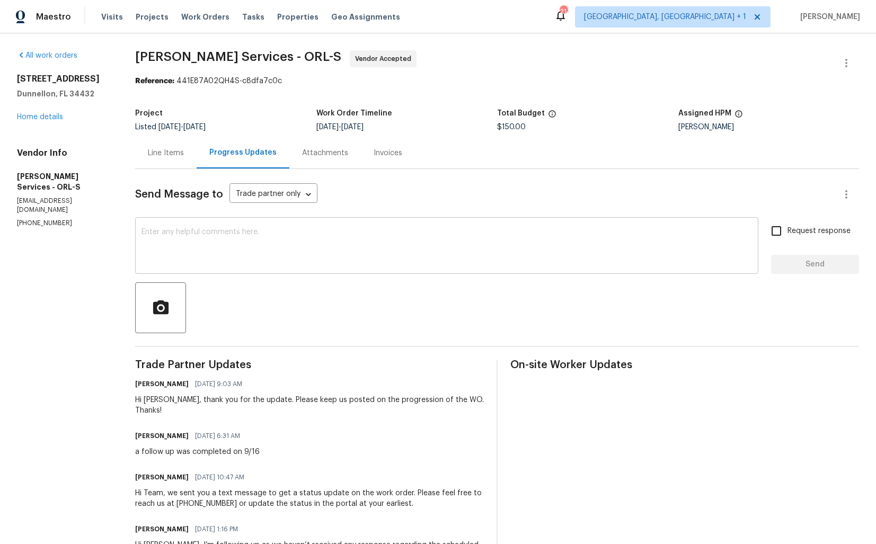
click at [270, 251] on textarea at bounding box center [447, 246] width 611 height 37
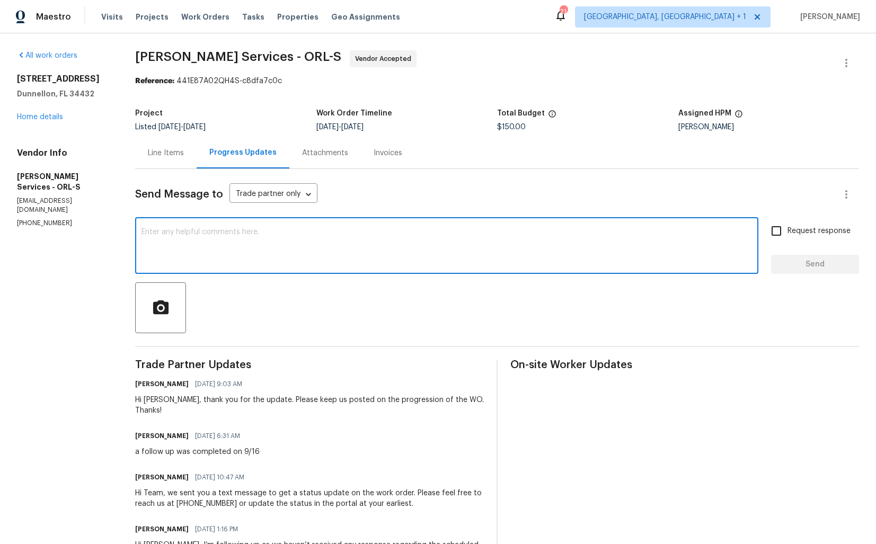
paste textarea "Hi [PERSON_NAME], as per your plan, the next follow-up is scheduled for [DATE].…"
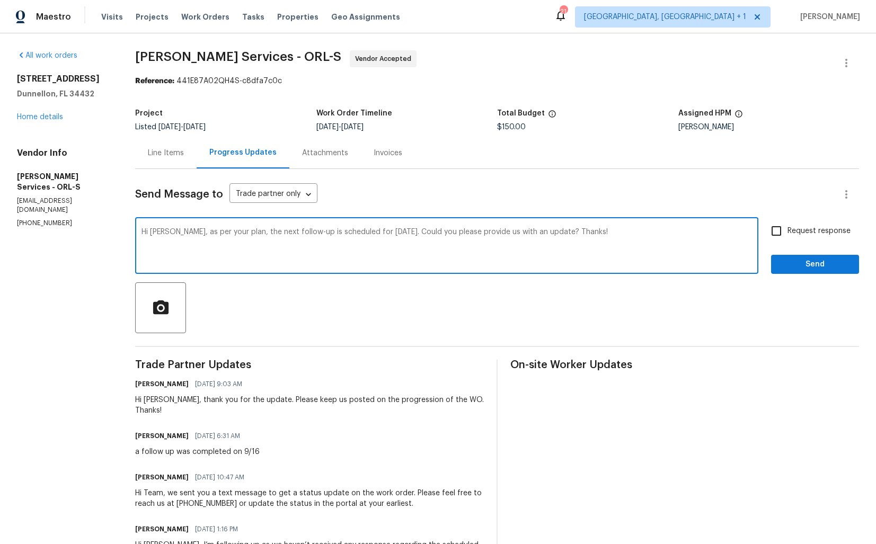
type textarea "Hi [PERSON_NAME], as per your plan, the next follow-up is scheduled for [DATE].…"
click at [774, 232] on input "Request response" at bounding box center [777, 231] width 22 height 22
checkbox input "true"
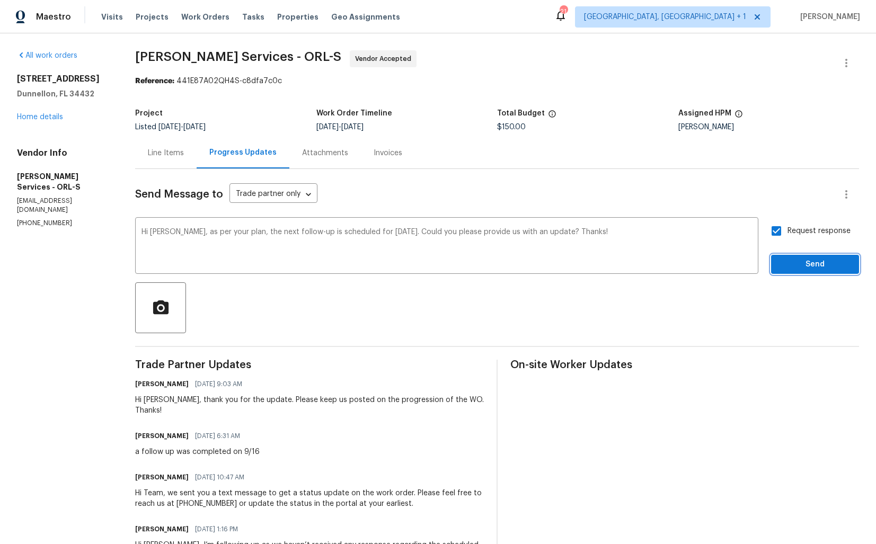
click at [806, 265] on span "Send" at bounding box center [815, 264] width 71 height 13
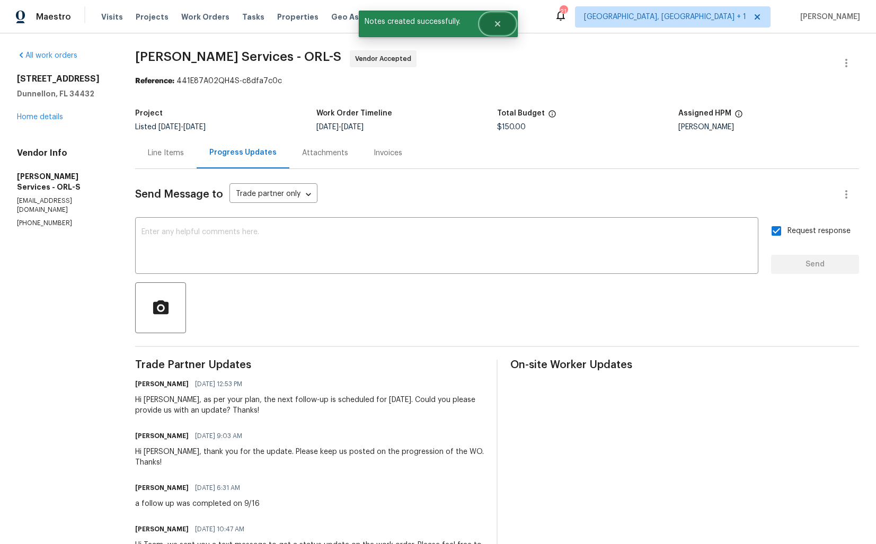
click at [497, 25] on icon "Close" at bounding box center [498, 24] width 8 height 8
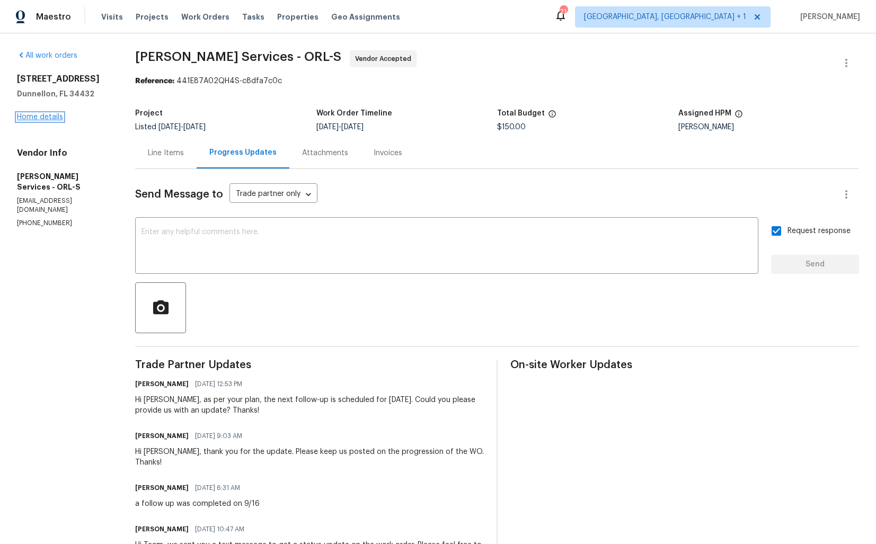
click at [43, 119] on link "Home details" at bounding box center [40, 116] width 46 height 7
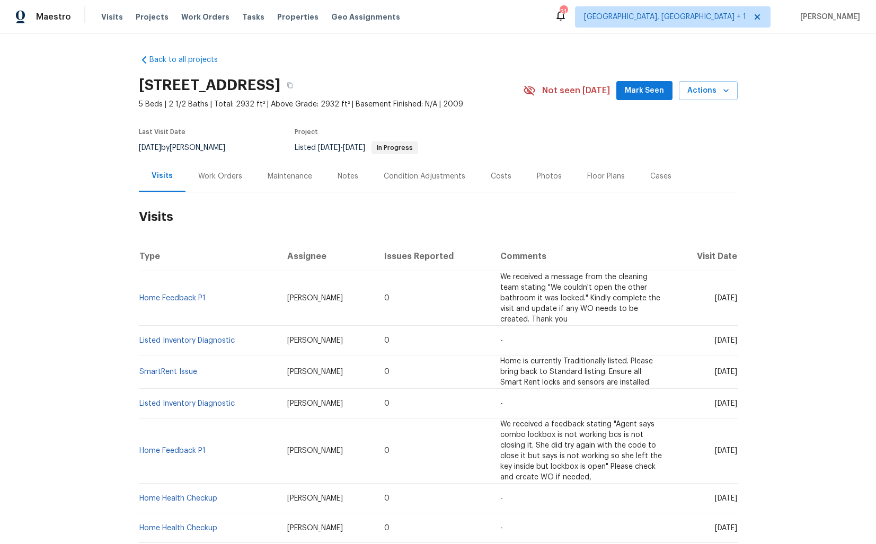
click at [217, 177] on div "Work Orders" at bounding box center [220, 176] width 44 height 11
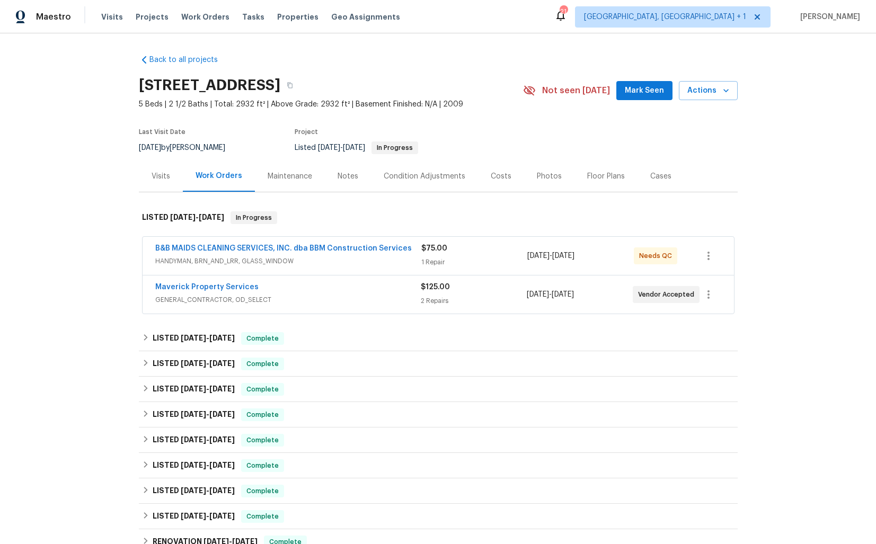
click at [496, 249] on div "$75.00" at bounding box center [474, 248] width 107 height 11
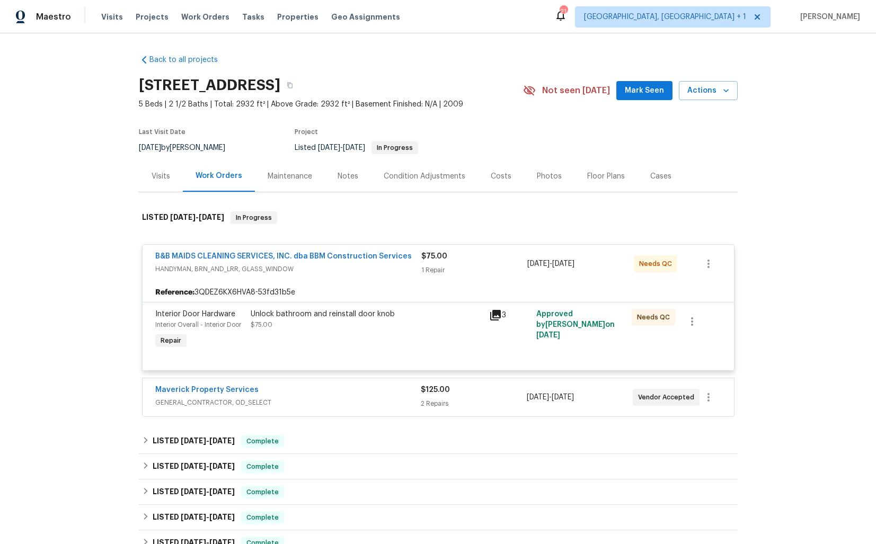
click at [477, 253] on div "$75.00" at bounding box center [474, 256] width 107 height 11
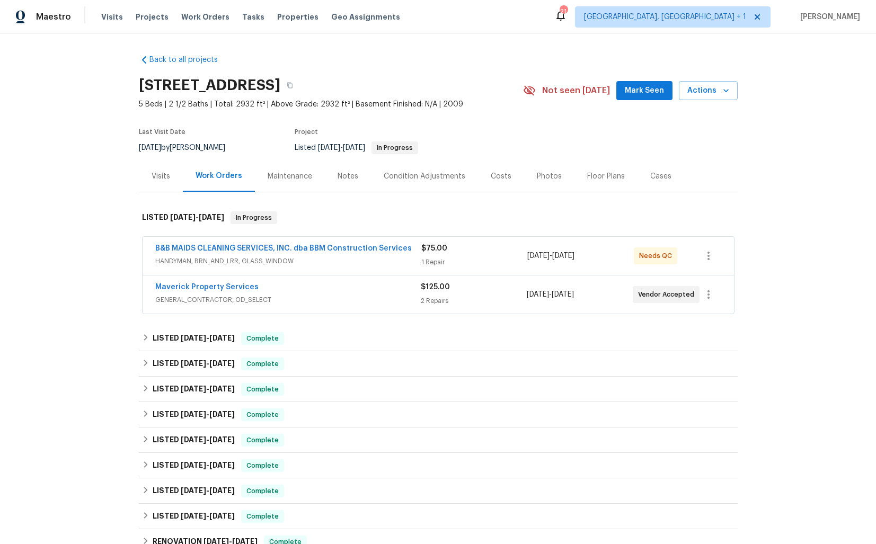
click at [350, 291] on div "Maverick Property Services" at bounding box center [288, 288] width 266 height 13
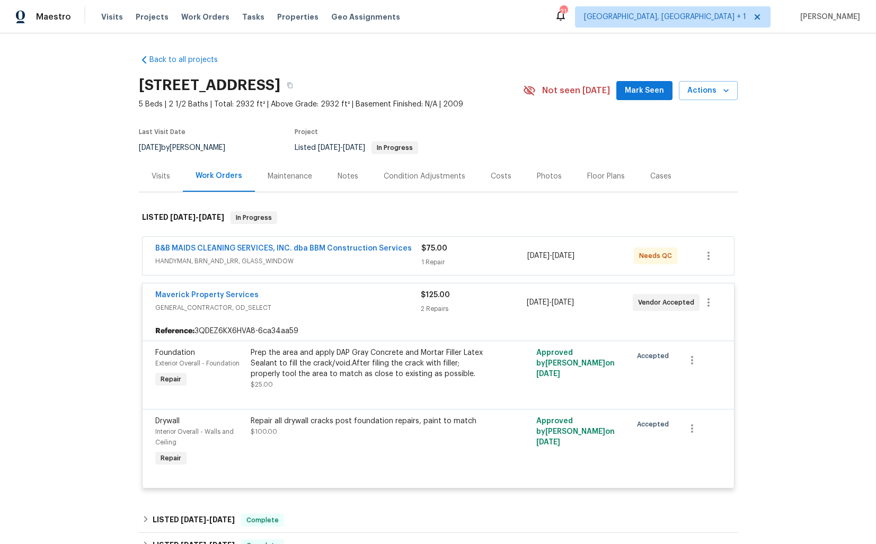
click at [350, 291] on div "Maverick Property Services" at bounding box center [288, 296] width 266 height 13
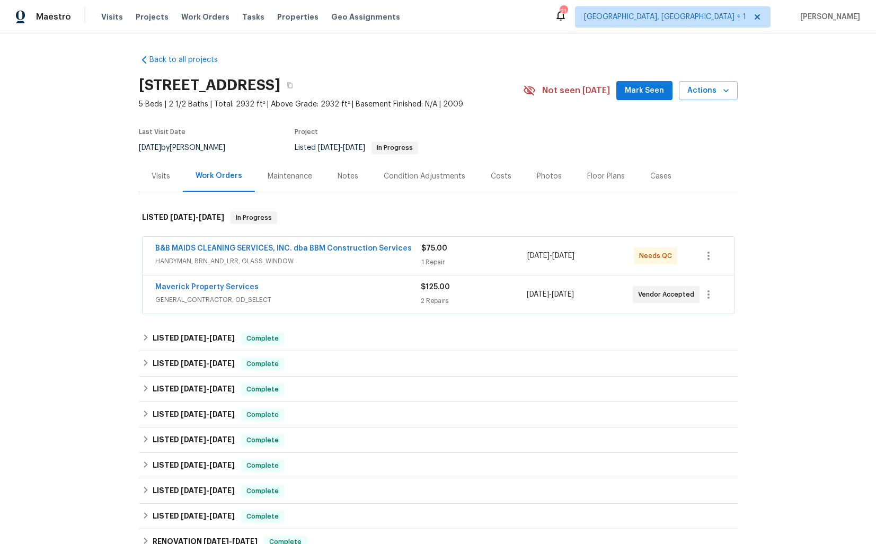
scroll to position [173, 0]
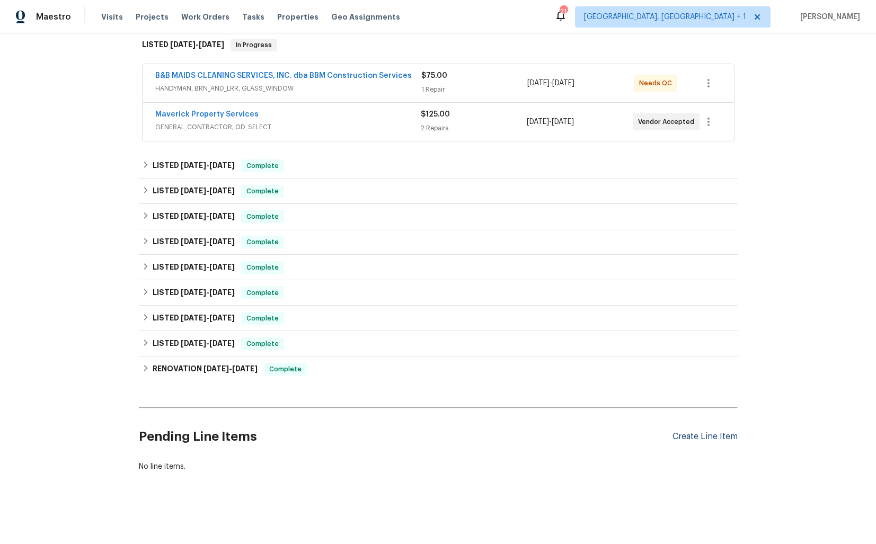
click at [692, 435] on div "Create Line Item" at bounding box center [705, 437] width 65 height 10
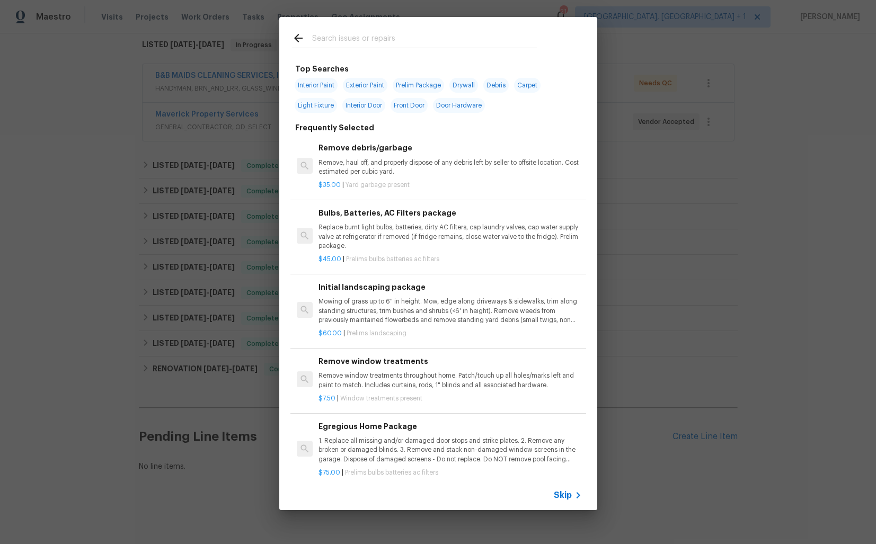
click at [372, 37] on input "text" at bounding box center [424, 40] width 225 height 16
type input "pest"
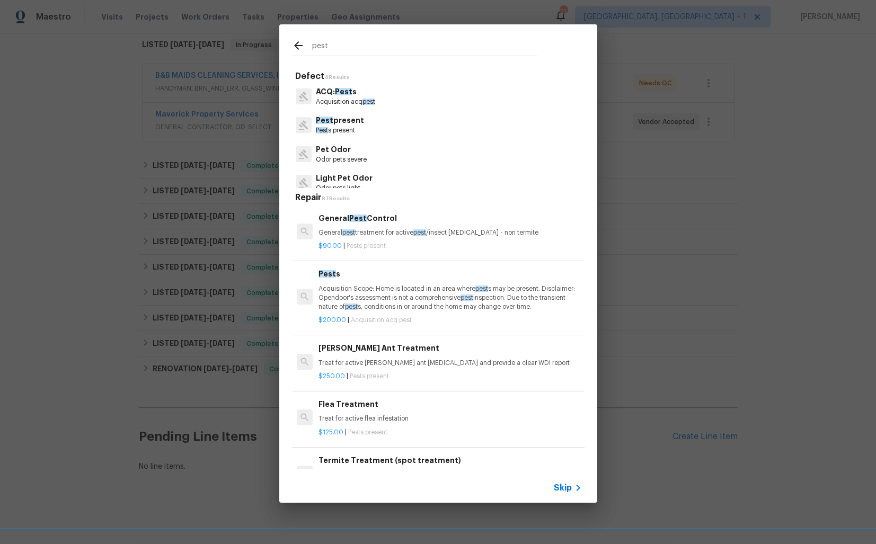
click at [336, 124] on p "Pest present" at bounding box center [340, 120] width 48 height 11
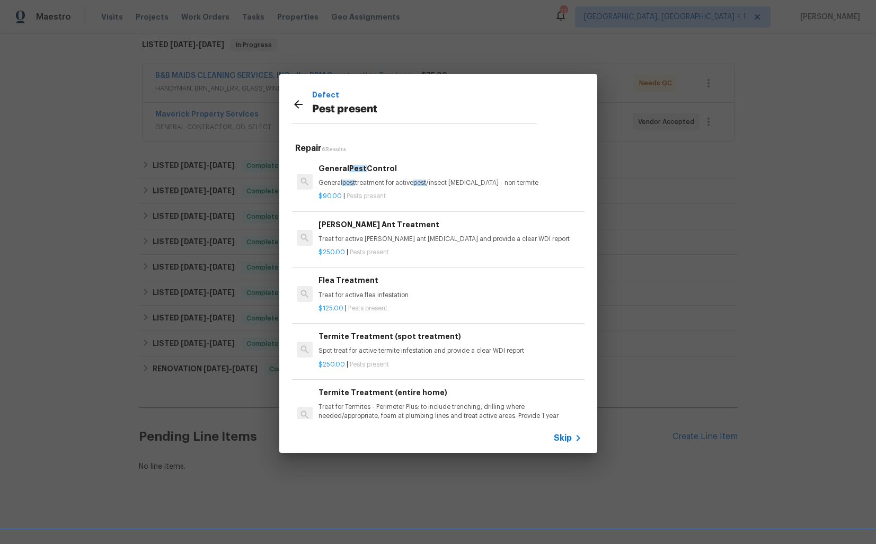
click at [360, 177] on div "General Pest Control General pest treatment for active pest /insect [MEDICAL_DA…" at bounding box center [450, 175] width 263 height 25
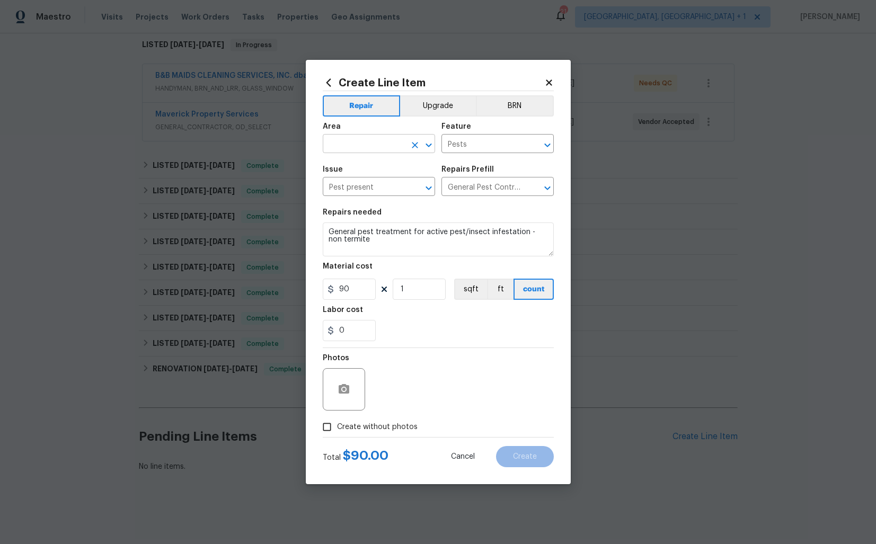
click at [359, 151] on input "text" at bounding box center [364, 145] width 83 height 16
click at [348, 180] on li "Exterior Overall" at bounding box center [379, 185] width 112 height 17
type input "Exterior Overall"
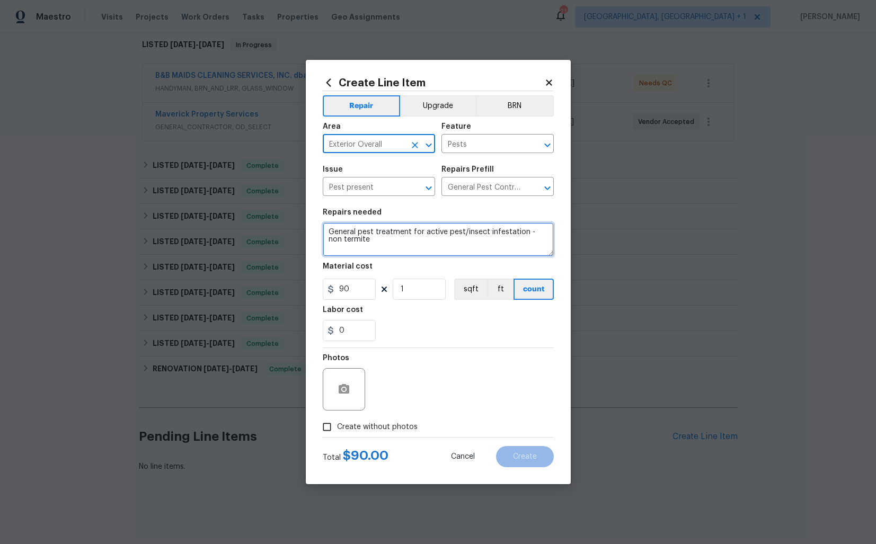
click at [410, 232] on textarea "General pest treatment for active pest/insect infestation - non termite" at bounding box center [438, 240] width 231 height 34
paste textarea "Received feedback - some wasps nest on back porch - Remove Wasps"
type textarea "Received feedback - some wasps nest on back porch - Remove Wasps"
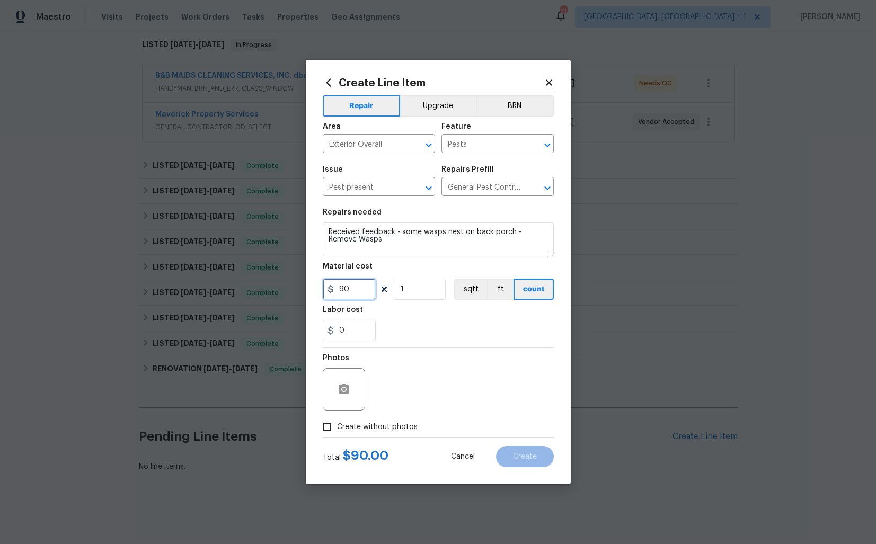
click at [354, 292] on input "90" at bounding box center [349, 289] width 53 height 21
type input "75"
click at [375, 423] on span "Create without photos" at bounding box center [377, 427] width 81 height 11
click at [337, 423] on input "Create without photos" at bounding box center [327, 427] width 20 height 20
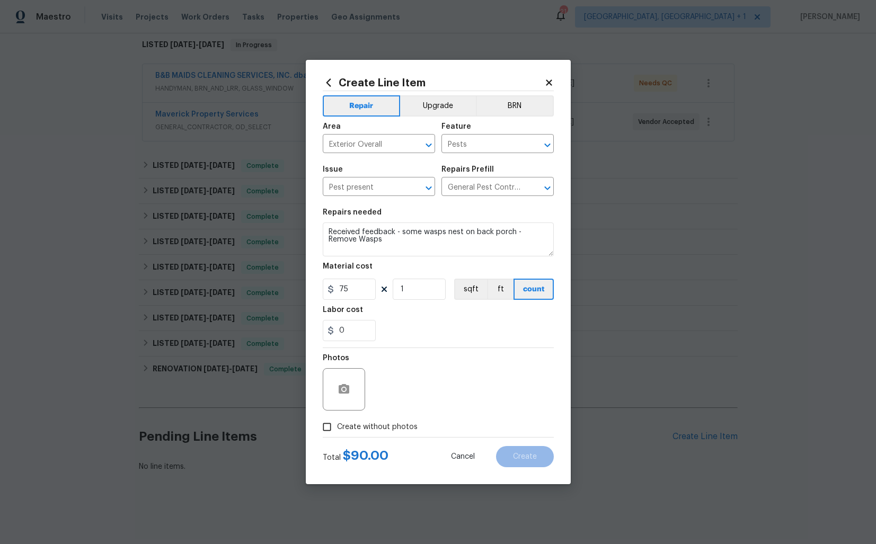
checkbox input "true"
click at [449, 386] on textarea at bounding box center [464, 389] width 180 height 42
click at [528, 454] on span "Create" at bounding box center [525, 457] width 24 height 8
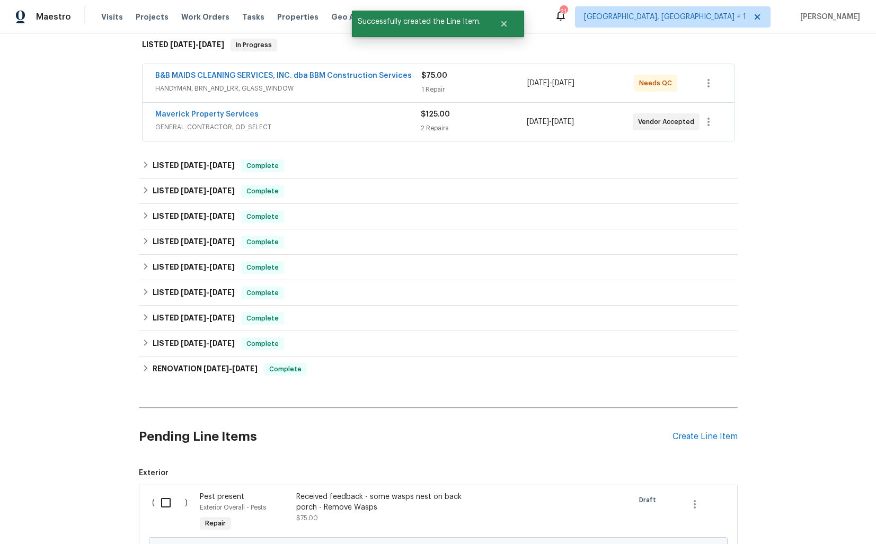
scroll to position [294, 0]
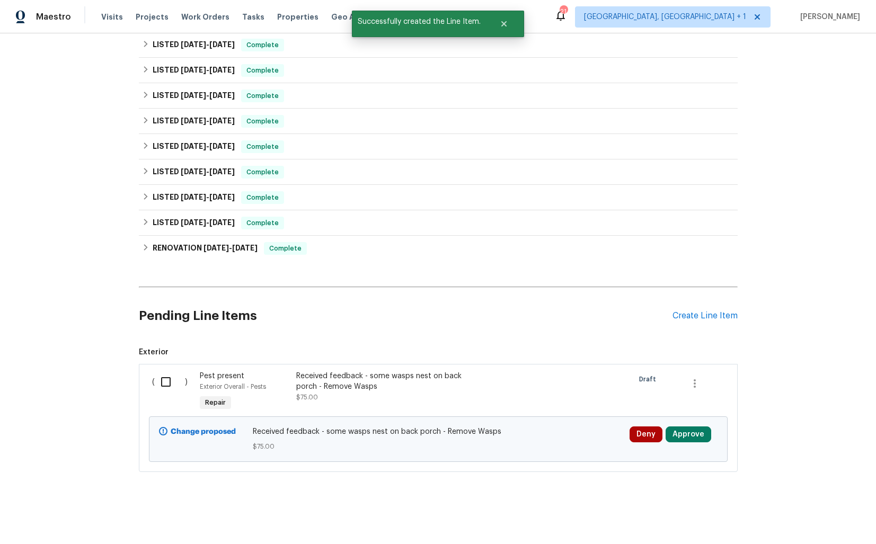
click at [180, 379] on input "checkbox" at bounding box center [170, 382] width 30 height 22
checkbox input "true"
click at [798, 514] on span "Create Work Order" at bounding box center [815, 518] width 71 height 13
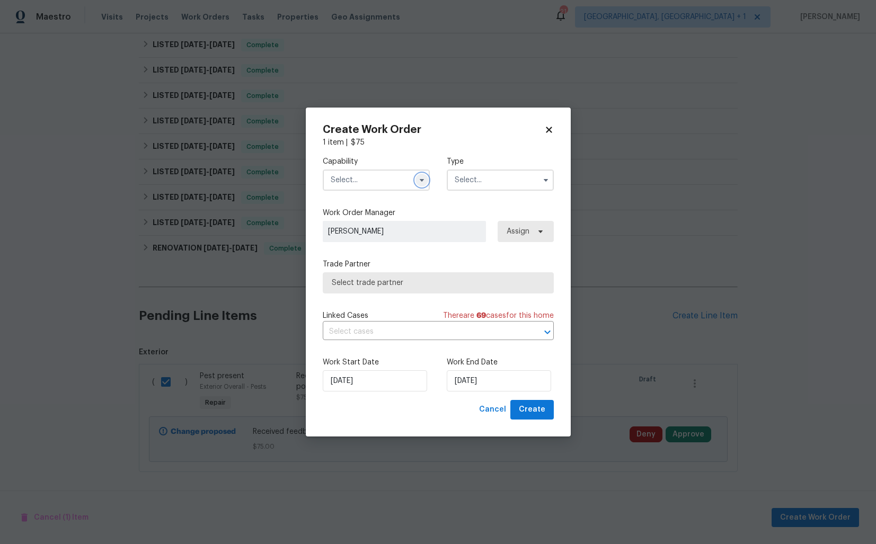
click at [420, 184] on button "button" at bounding box center [422, 180] width 13 height 13
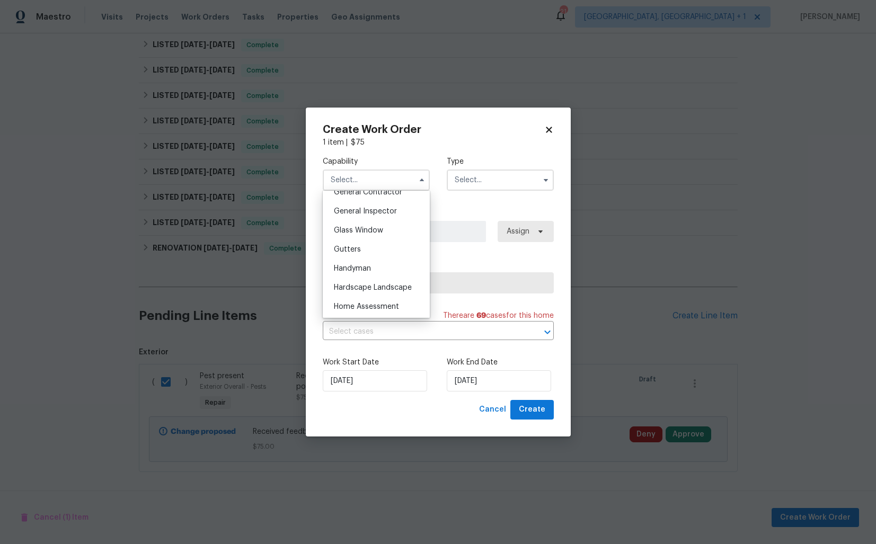
scroll to position [518, 0]
click at [367, 264] on span "Handyman" at bounding box center [352, 267] width 37 height 7
type input "Handyman"
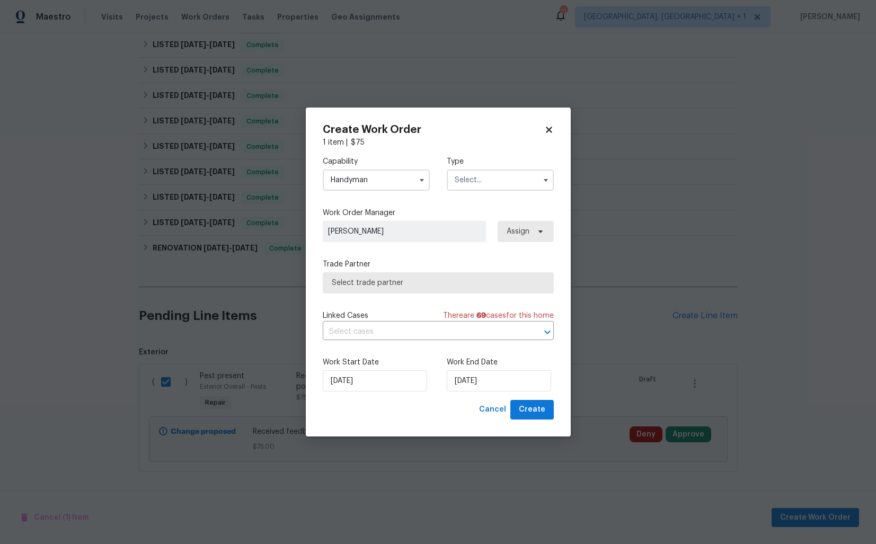
click at [505, 186] on input "text" at bounding box center [500, 180] width 107 height 21
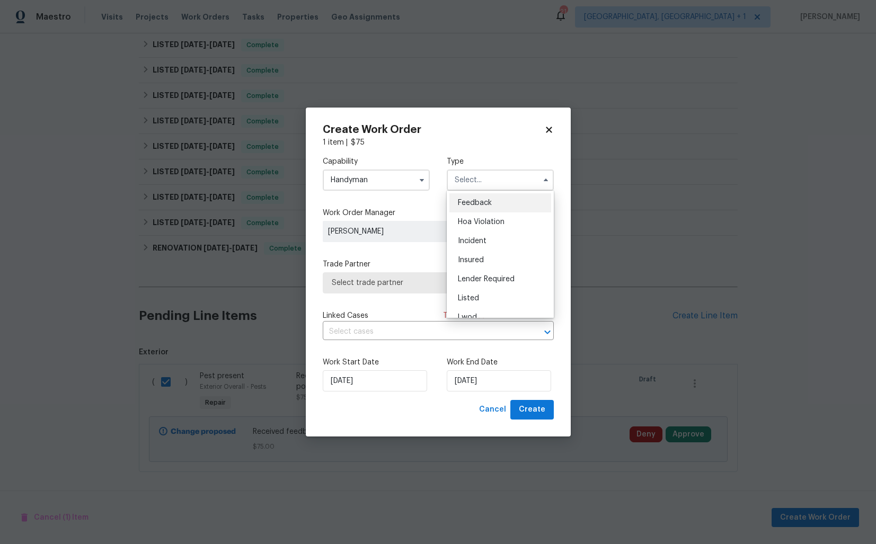
click at [482, 202] on span "Feedback" at bounding box center [475, 202] width 34 height 7
type input "Feedback"
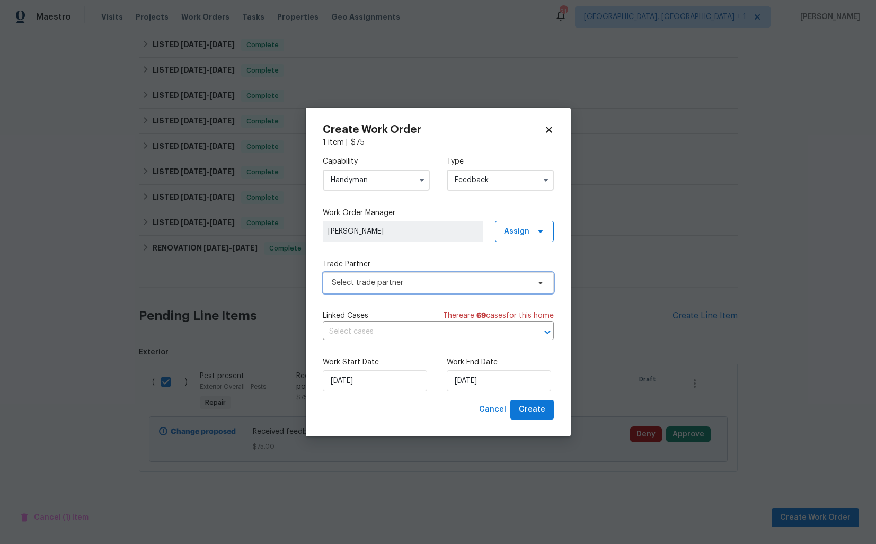
click at [432, 289] on span "Select trade partner" at bounding box center [438, 283] width 231 height 21
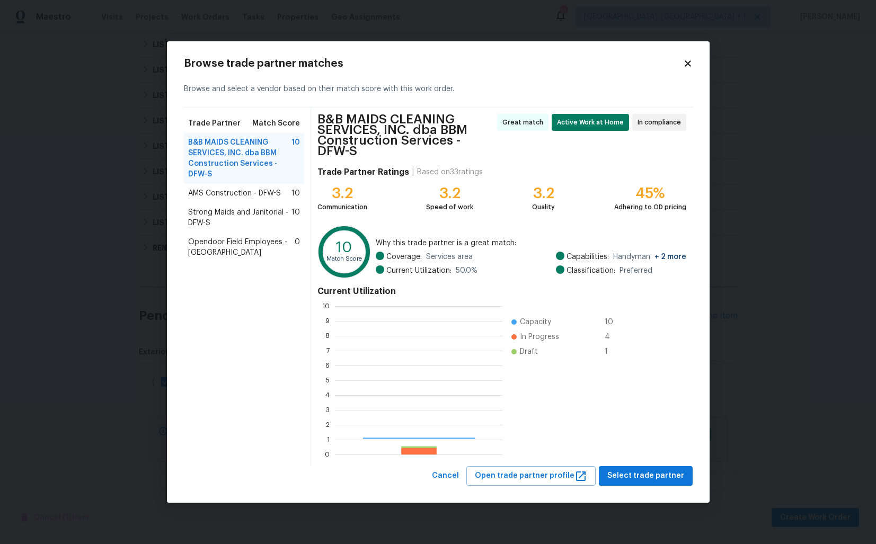
scroll to position [148, 168]
click at [221, 187] on div "AMS Construction - DFW-S 10" at bounding box center [244, 193] width 121 height 19
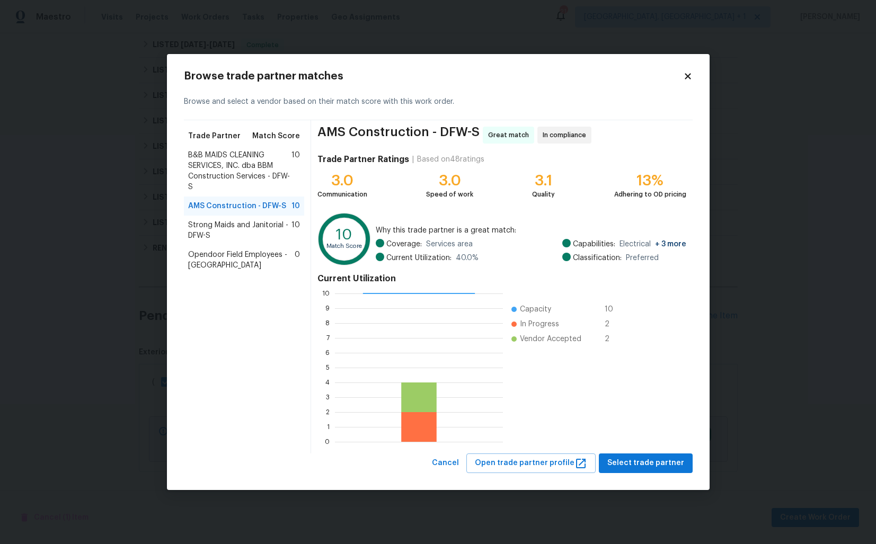
click at [230, 168] on span "B&B MAIDS CLEANING SERVICES, INC. dba BBM Construction Services - DFW-S" at bounding box center [240, 171] width 104 height 42
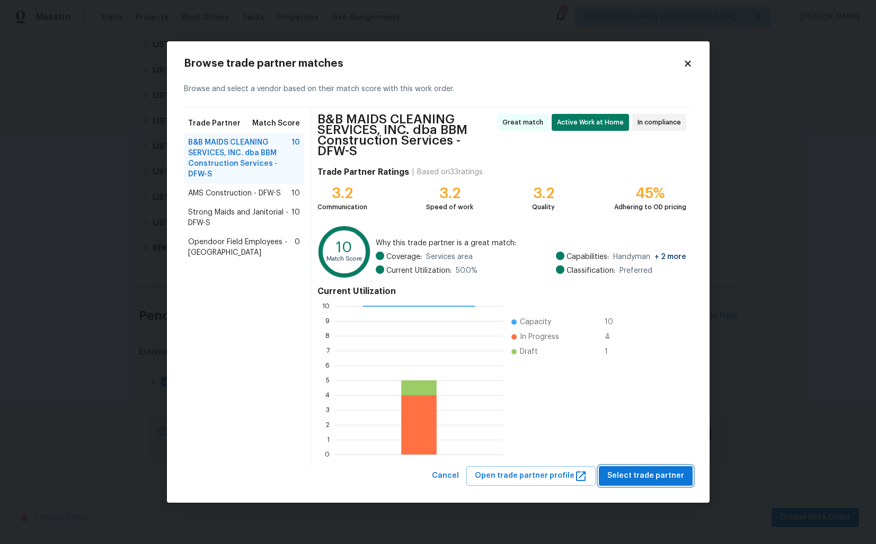
click at [647, 480] on span "Select trade partner" at bounding box center [646, 476] width 77 height 13
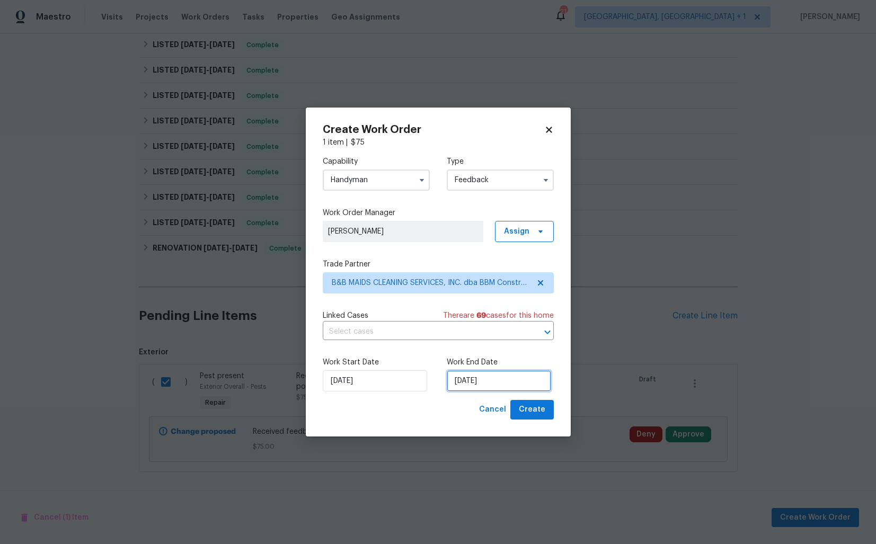
click at [463, 380] on input "[DATE]" at bounding box center [499, 381] width 104 height 21
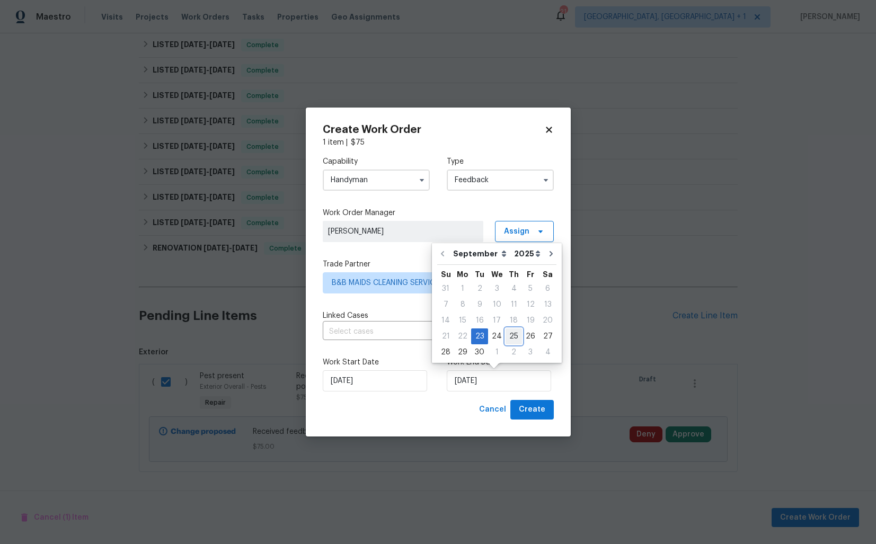
click at [507, 334] on div "25" at bounding box center [514, 336] width 16 height 15
type input "[DATE]"
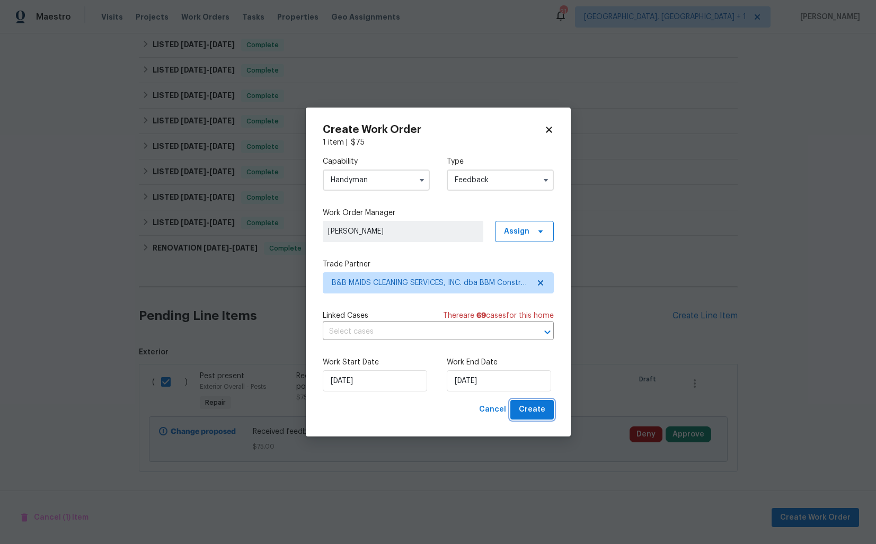
click at [524, 406] on span "Create" at bounding box center [532, 409] width 27 height 13
checkbox input "false"
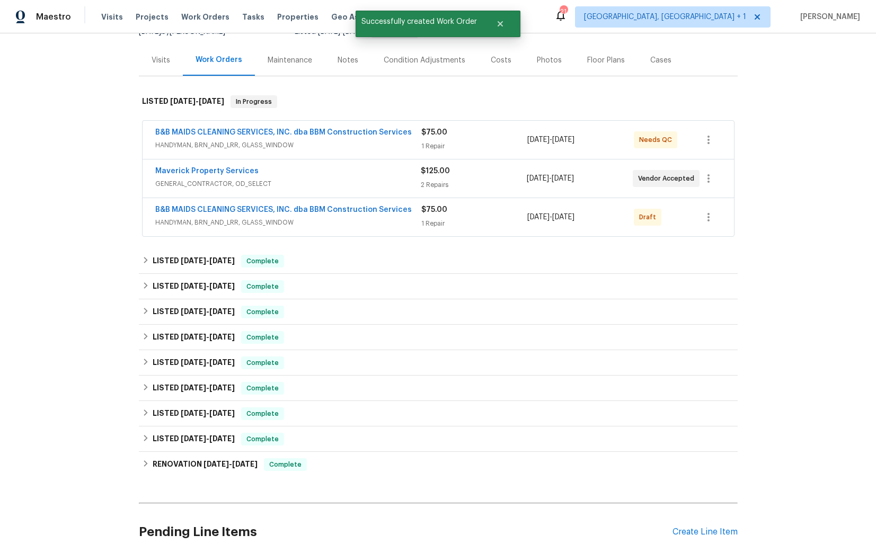
scroll to position [113, 0]
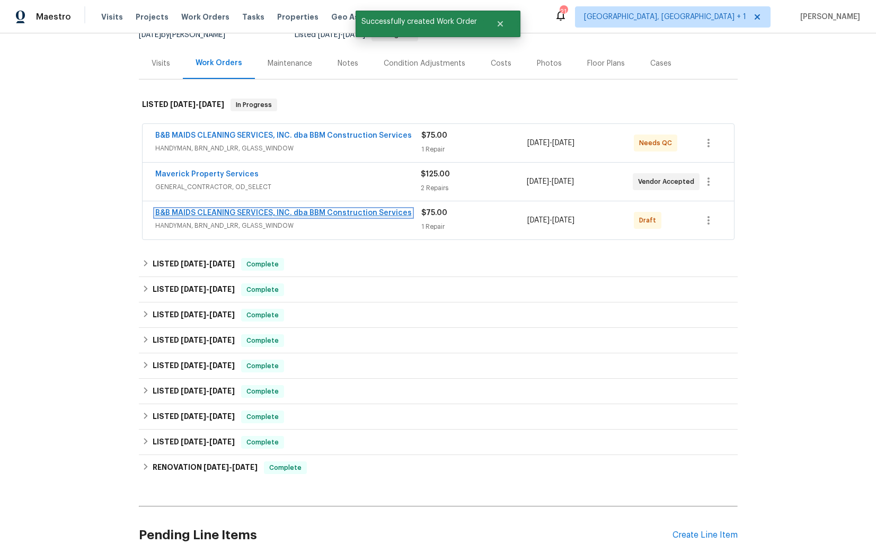
click at [268, 214] on link "B&B MAIDS CLEANING SERVICES, INC. dba BBM Construction Services" at bounding box center [283, 212] width 257 height 7
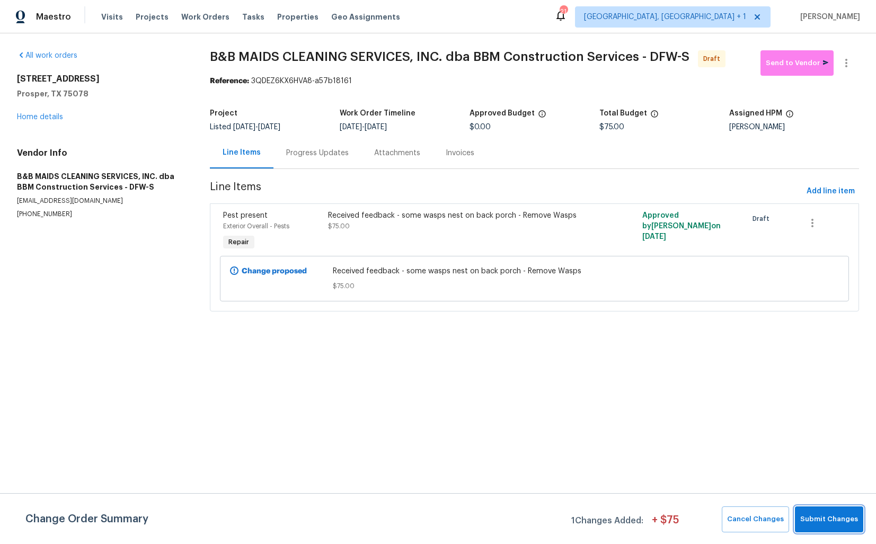
click at [820, 529] on button "Submit Changes" at bounding box center [829, 520] width 68 height 26
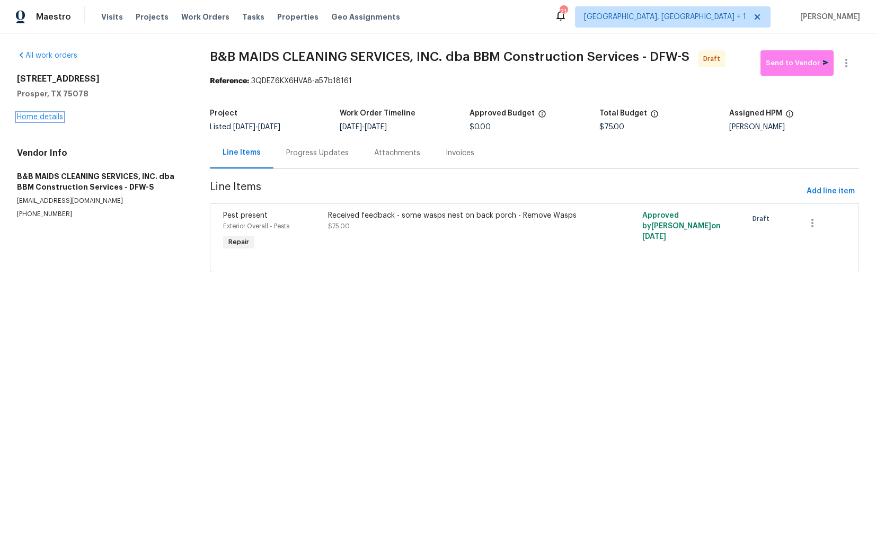
click at [34, 115] on link "Home details" at bounding box center [40, 116] width 46 height 7
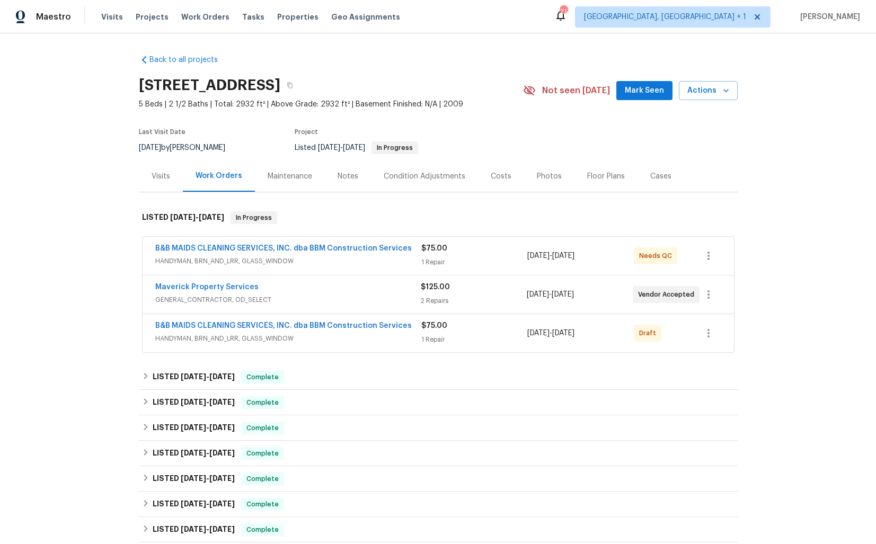
click at [471, 251] on div "$75.00" at bounding box center [474, 248] width 107 height 11
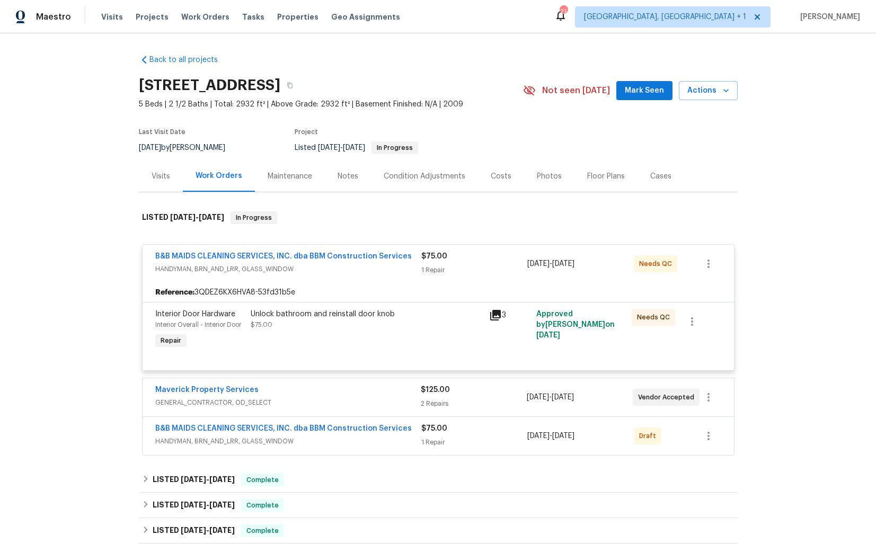
click at [469, 255] on div "$75.00" at bounding box center [474, 256] width 107 height 11
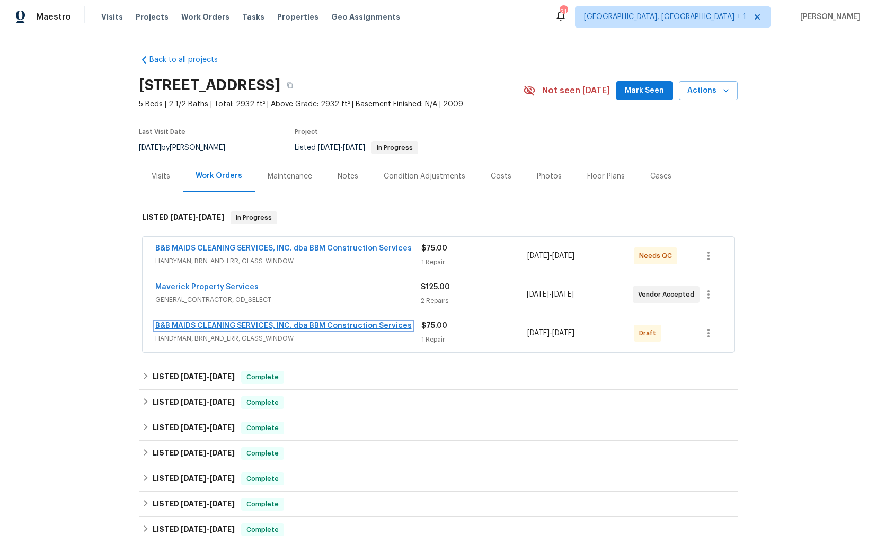
click at [267, 327] on link "B&B MAIDS CLEANING SERVICES, INC. dba BBM Construction Services" at bounding box center [283, 325] width 257 height 7
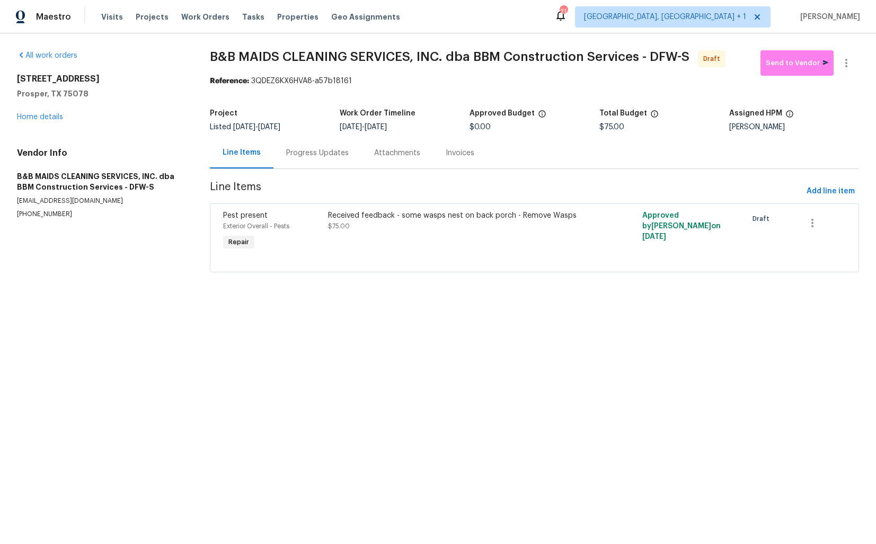
click at [300, 155] on div "Progress Updates" at bounding box center [317, 153] width 63 height 11
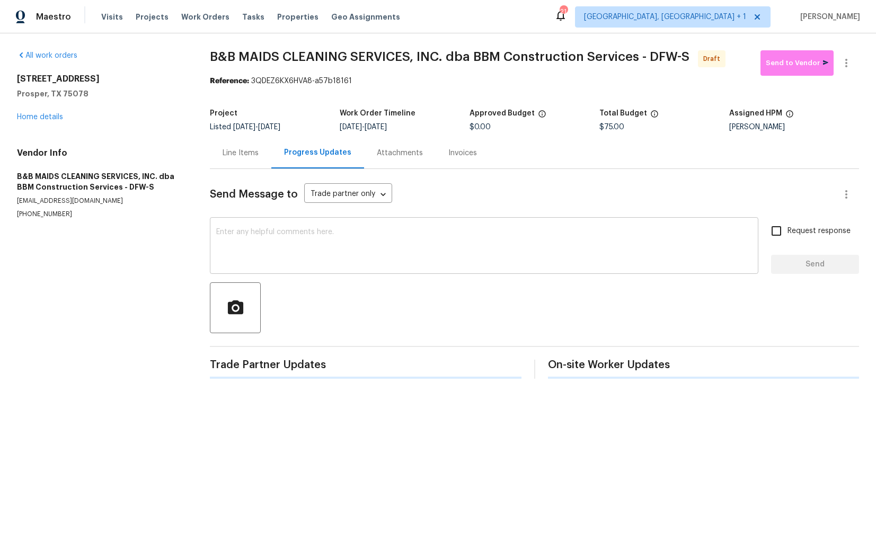
click at [327, 265] on textarea at bounding box center [484, 246] width 536 height 37
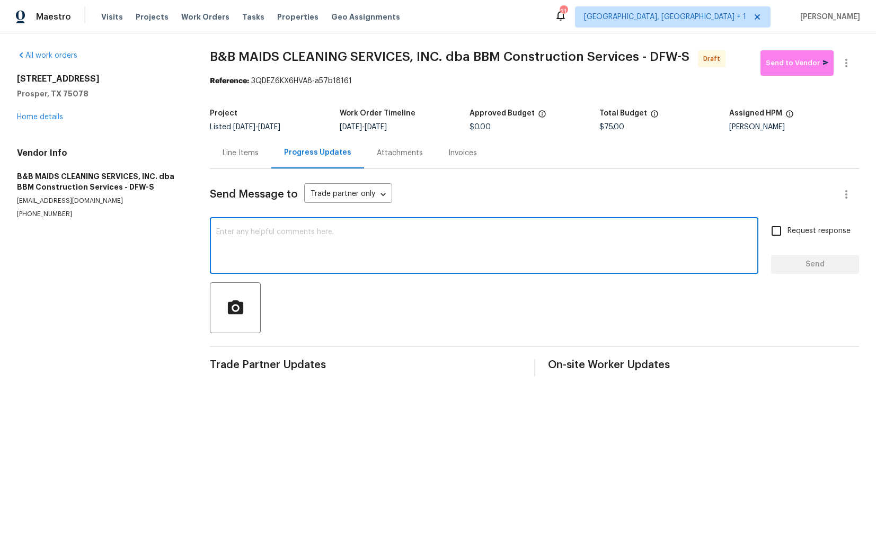
click at [347, 248] on textarea at bounding box center [484, 246] width 536 height 37
paste textarea "Hi this is [PERSON_NAME] with Opendoor. I’m confirming you received the WO for …"
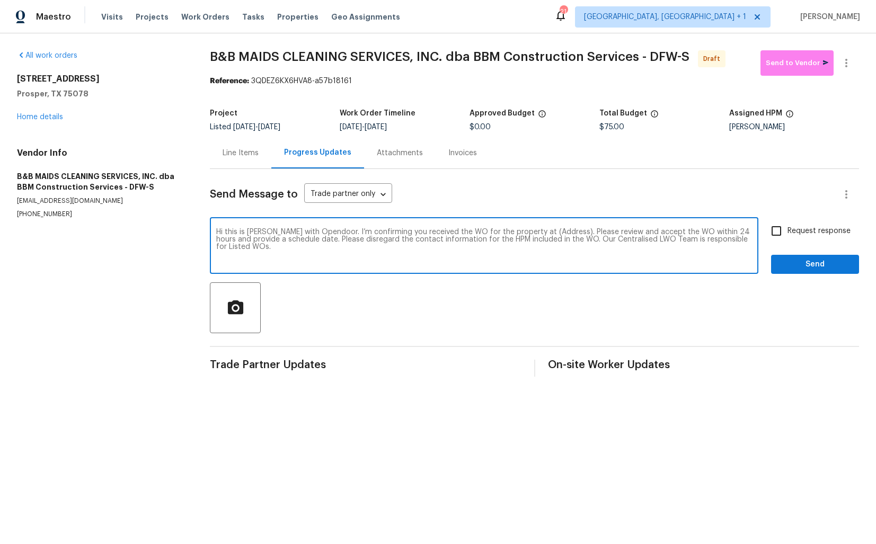
drag, startPoint x: 554, startPoint y: 231, endPoint x: 521, endPoint y: 231, distance: 32.9
click at [521, 231] on textarea "Hi this is [PERSON_NAME] with Opendoor. I’m confirming you received the WO for …" at bounding box center [484, 246] width 536 height 37
paste textarea "[STREET_ADDRESS]"
type textarea "Hi this is [PERSON_NAME] with Opendoor. I’m confirming you received the WO for …"
click at [778, 233] on input "Request response" at bounding box center [777, 231] width 22 height 22
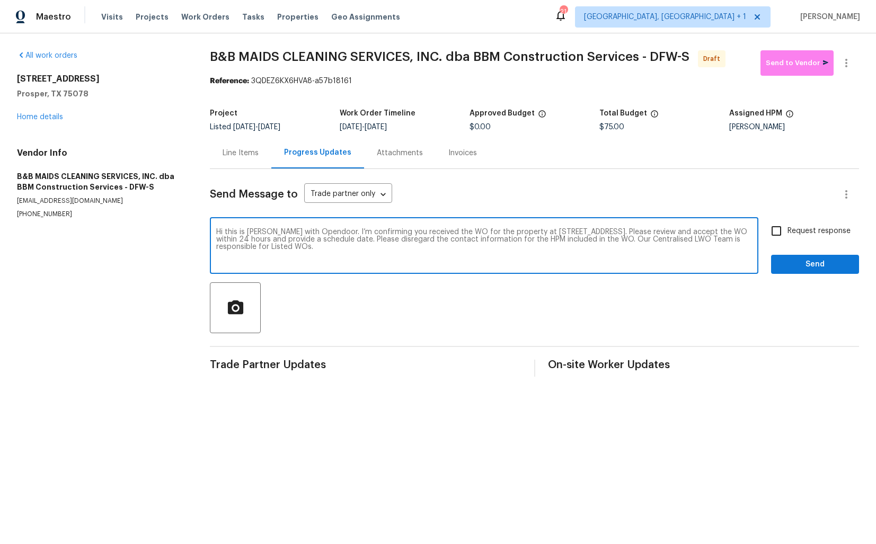
checkbox input "true"
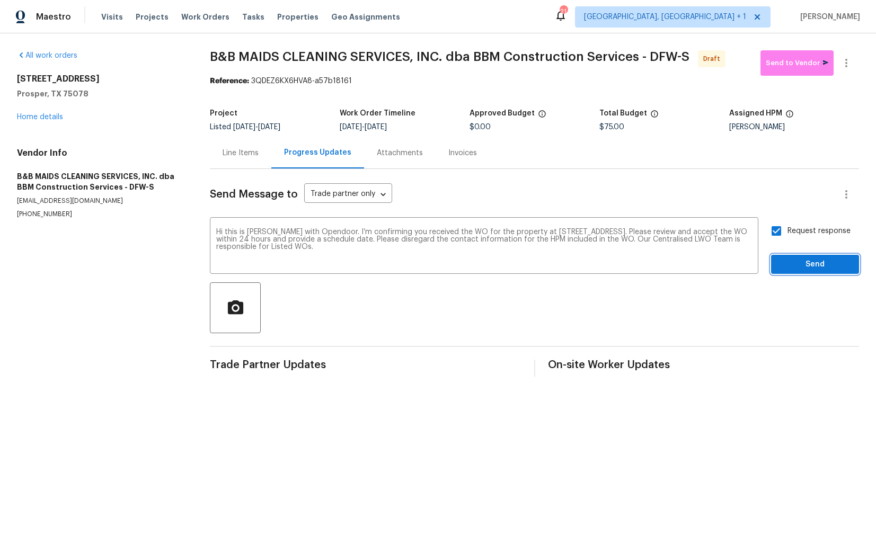
click at [803, 270] on span "Send" at bounding box center [815, 264] width 71 height 13
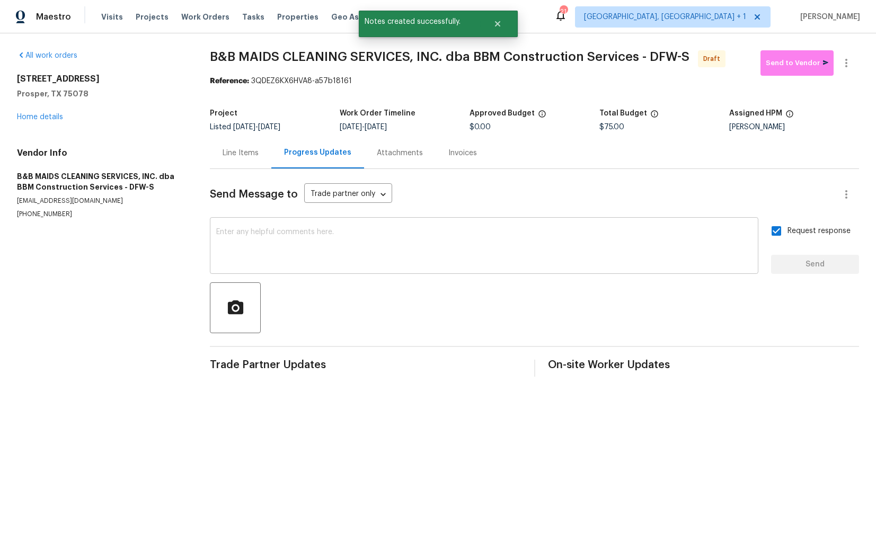
click at [489, 253] on textarea at bounding box center [484, 246] width 536 height 37
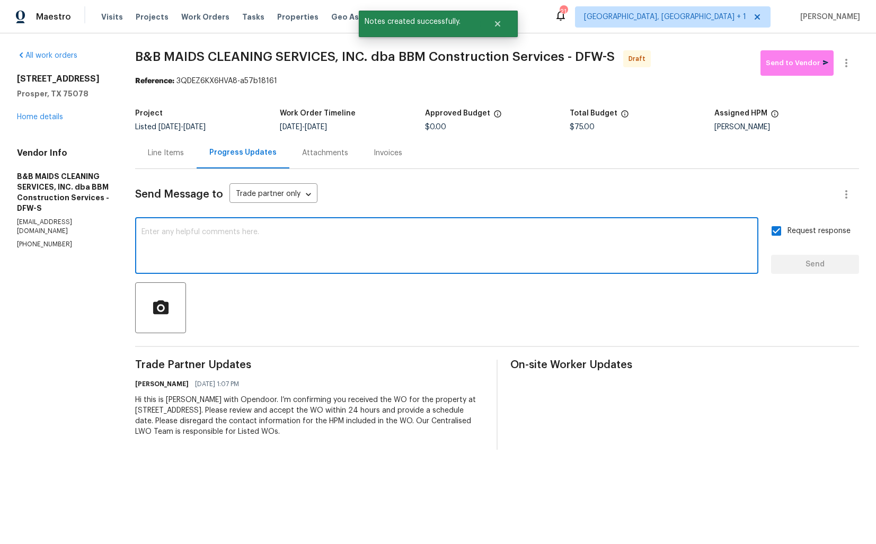
click at [390, 269] on div "x ​" at bounding box center [446, 247] width 623 height 54
paste textarea "Attention All Work Orders must include before-photos (both close-up and wide-an…"
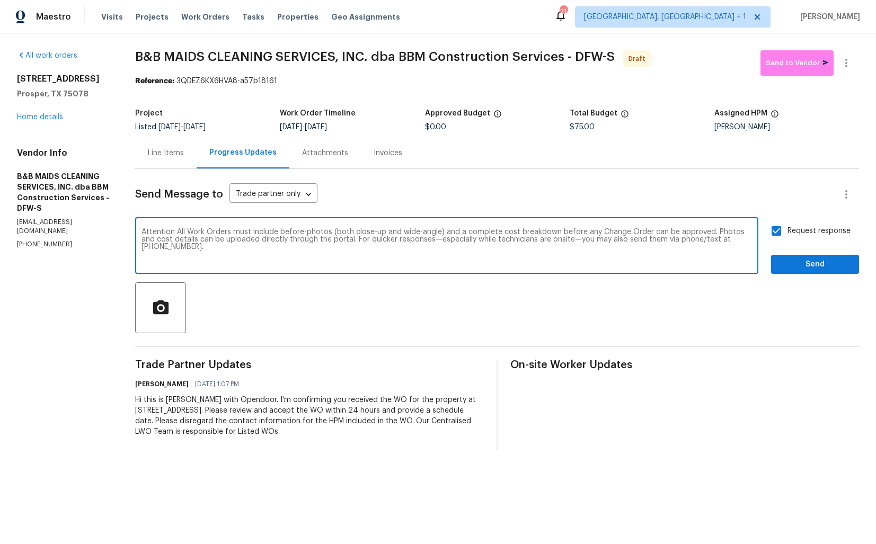
type textarea "Attention All Work Orders must include before-photos (both close-up and wide-an…"
click at [792, 267] on span "Send" at bounding box center [815, 264] width 71 height 13
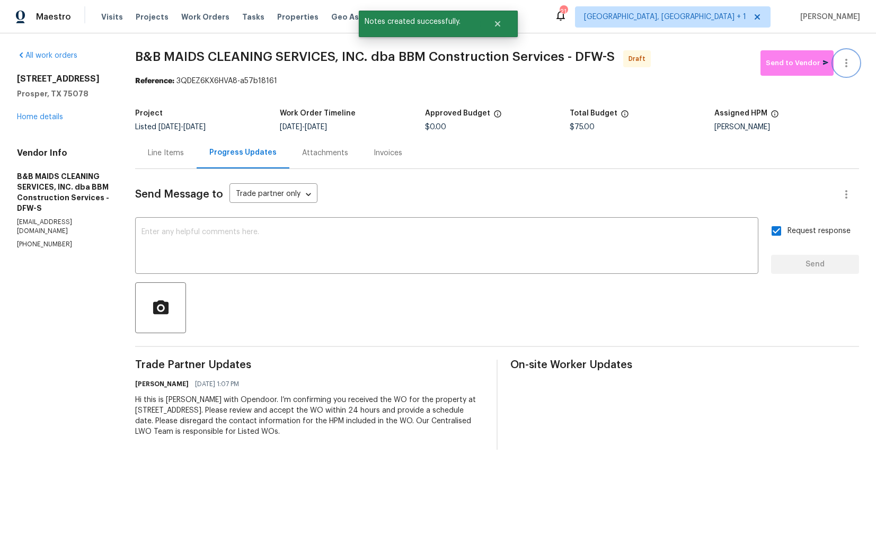
click at [848, 63] on icon "button" at bounding box center [846, 63] width 13 height 13
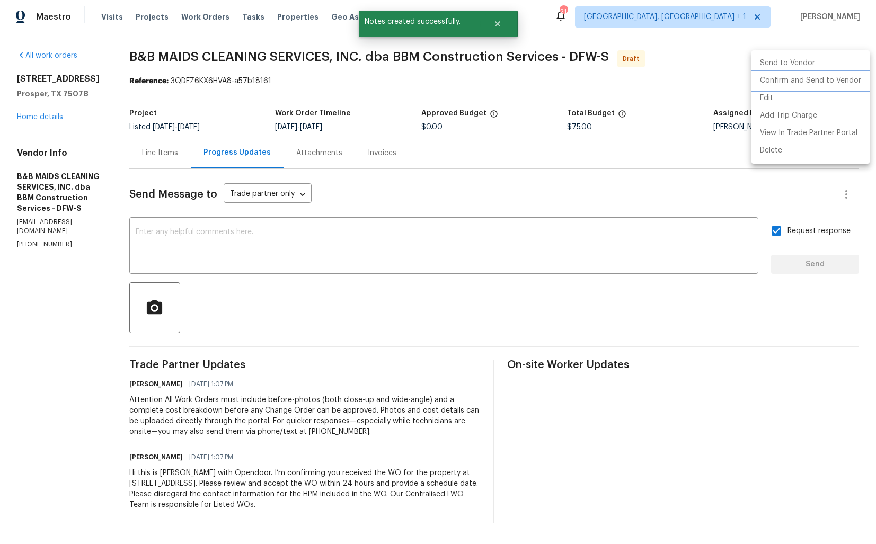
click at [820, 82] on li "Confirm and Send to Vendor" at bounding box center [811, 80] width 118 height 17
click at [392, 121] on div at bounding box center [438, 272] width 876 height 544
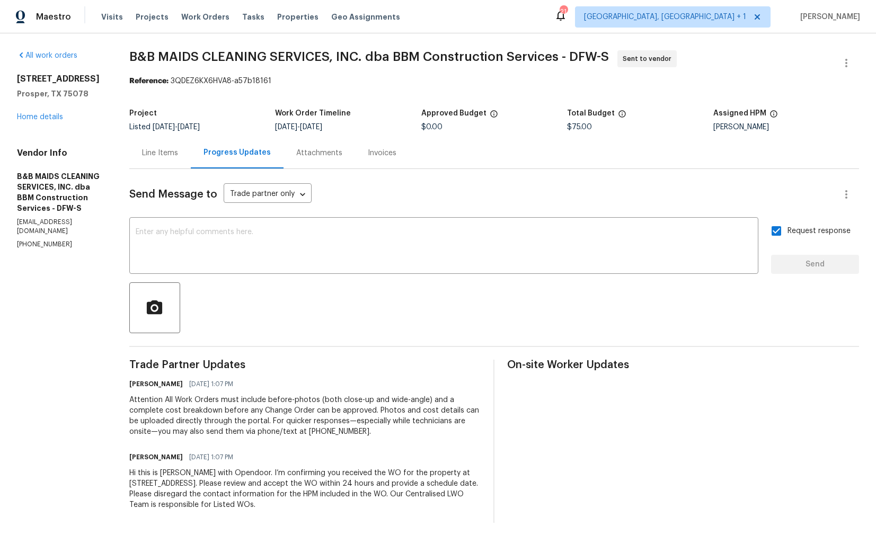
click at [255, 54] on span "B&B MAIDS CLEANING SERVICES, INC. dba BBM Construction Services - DFW-S" at bounding box center [369, 56] width 480 height 13
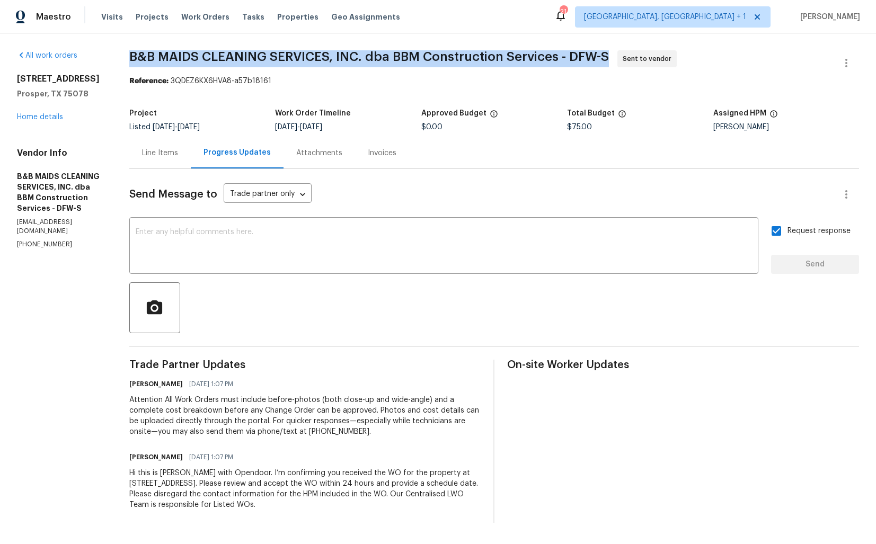
click at [255, 54] on span "B&B MAIDS CLEANING SERVICES, INC. dba BBM Construction Services - DFW-S" at bounding box center [369, 56] width 480 height 13
copy span "B&B MAIDS CLEANING SERVICES, INC. dba BBM Construction Services - DFW-S"
click at [307, 65] on span "B&B MAIDS CLEANING SERVICES, INC. dba BBM Construction Services - DFW-S Sent to…" at bounding box center [481, 62] width 705 height 25
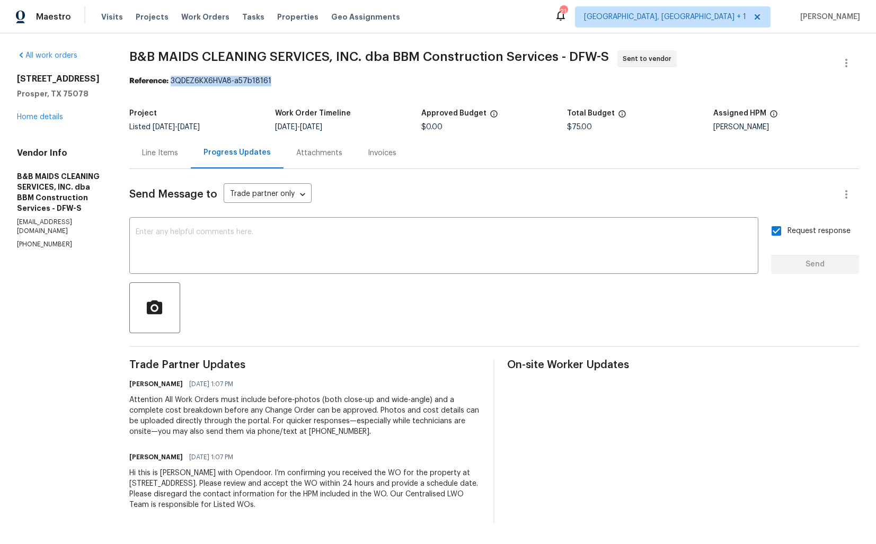
drag, startPoint x: 203, startPoint y: 82, endPoint x: 337, endPoint y: 82, distance: 133.6
click at [337, 82] on div "Reference: 3QDEZ6KX6HVA8-a57b18161" at bounding box center [494, 81] width 730 height 11
copy div "3QDEZ6KX6HVA8-a57b18161"
click at [355, 146] on div "Attachments" at bounding box center [320, 152] width 72 height 31
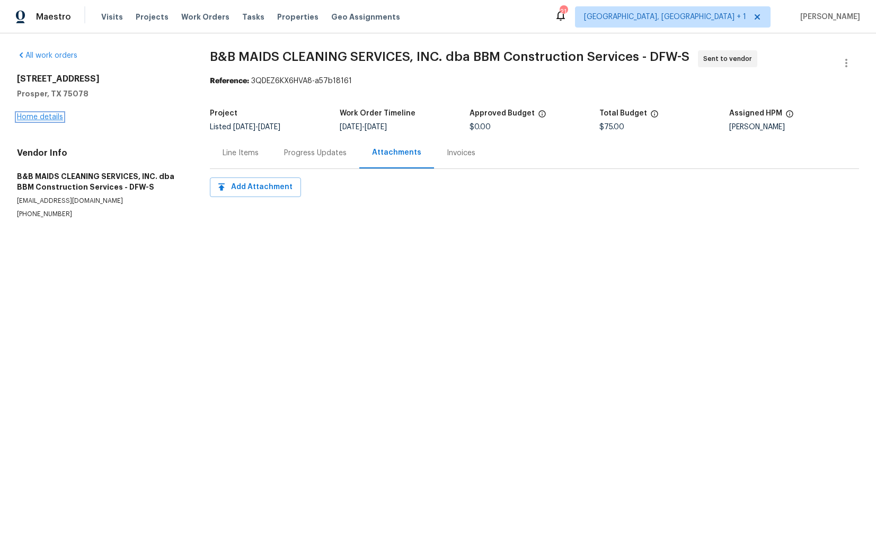
click at [41, 119] on link "Home details" at bounding box center [40, 116] width 46 height 7
